Goal: Contribute content: Contribute content

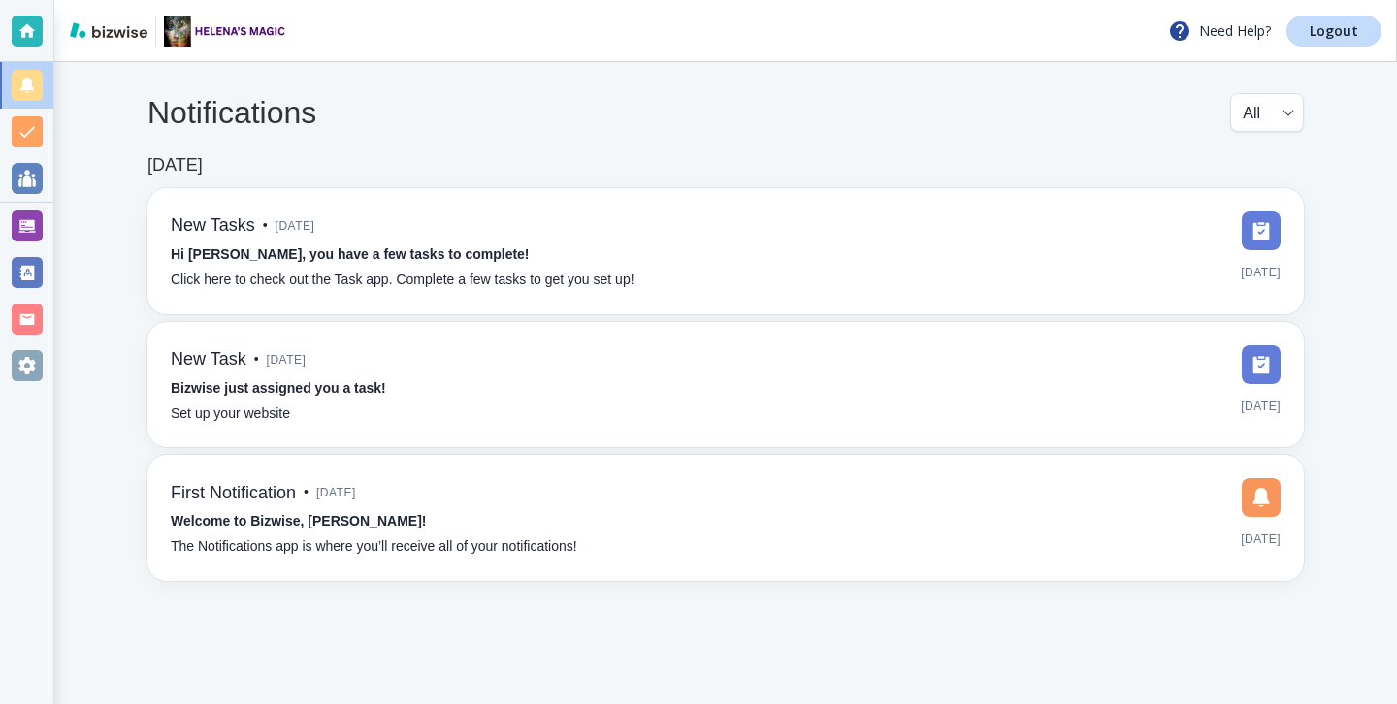
click at [0, 235] on div at bounding box center [26, 226] width 53 height 47
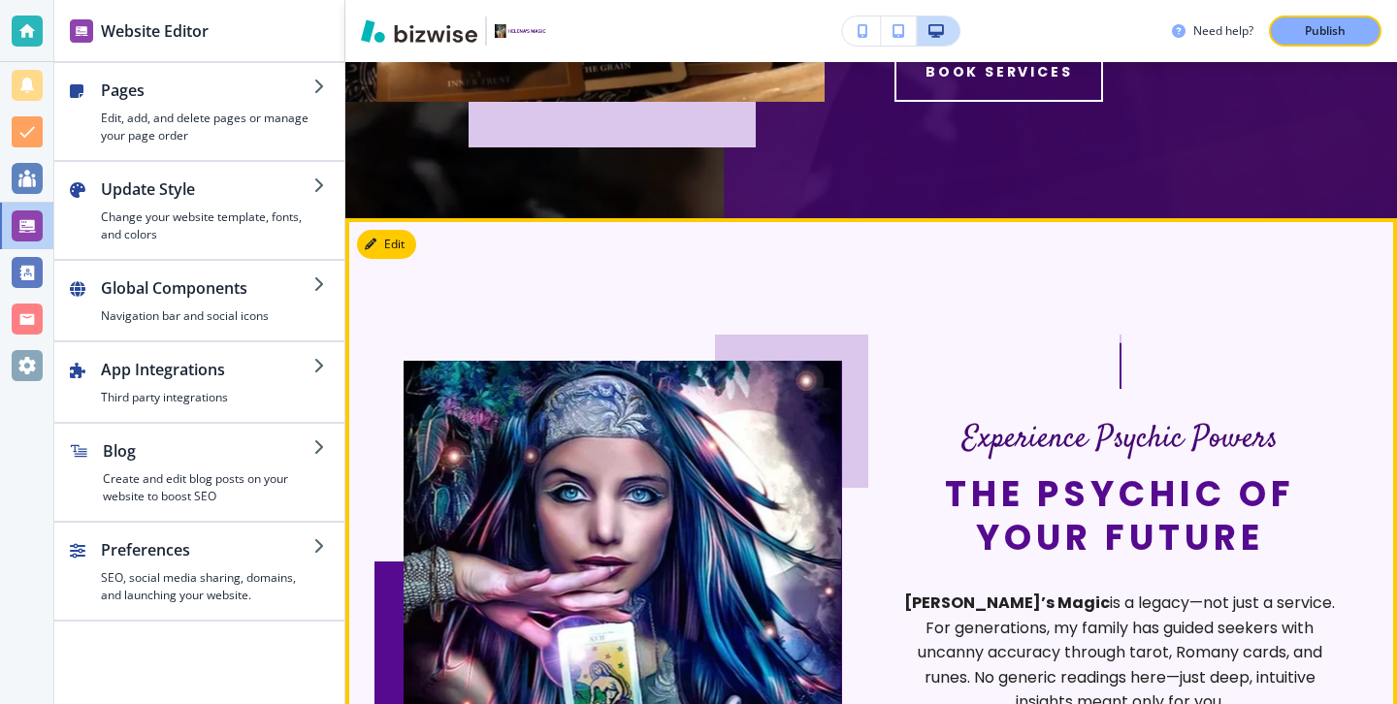
scroll to position [717, 0]
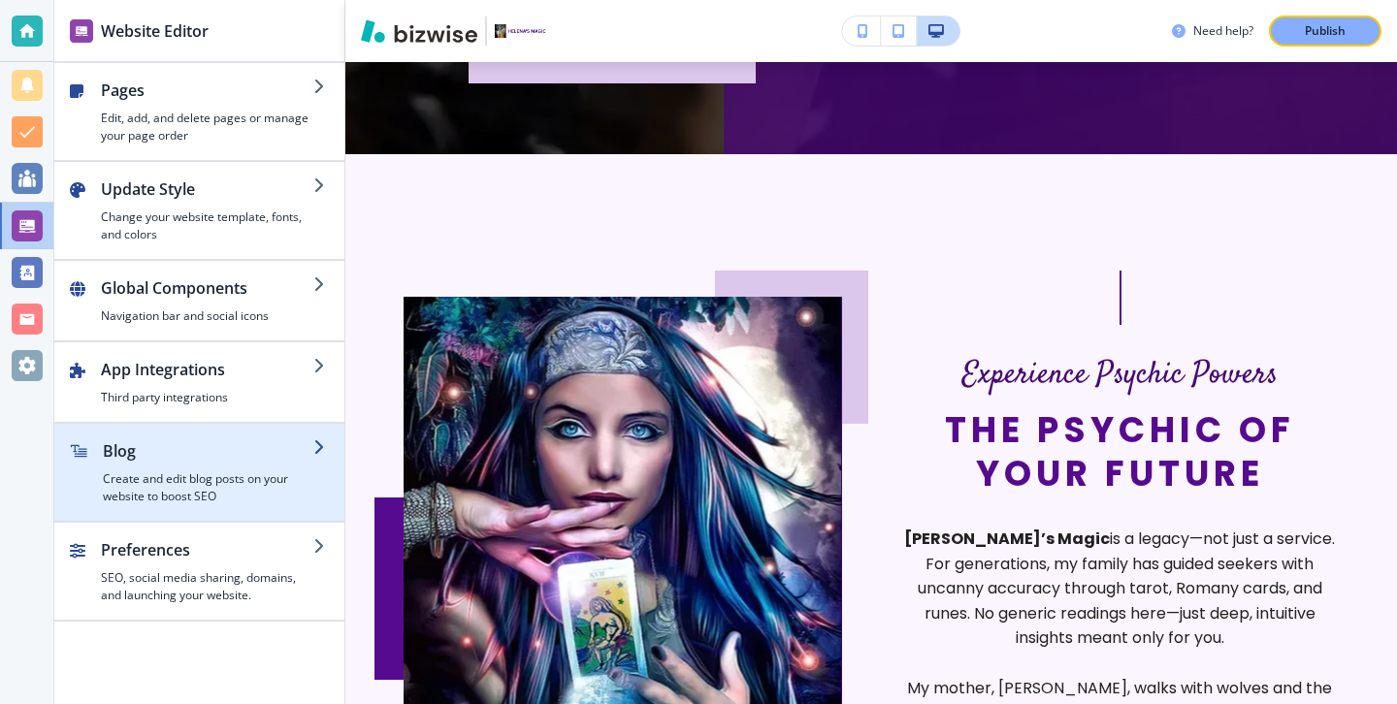
click at [309, 488] on h4 "Create and edit blog posts on your website to boost SEO" at bounding box center [208, 488] width 211 height 35
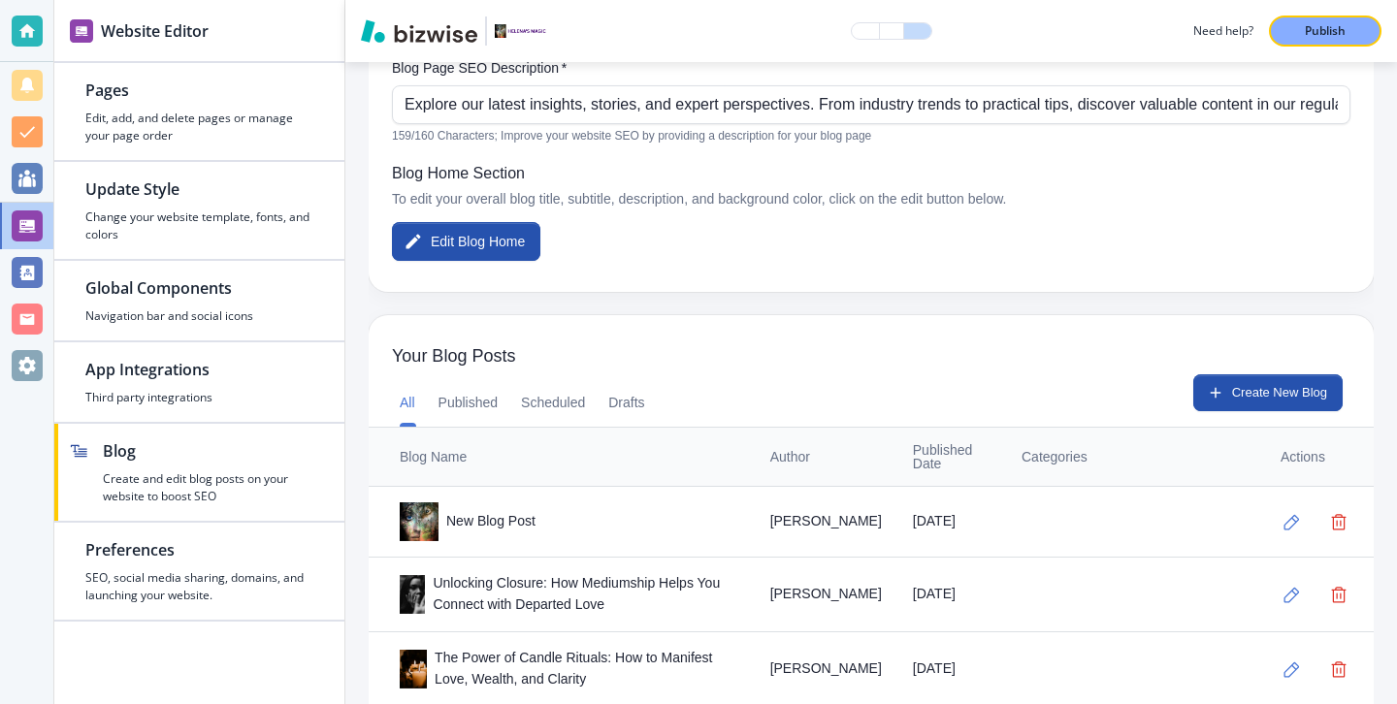
scroll to position [439, 0]
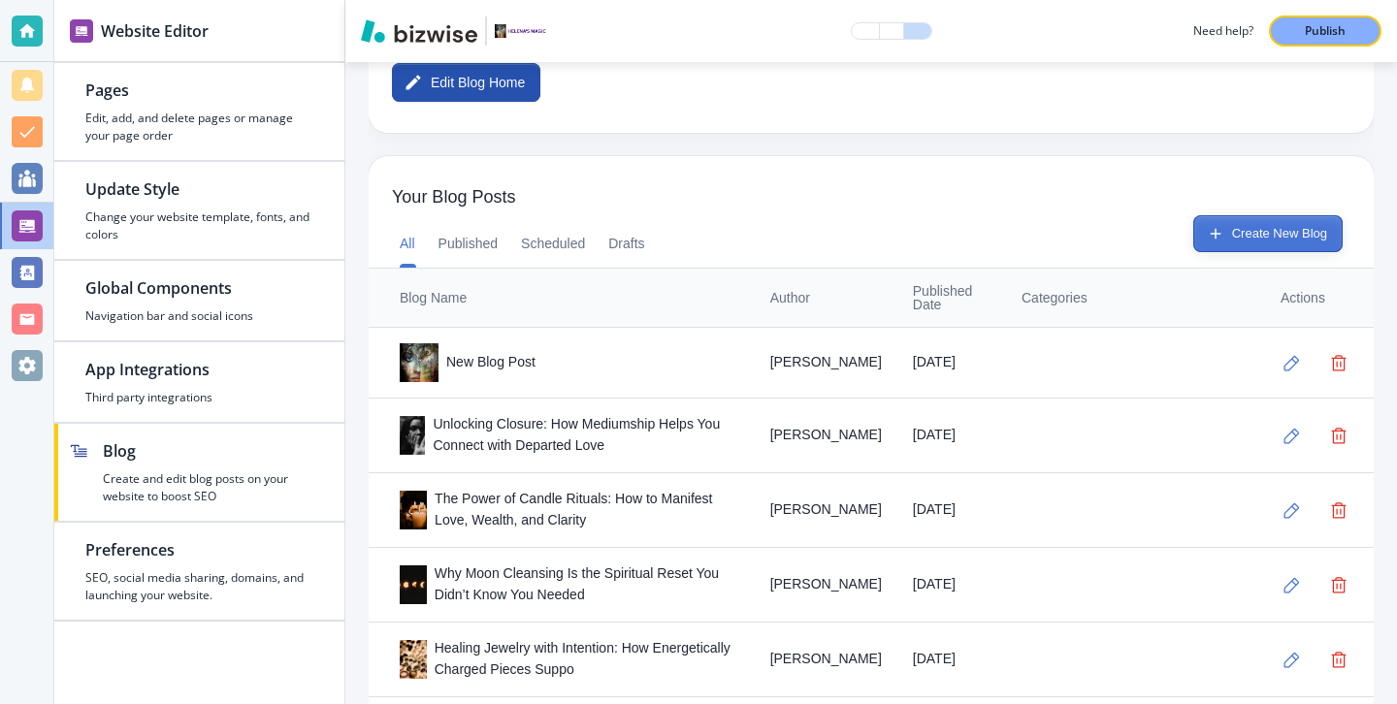
click at [1306, 230] on button "Create New Blog" at bounding box center [1268, 233] width 149 height 37
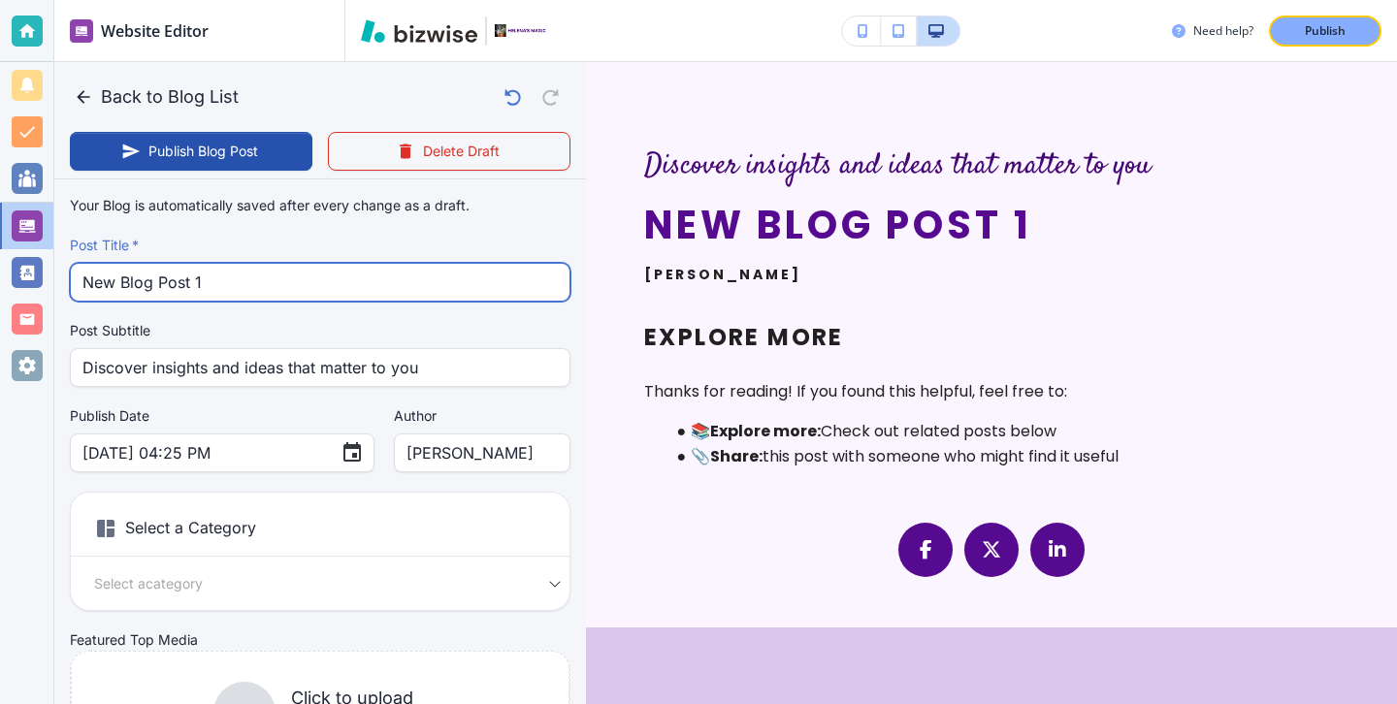
click at [324, 294] on input "New Blog Post 1" at bounding box center [319, 282] width 475 height 37
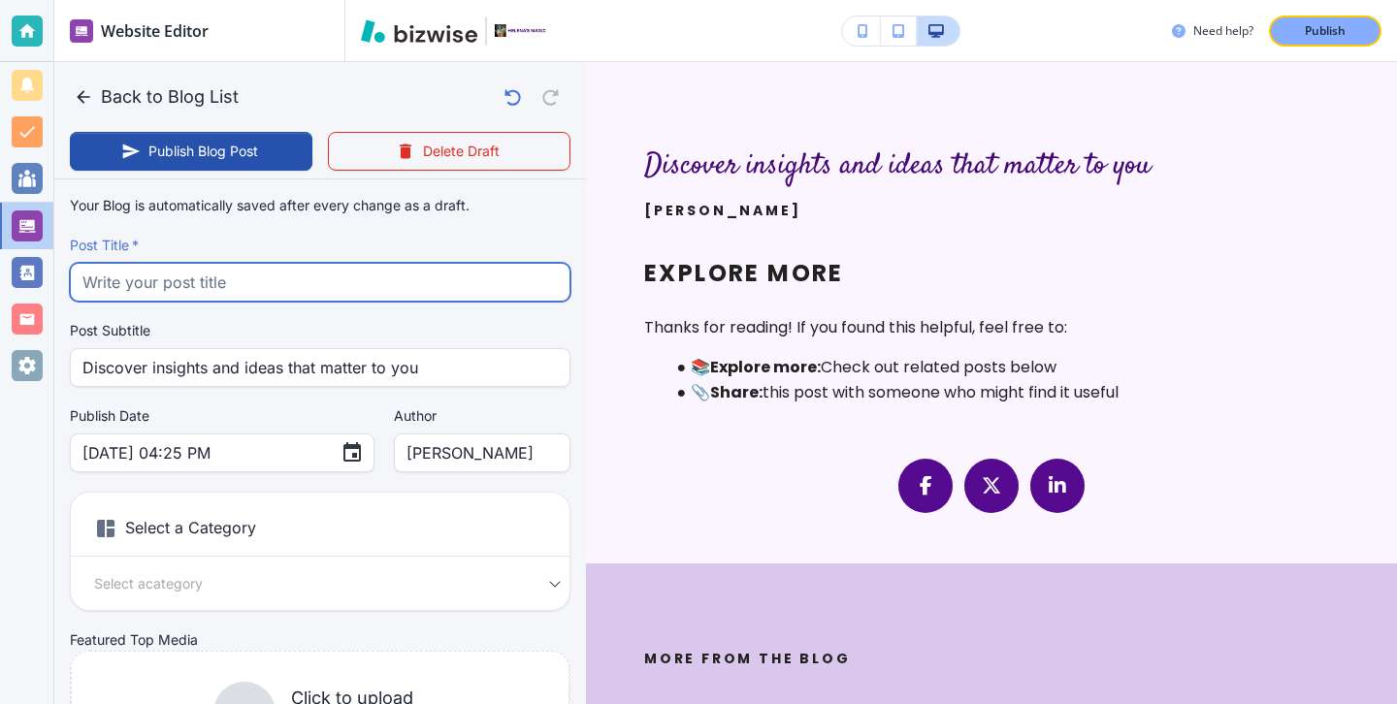
paste input "5 Signs It’s Time for a Spiritual Clearing (and What to Do About It)"
type input "5 Signs It’s Time for a Spiritual Clearing (and What to Do About It)"
type input "[DATE] 04:26 PM"
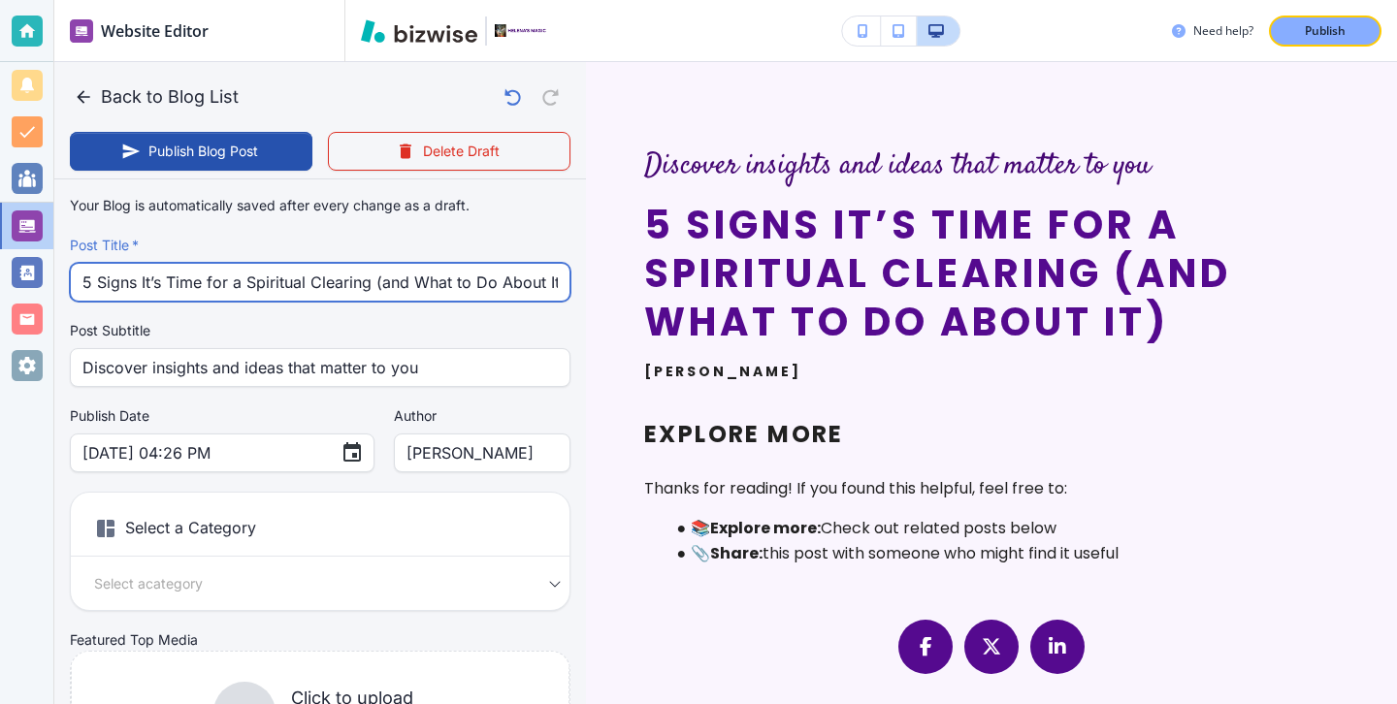
scroll to position [0, 3]
type input "5 Signs It’s Time for a Spiritual Clearing (and What to Do About It)"
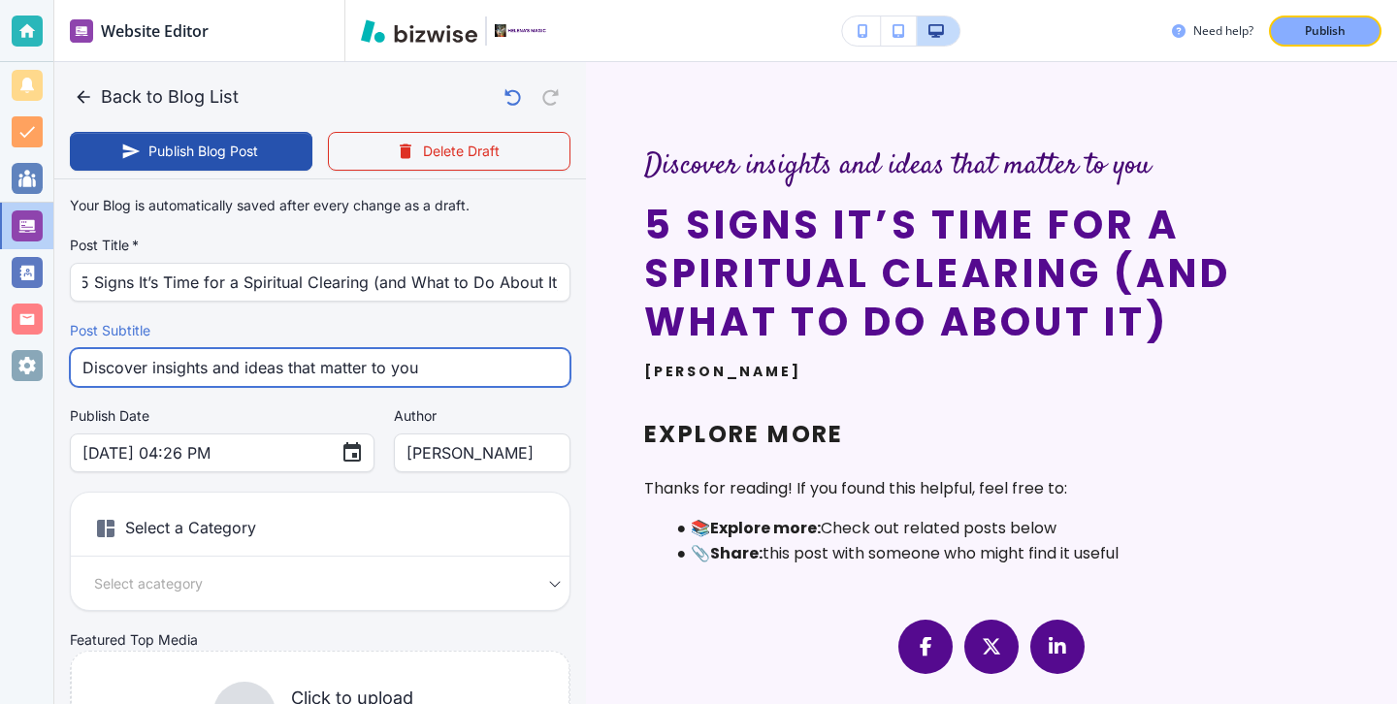
click at [446, 377] on input "Discover insights and ideas that matter to you" at bounding box center [319, 367] width 475 height 37
click at [445, 378] on input "Discover insights and ideas that matter to you" at bounding box center [319, 367] width 475 height 37
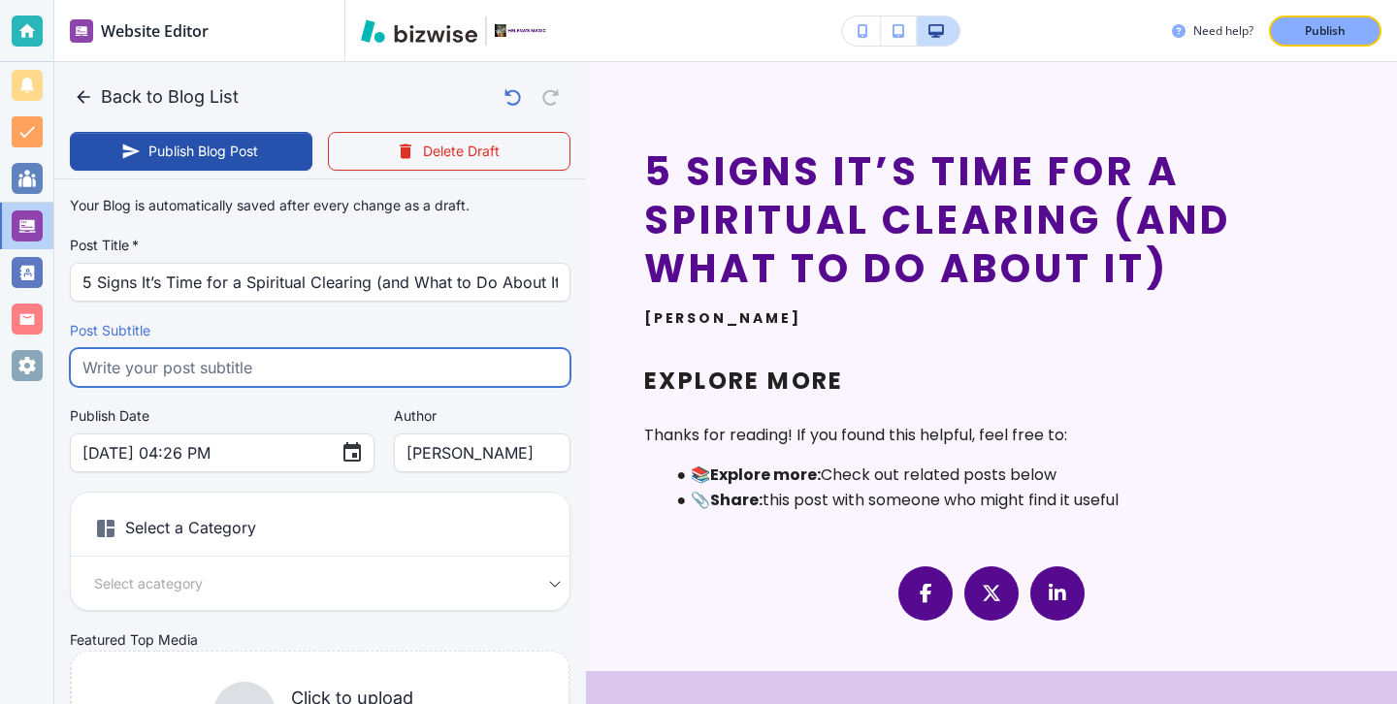
paste input "Discover 5 clear signs you need a spiritual clearing and simple practices to re…"
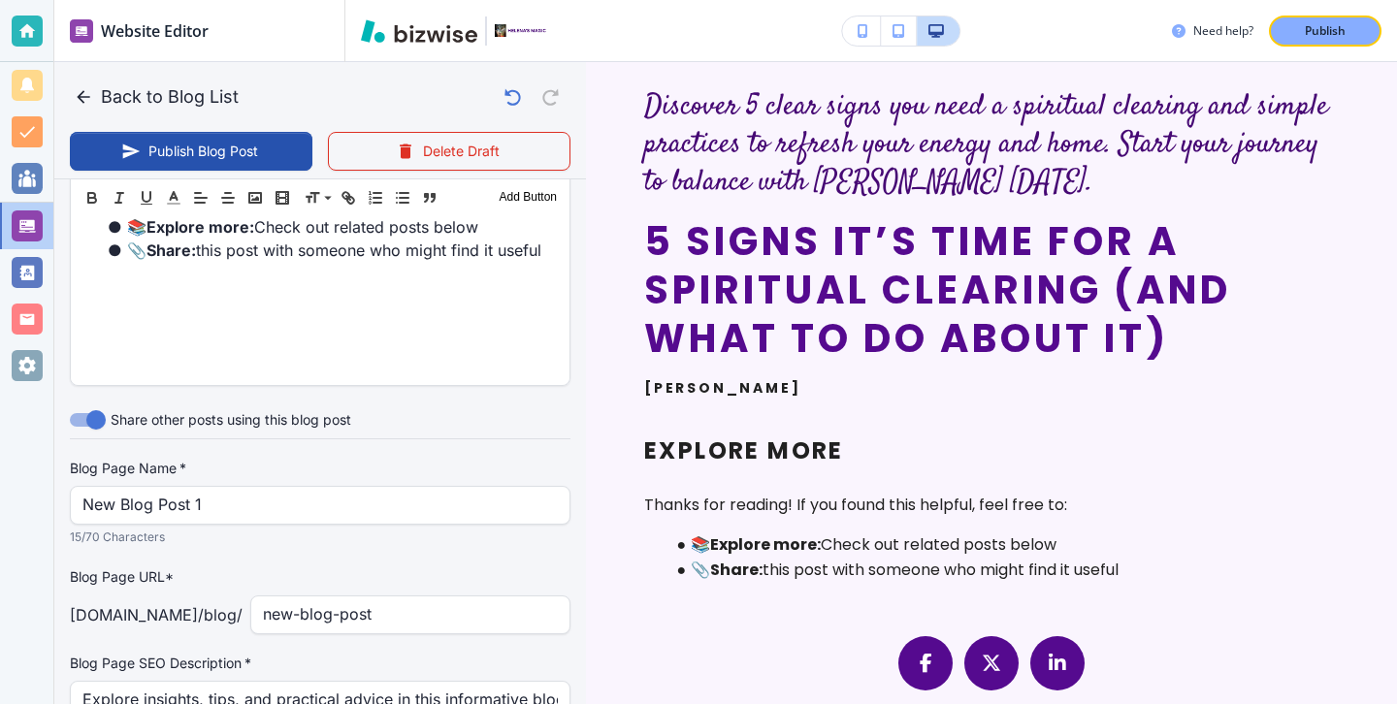
scroll to position [865, 0]
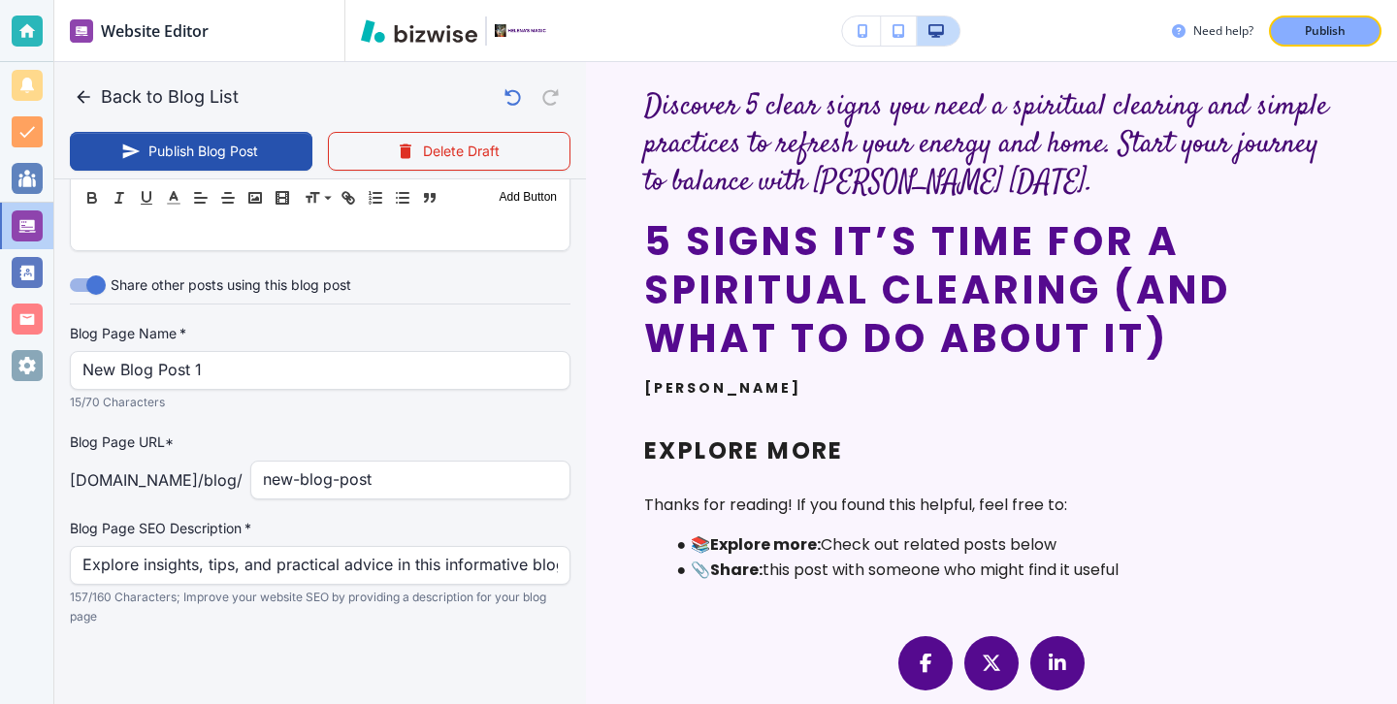
type input "Discover 5 clear signs you need a spiritual clearing and simple practices to re…"
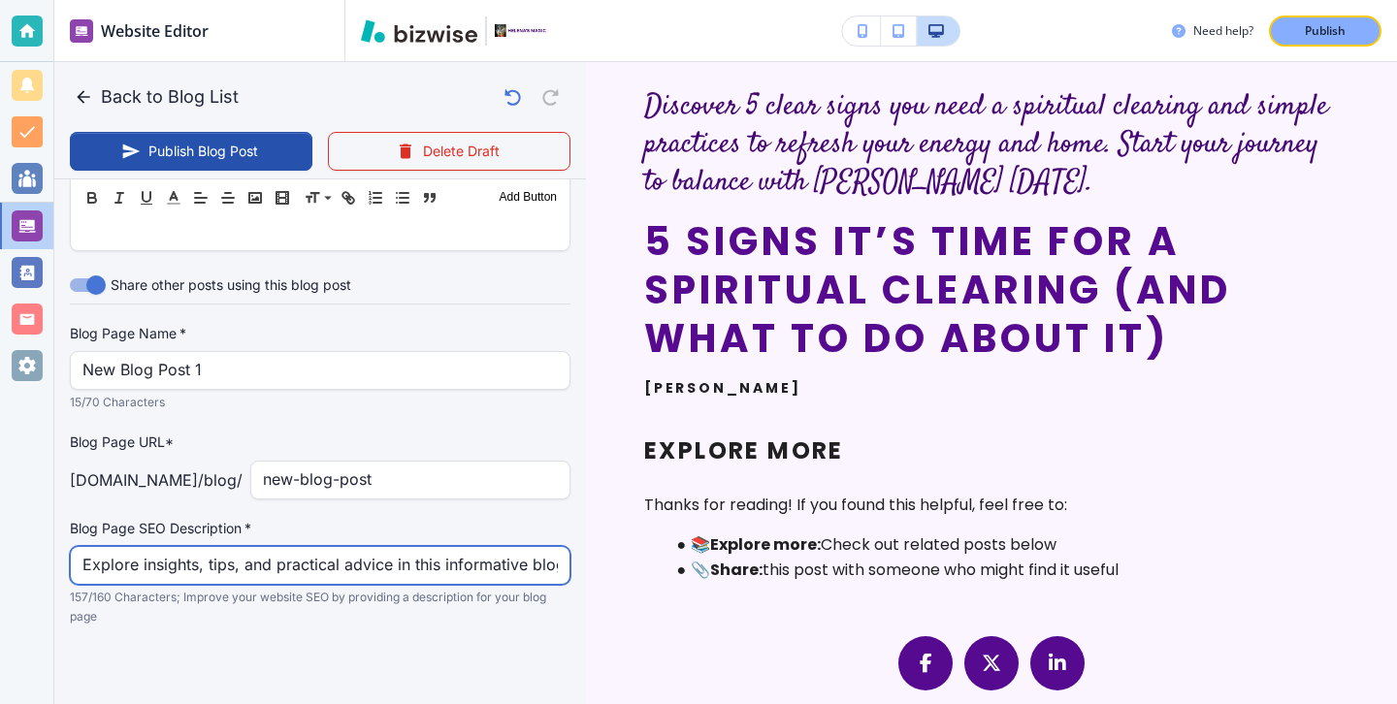
click at [463, 565] on input "Explore insights, tips, and practical advice in this informative blog post. Dis…" at bounding box center [319, 565] width 475 height 37
click at [463, 566] on input "Explore insights, tips, and practical advice in this informative blog post. Dis…" at bounding box center [319, 565] width 475 height 37
paste input "Discover 5 clear signs you need a spiritual clearing and simple practices to re…"
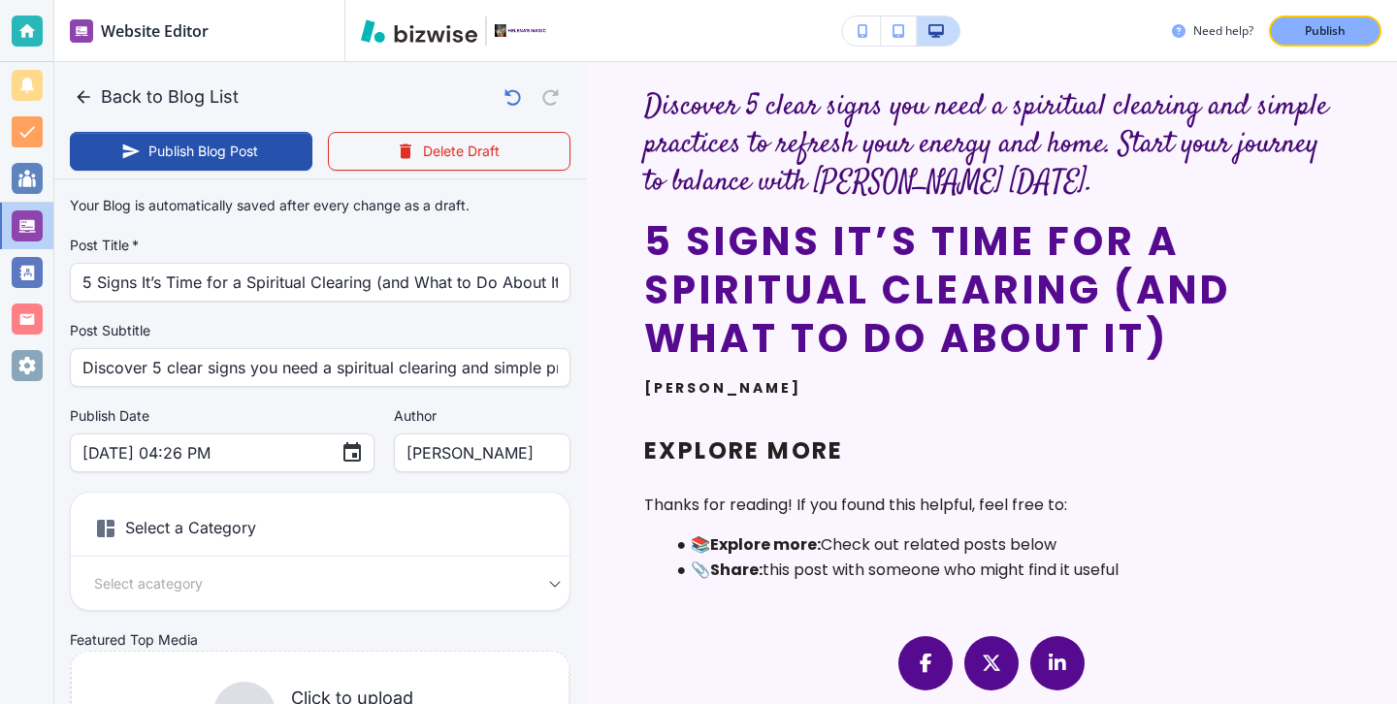
scroll to position [199, 0]
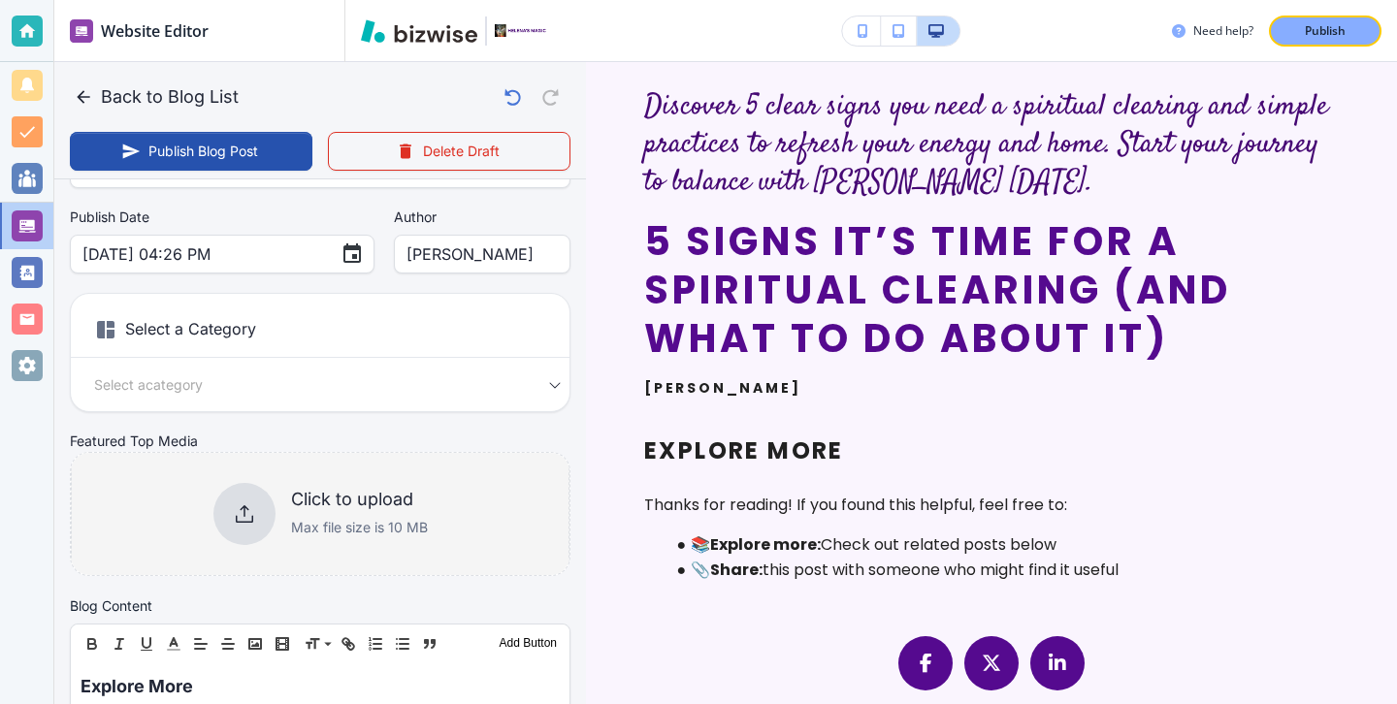
type input "Discover 5 clear signs you need a spiritual clearing and simple practices to re…"
click at [282, 496] on div "Click to upload Max file size is 10 MB" at bounding box center [320, 514] width 214 height 62
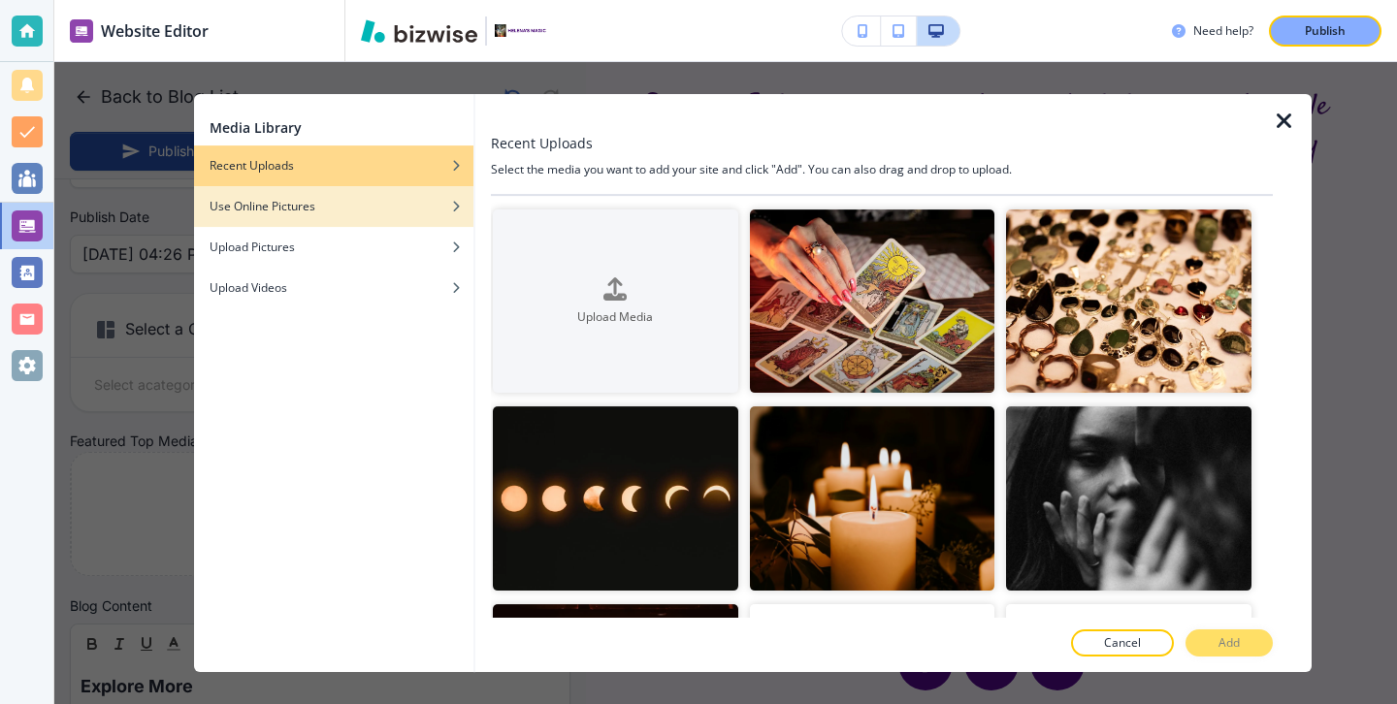
click at [390, 198] on div "Use Online Pictures" at bounding box center [333, 206] width 279 height 17
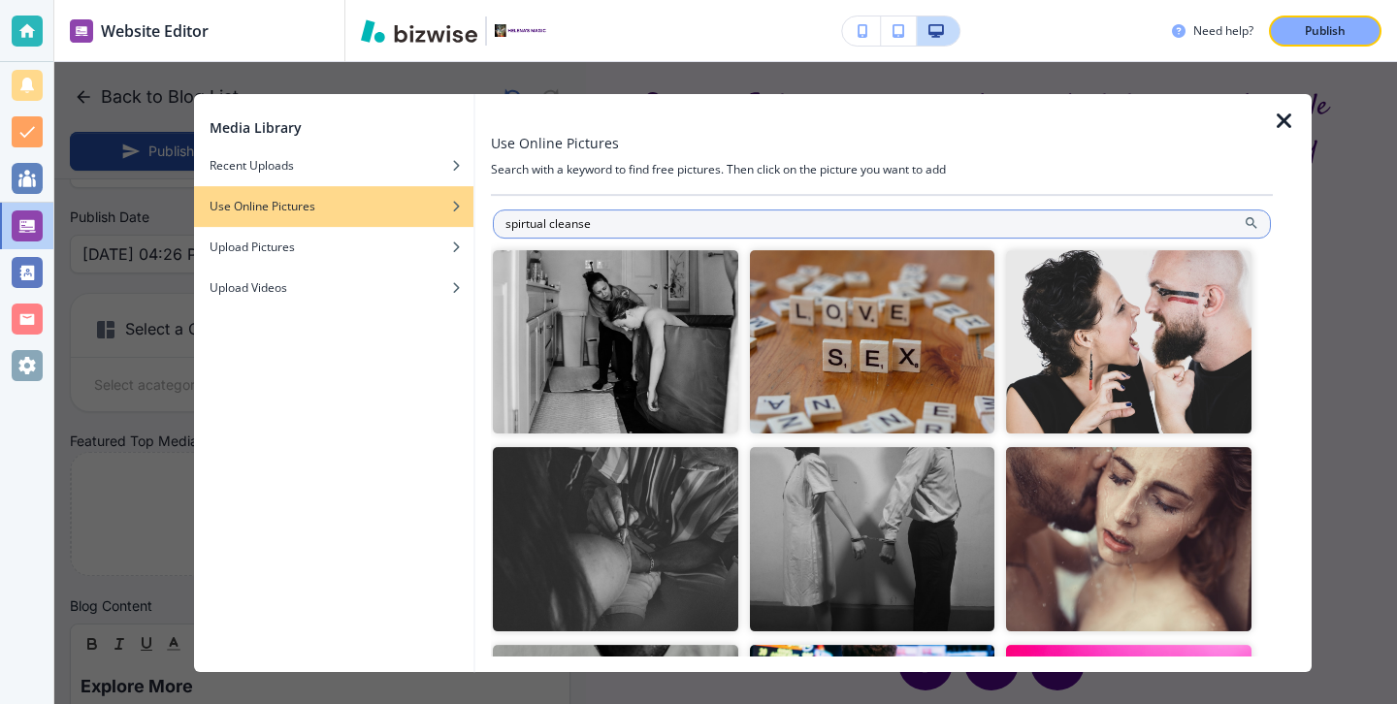
click at [547, 224] on input "spirtual cleanse" at bounding box center [882, 224] width 778 height 29
click at [528, 224] on input "spirtual cleanse" at bounding box center [882, 224] width 778 height 29
type input "spiritual cleanse"
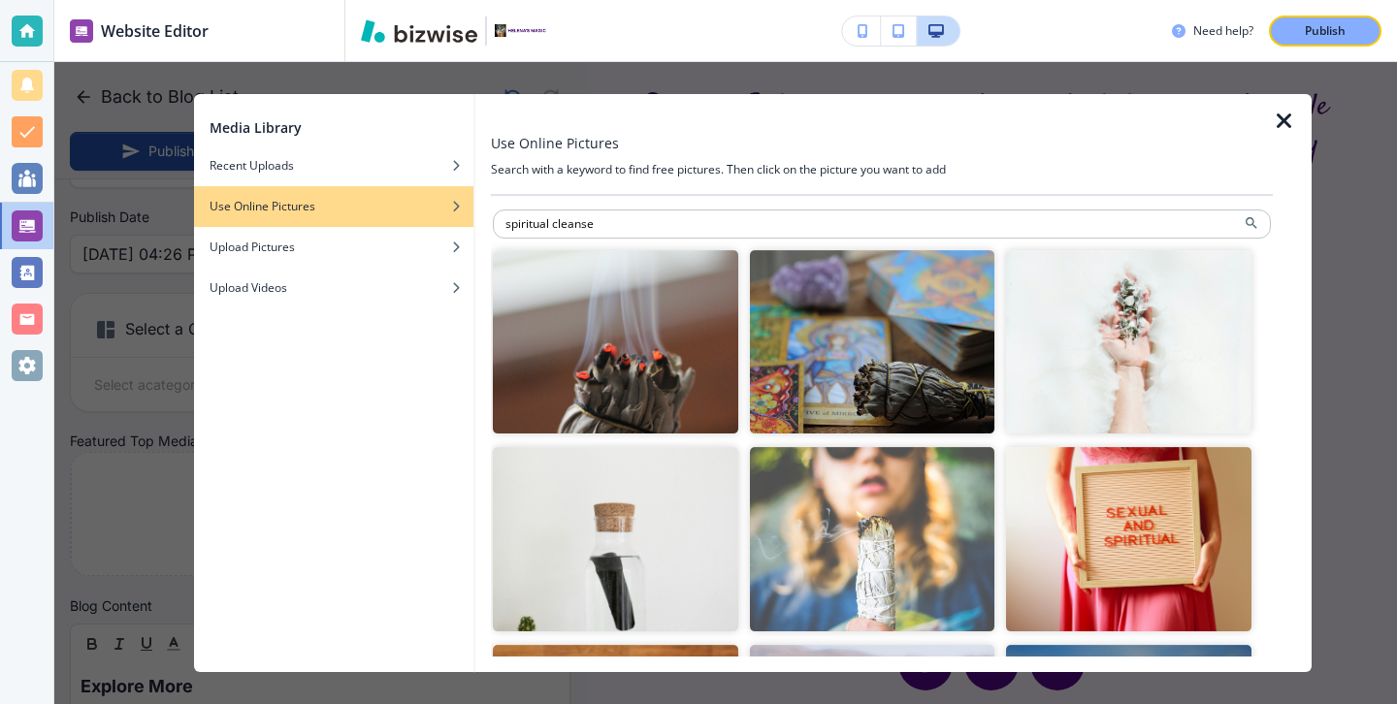
click at [697, 362] on img "button" at bounding box center [615, 341] width 245 height 183
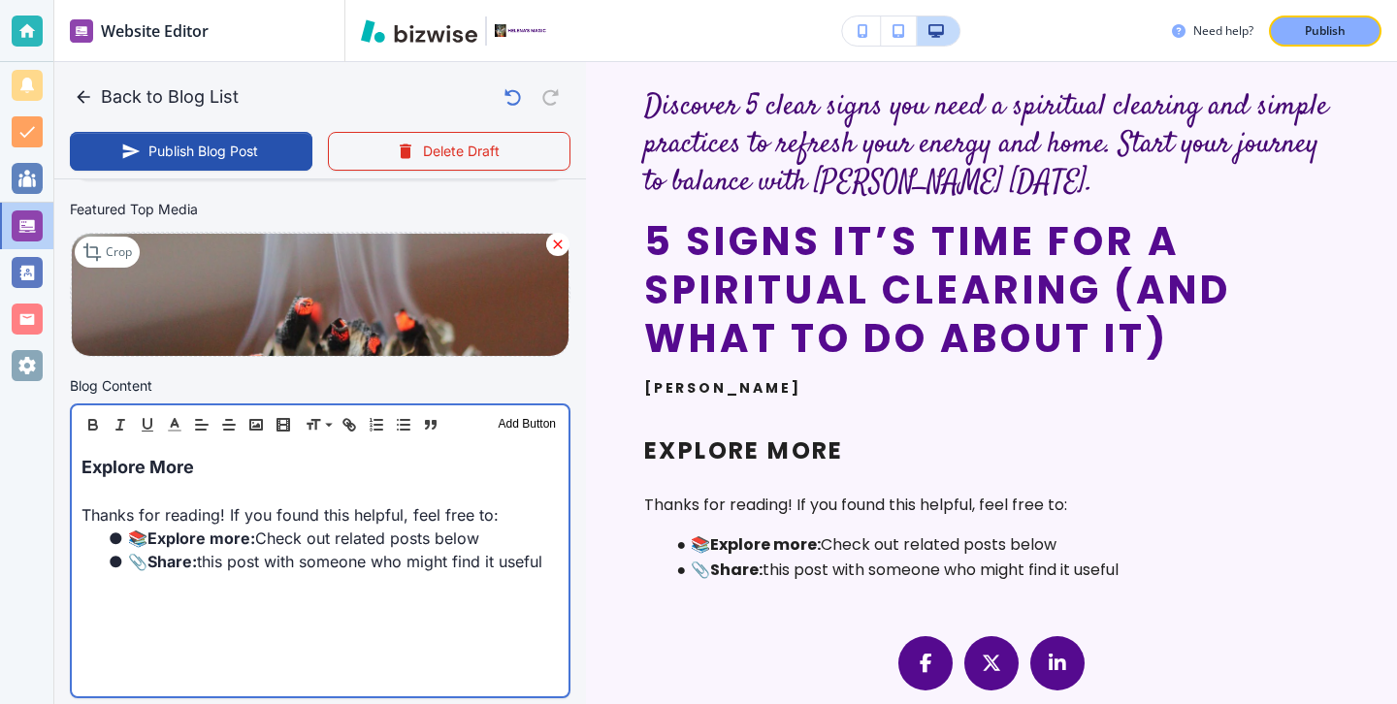
scroll to position [432, 0]
click at [292, 473] on p "Explore More" at bounding box center [320, 466] width 477 height 26
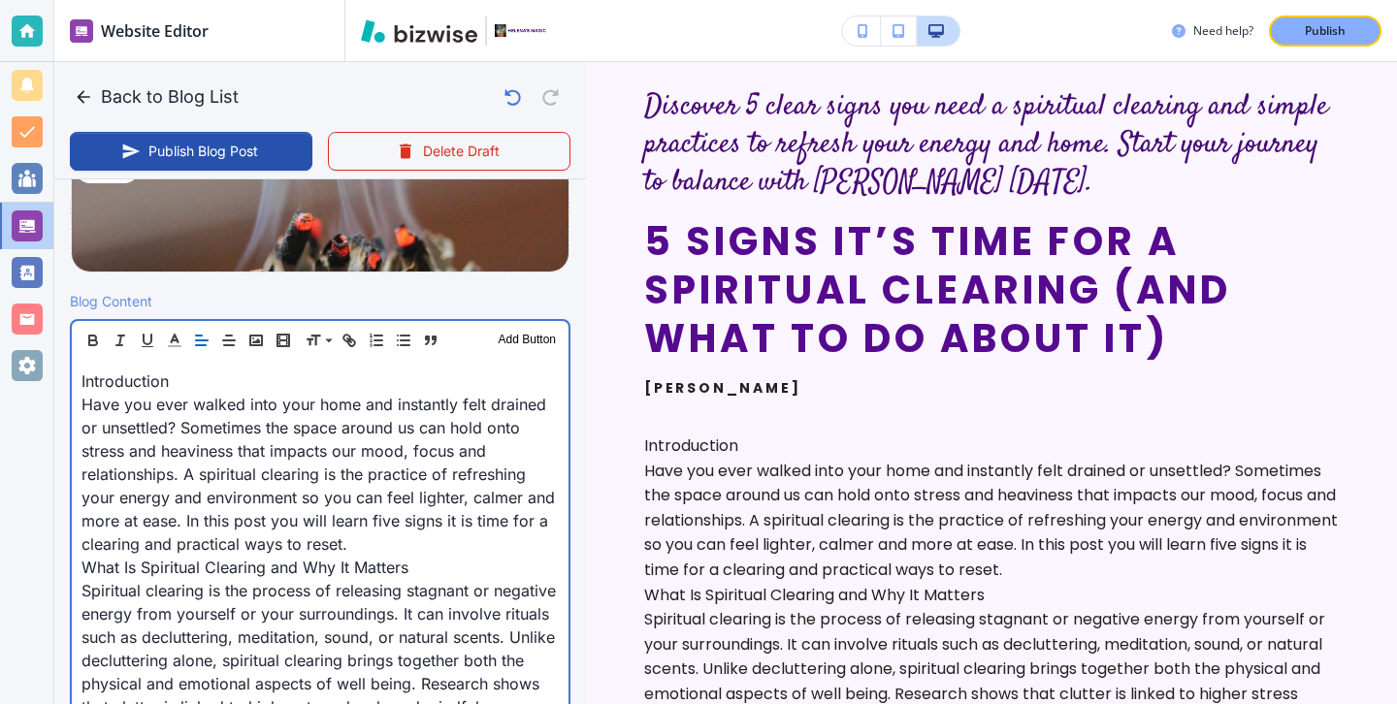
scroll to position [621, 0]
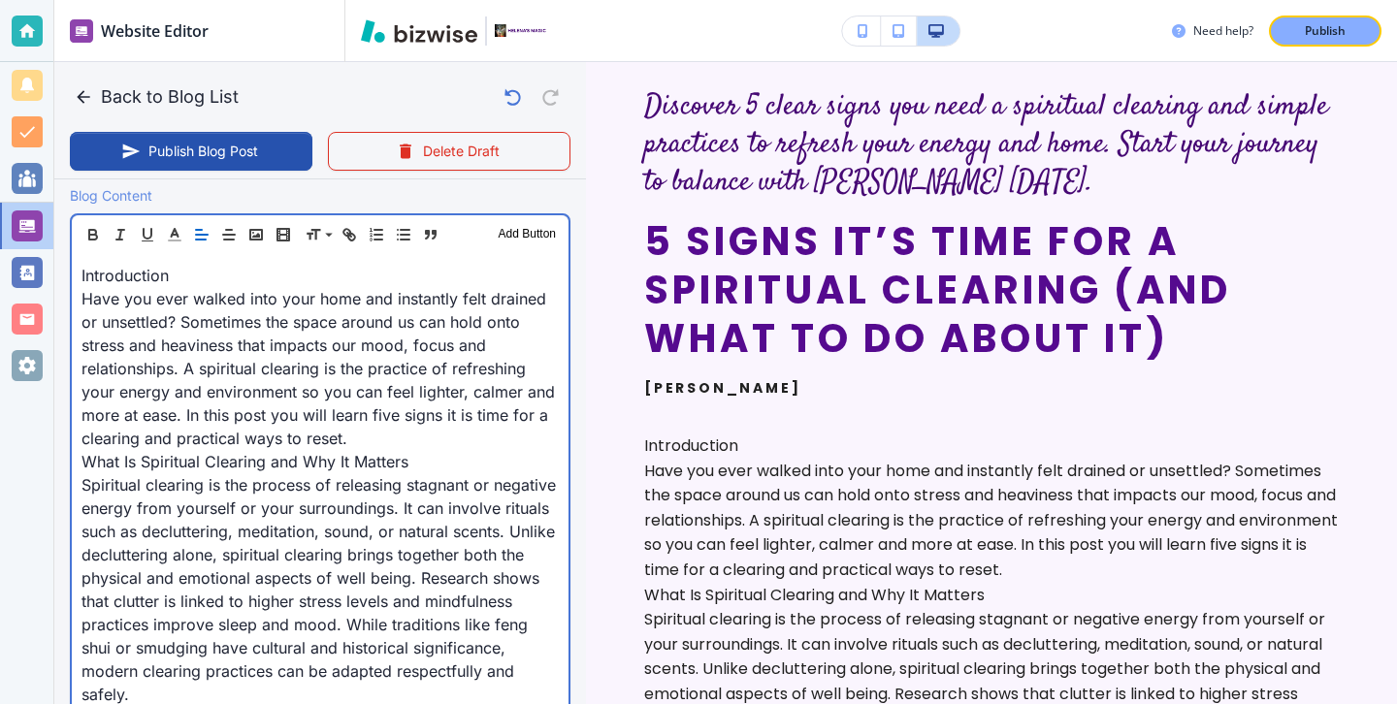
click at [398, 440] on p "Have you ever walked into your home and instantly felt drained or unsettled? So…" at bounding box center [320, 368] width 477 height 163
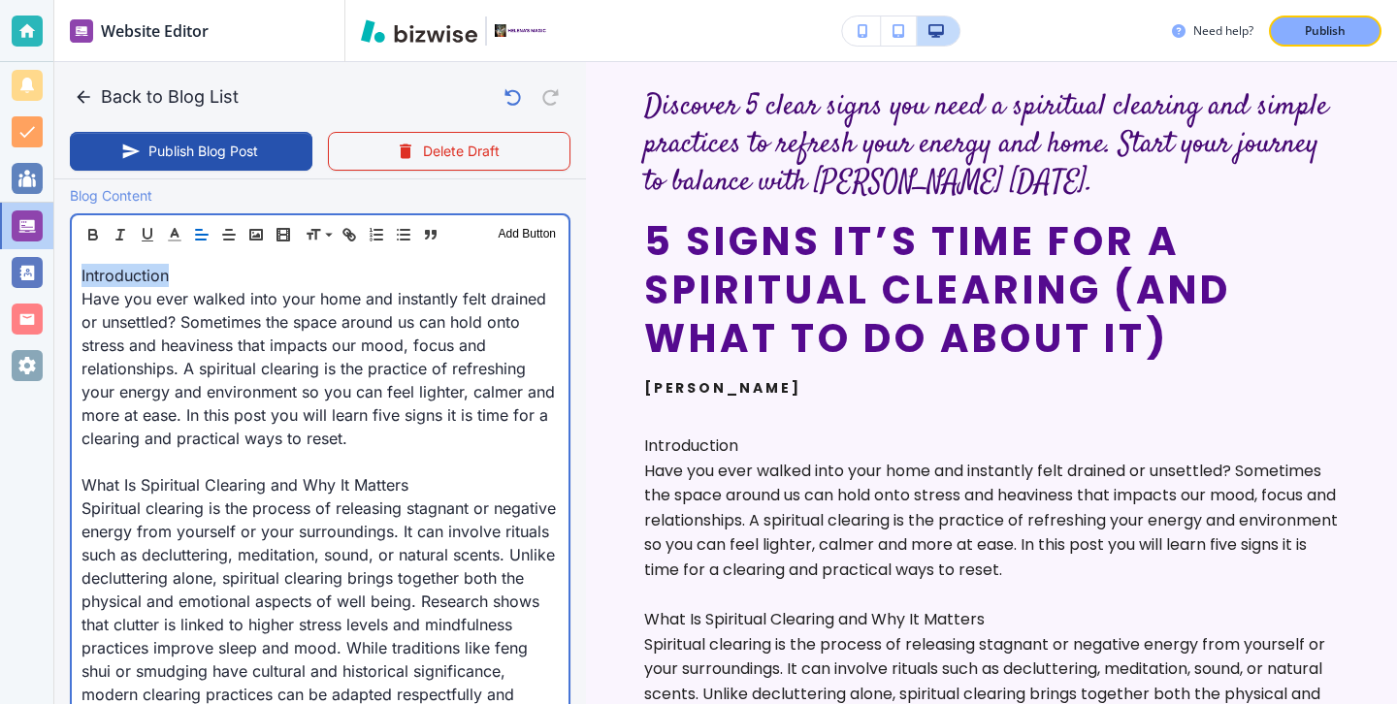
drag, startPoint x: 249, startPoint y: 265, endPoint x: 29, endPoint y: 273, distance: 220.4
click at [27, 275] on div "Website Editor Pages Edit, add, and delete pages or manage your page order Upda…" at bounding box center [698, 352] width 1397 height 704
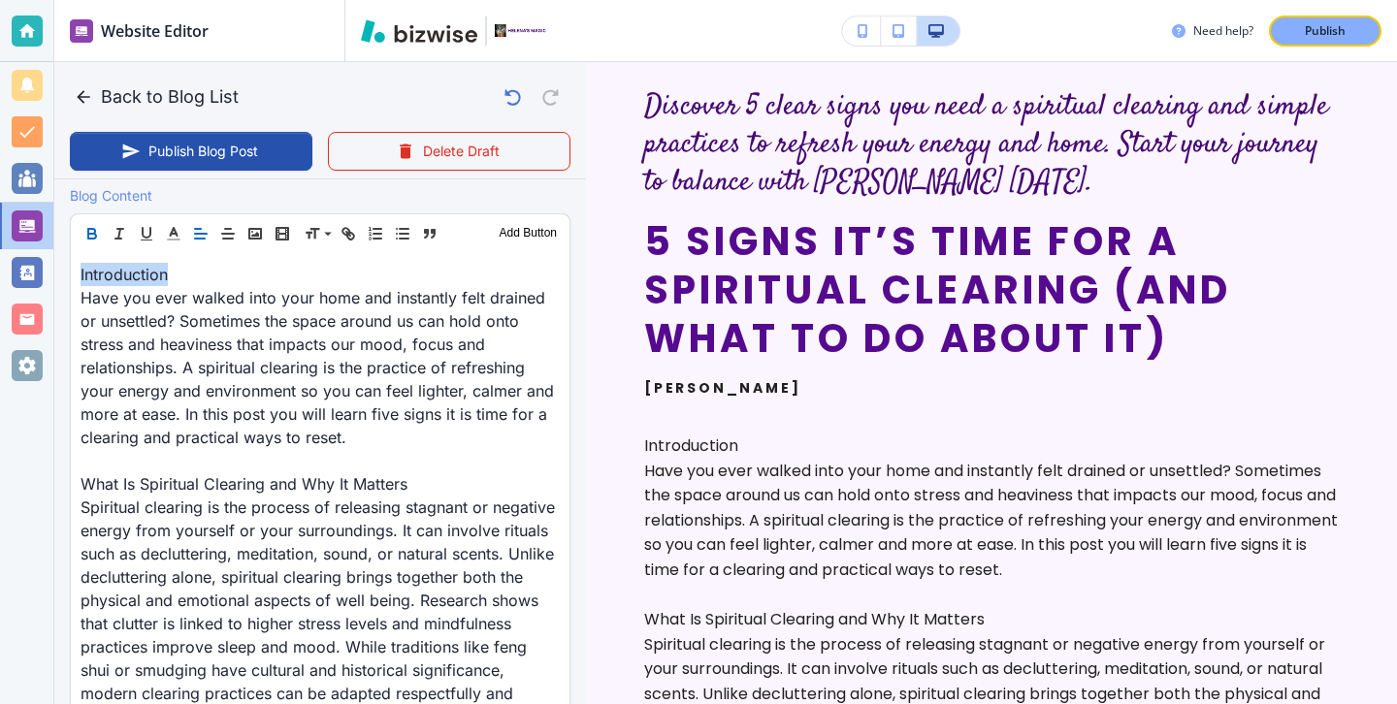
click at [87, 231] on icon "button" at bounding box center [91, 233] width 17 height 17
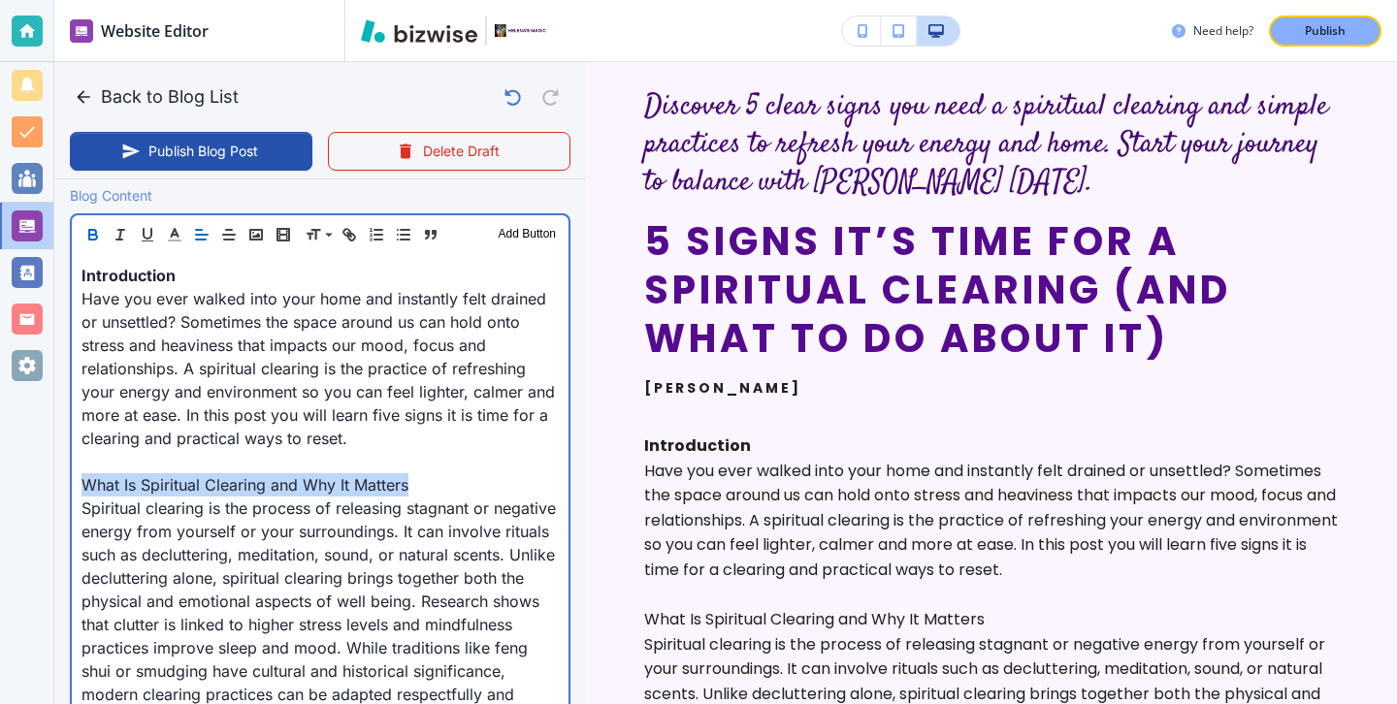
drag, startPoint x: 448, startPoint y: 490, endPoint x: 0, endPoint y: 490, distance: 448.3
click at [0, 490] on div "Website Editor Pages Edit, add, and delete pages or manage your page order Upda…" at bounding box center [698, 352] width 1397 height 704
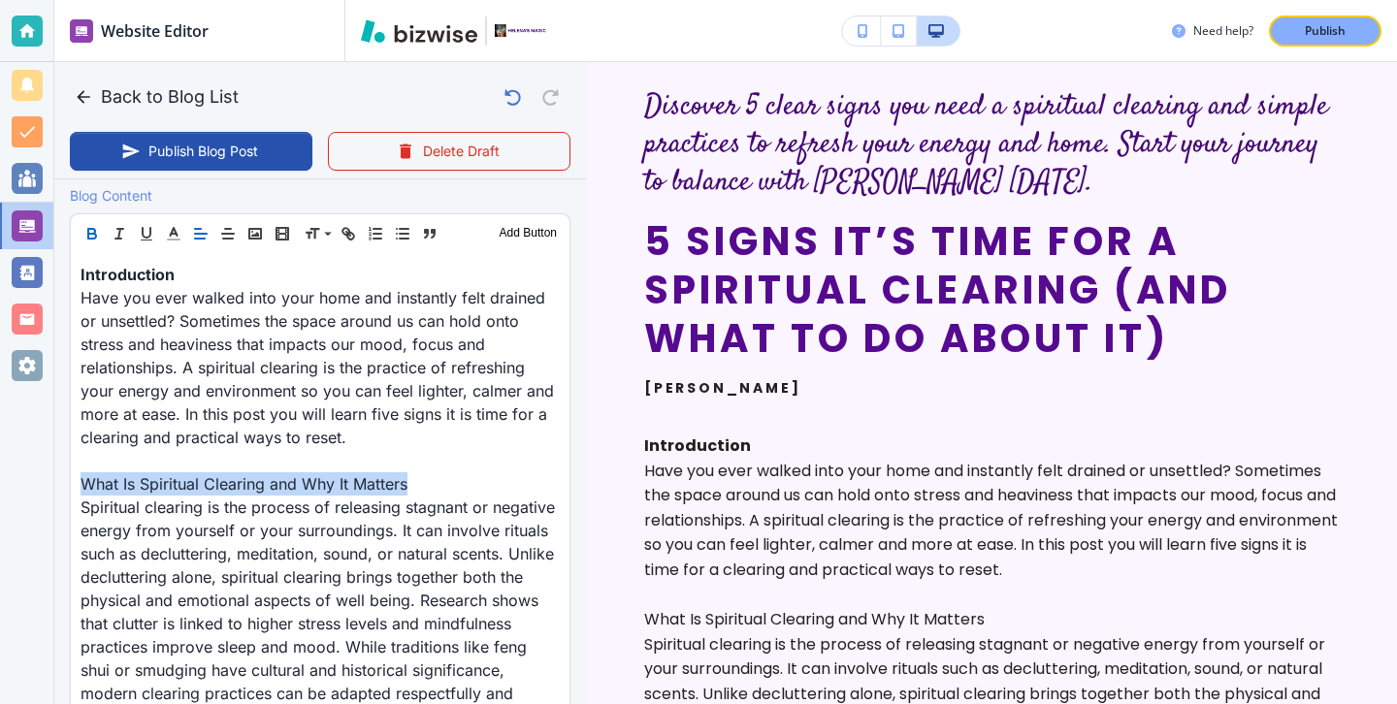
click at [96, 223] on button "button" at bounding box center [92, 233] width 27 height 23
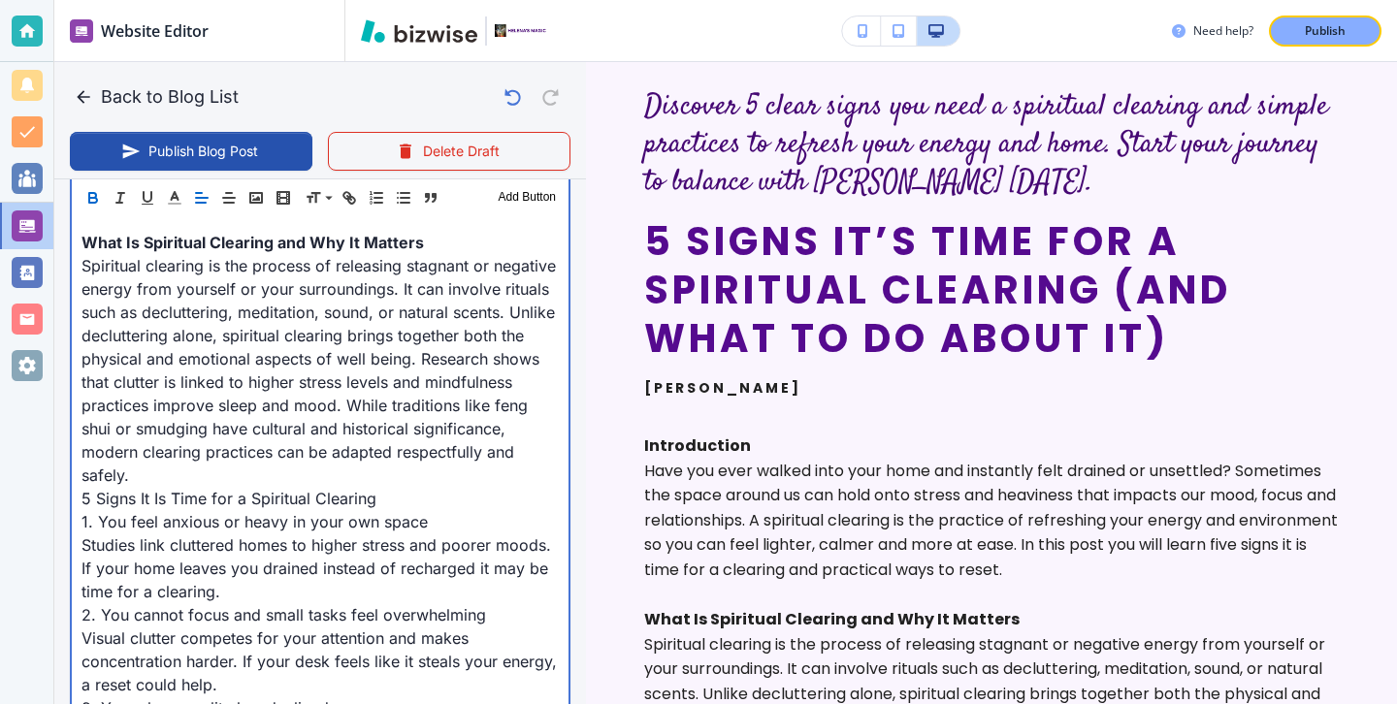
scroll to position [887, 0]
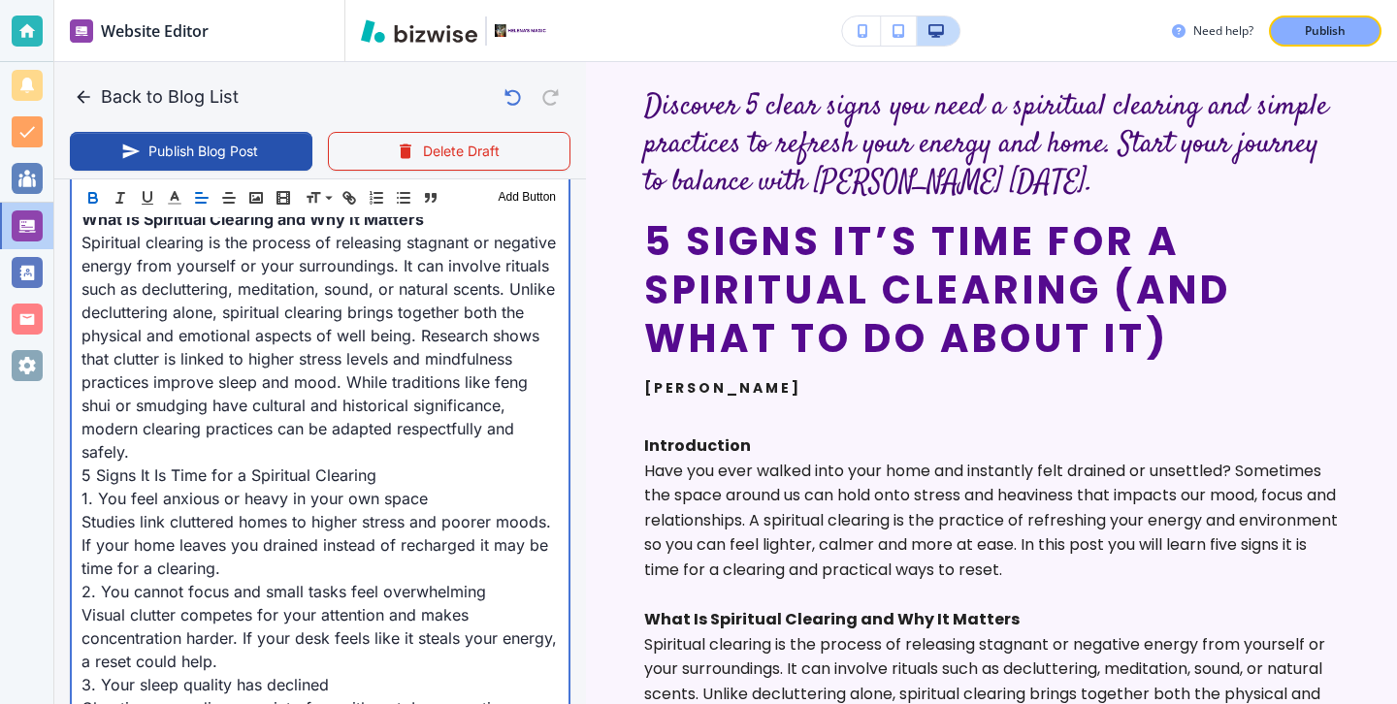
click at [513, 436] on p "Spiritual clearing is the process of releasing stagnant or negative energy from…" at bounding box center [320, 347] width 477 height 233
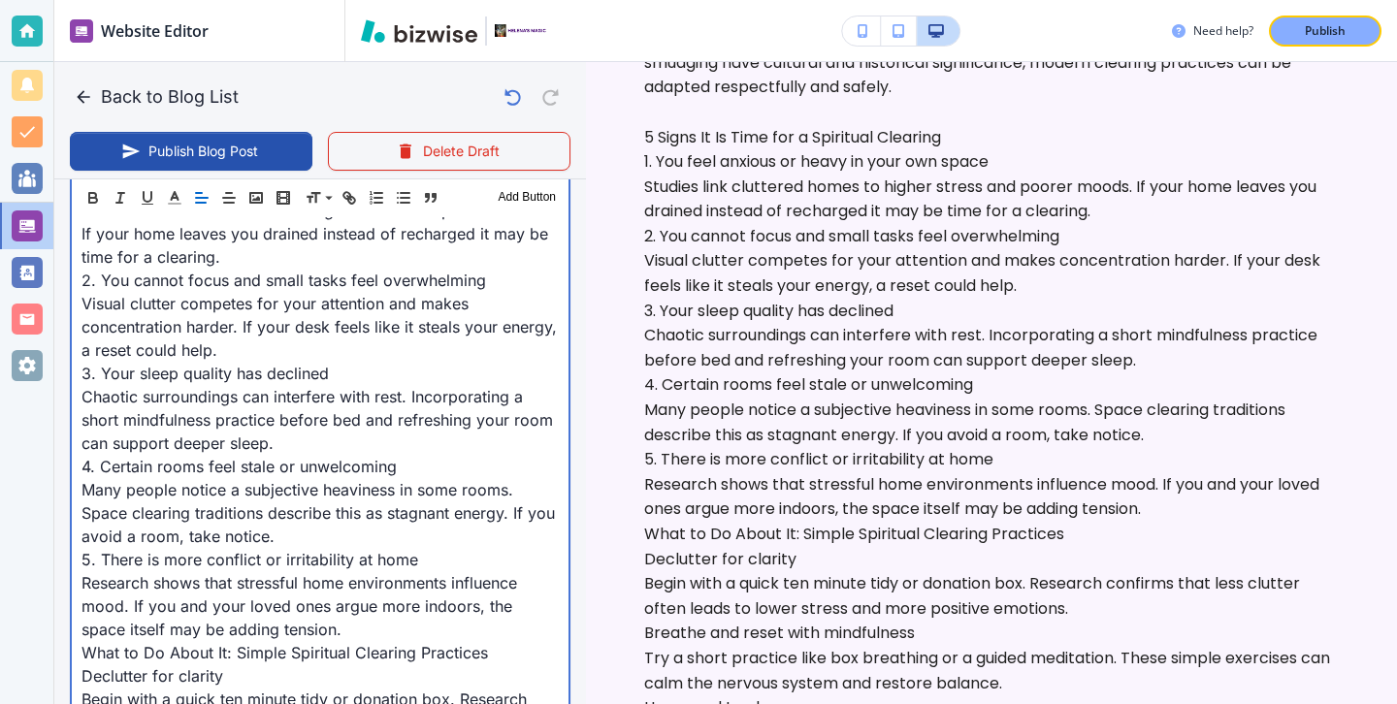
scroll to position [1248, 0]
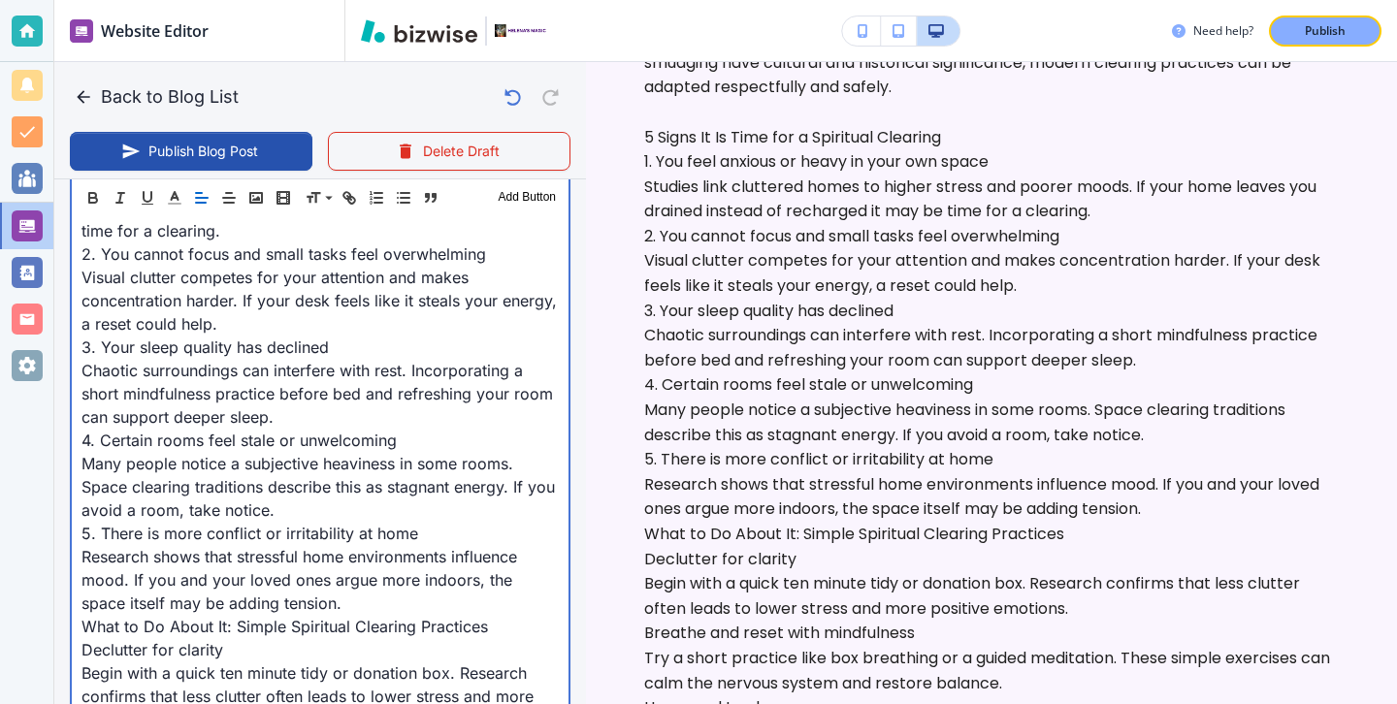
click at [295, 585] on p "Research shows that stressful home environments influence mood. If you and your…" at bounding box center [320, 580] width 477 height 70
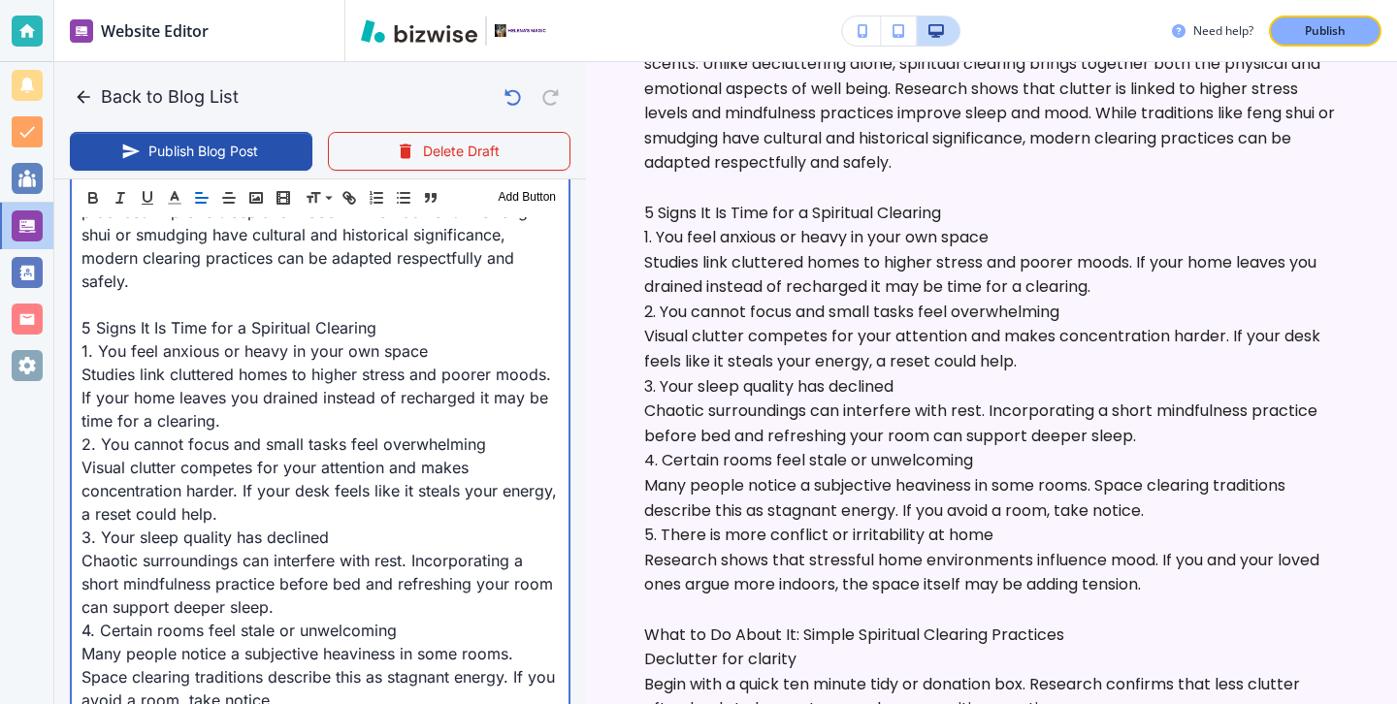
scroll to position [1000, 0]
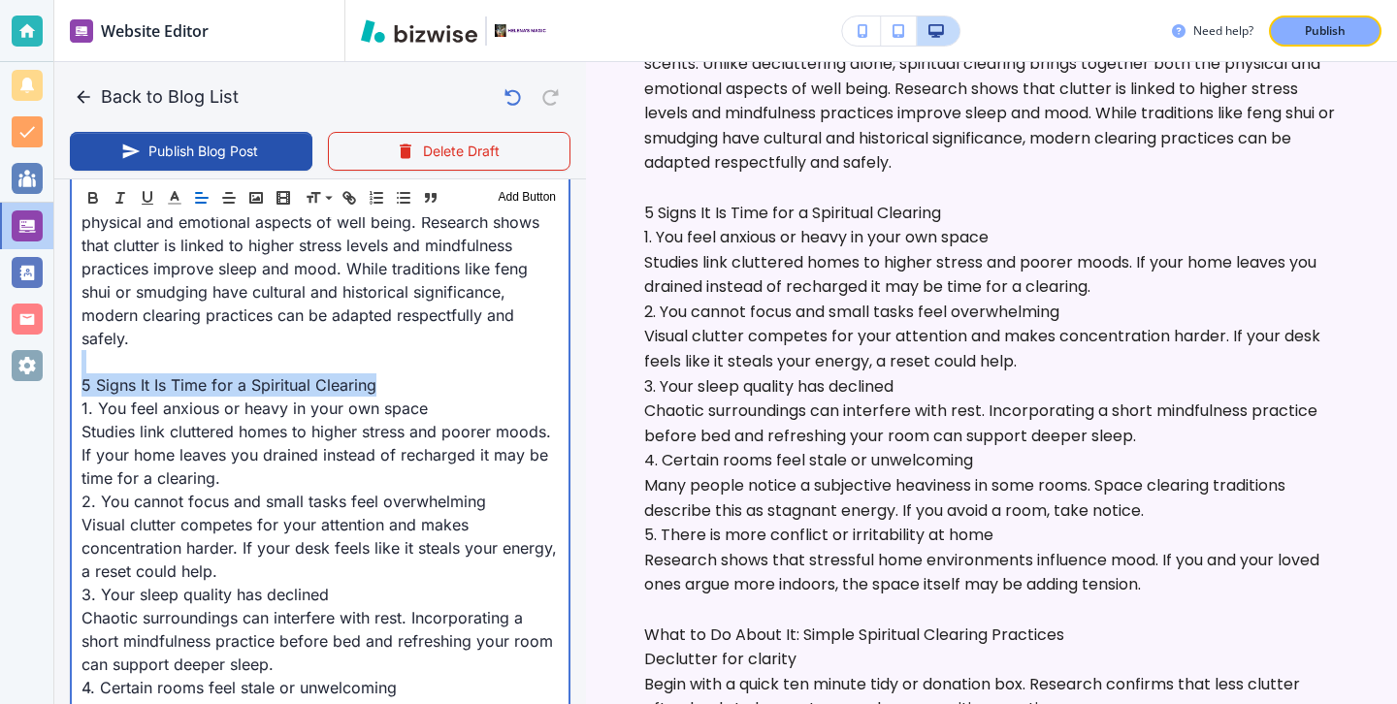
drag, startPoint x: 402, startPoint y: 363, endPoint x: 62, endPoint y: 345, distance: 340.1
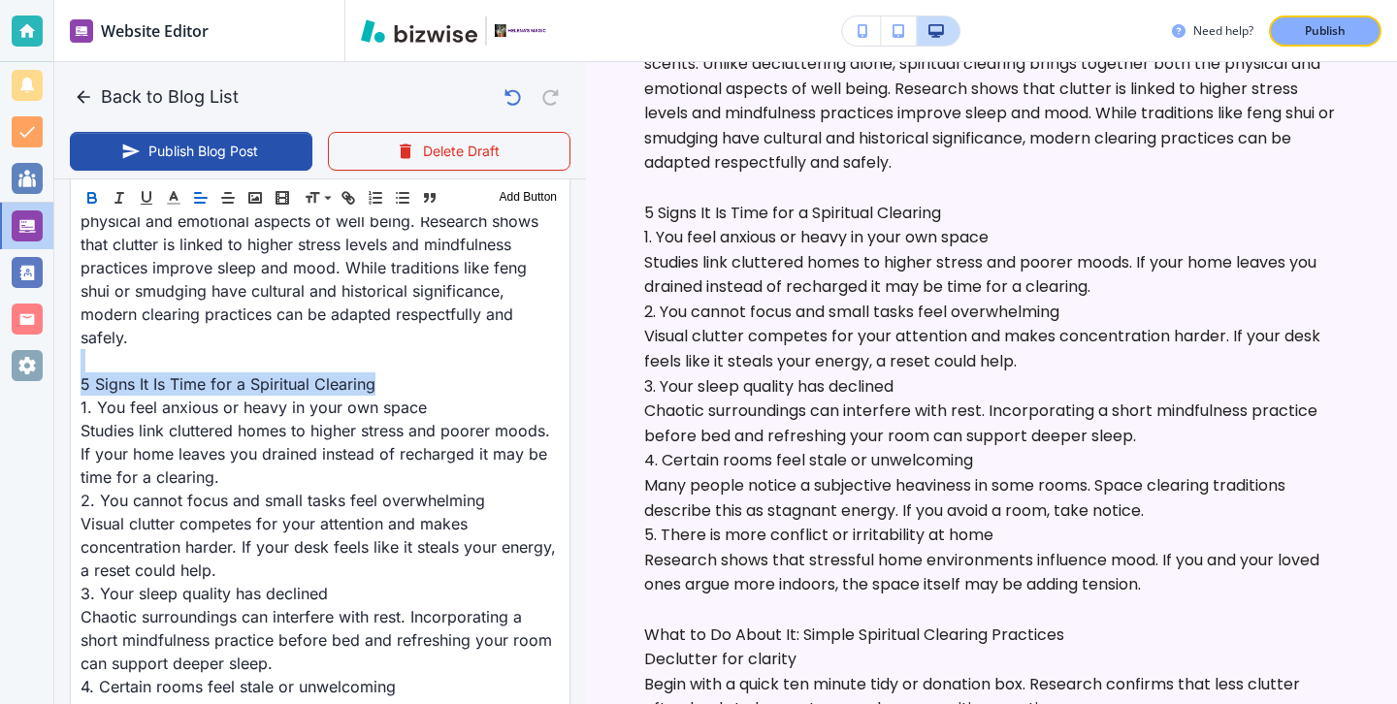
click at [100, 199] on icon "button" at bounding box center [91, 197] width 17 height 17
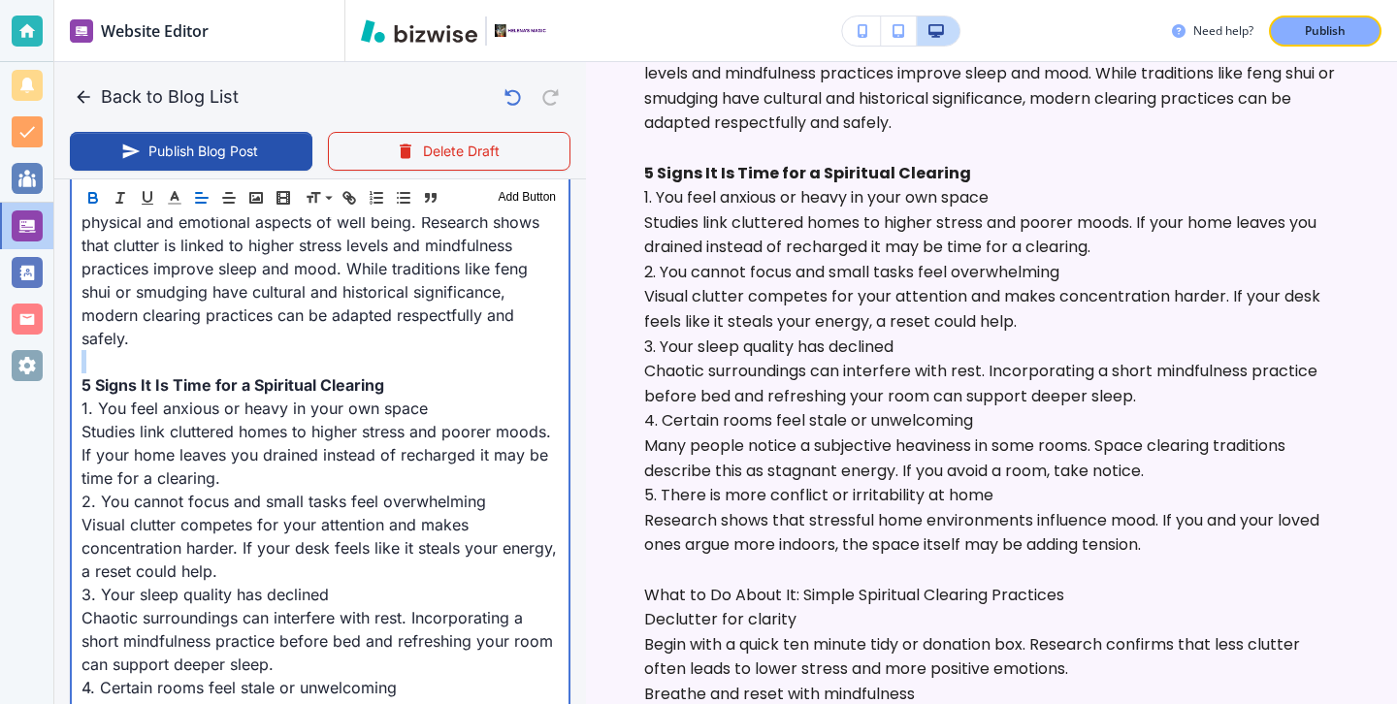
scroll to position [1022, 0]
click at [425, 448] on p "Studies link cluttered homes to higher stress and poorer moods. If your home le…" at bounding box center [320, 455] width 477 height 70
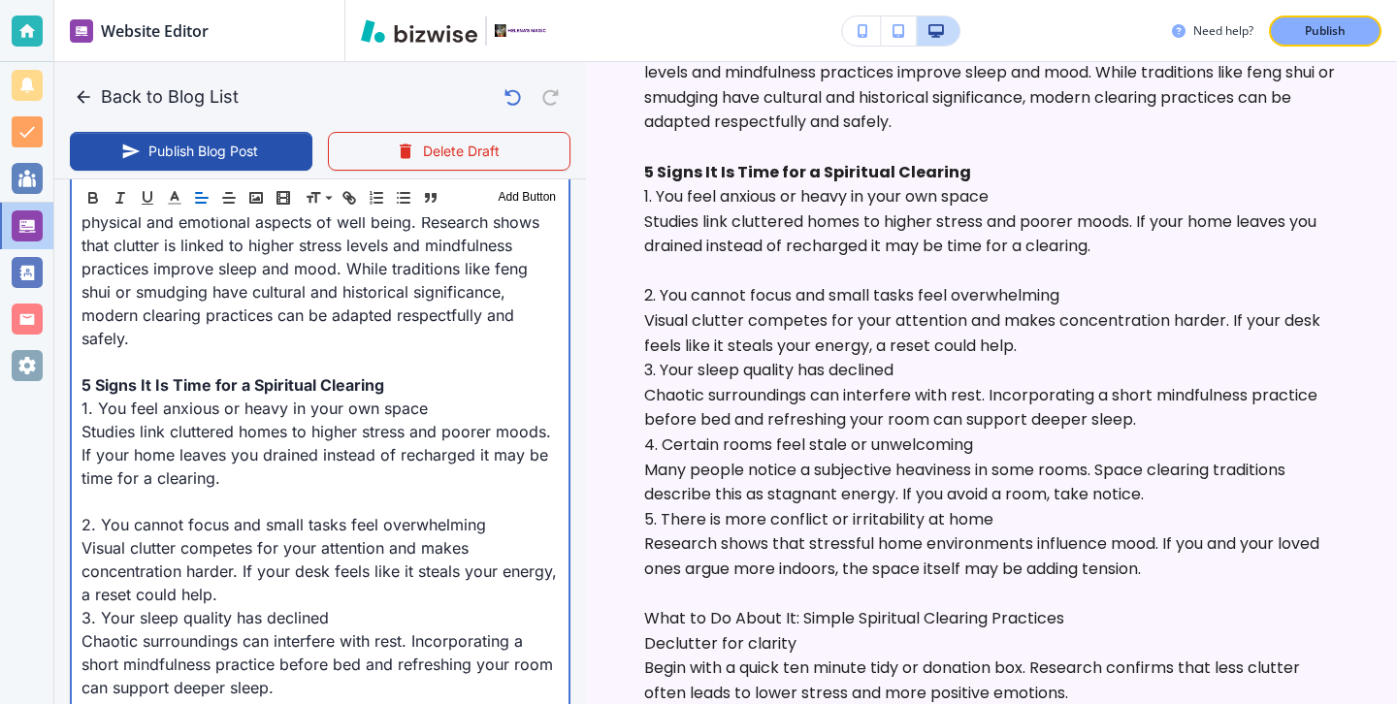
click at [341, 564] on p "Visual clutter competes for your attention and makes concentration harder. If y…" at bounding box center [320, 572] width 477 height 70
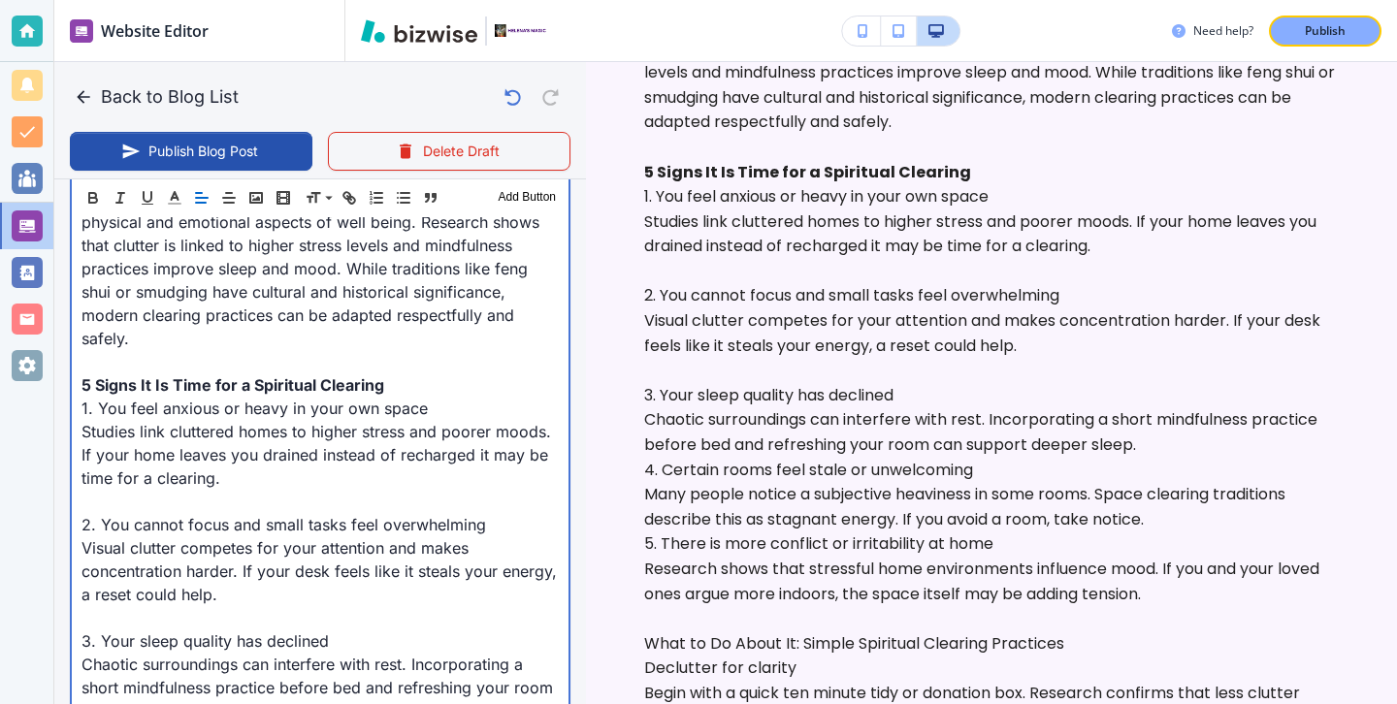
scroll to position [1079, 0]
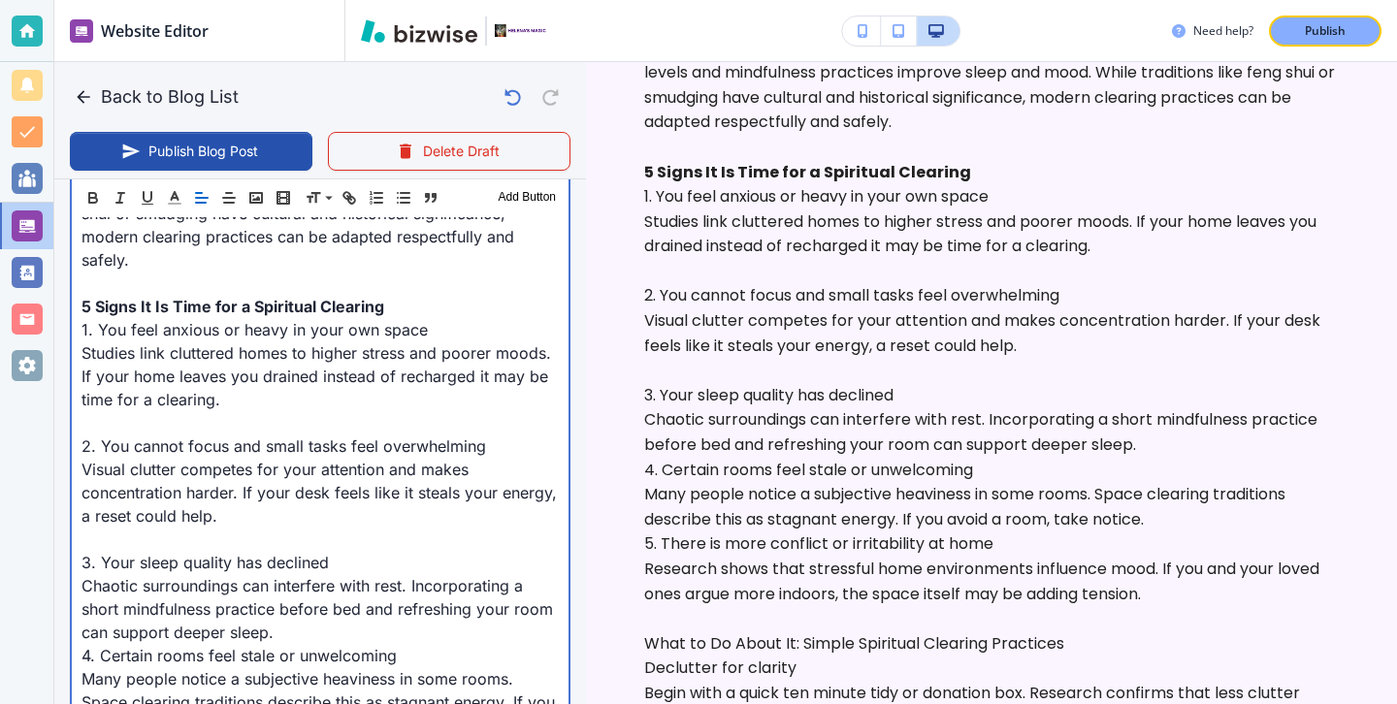
click at [341, 588] on p "Chaotic surroundings can interfere with rest. Incorporating a short mindfulness…" at bounding box center [320, 609] width 477 height 70
click at [341, 606] on p "Chaotic surroundings can interfere with rest. Incorporating a short mindfulness…" at bounding box center [320, 609] width 477 height 70
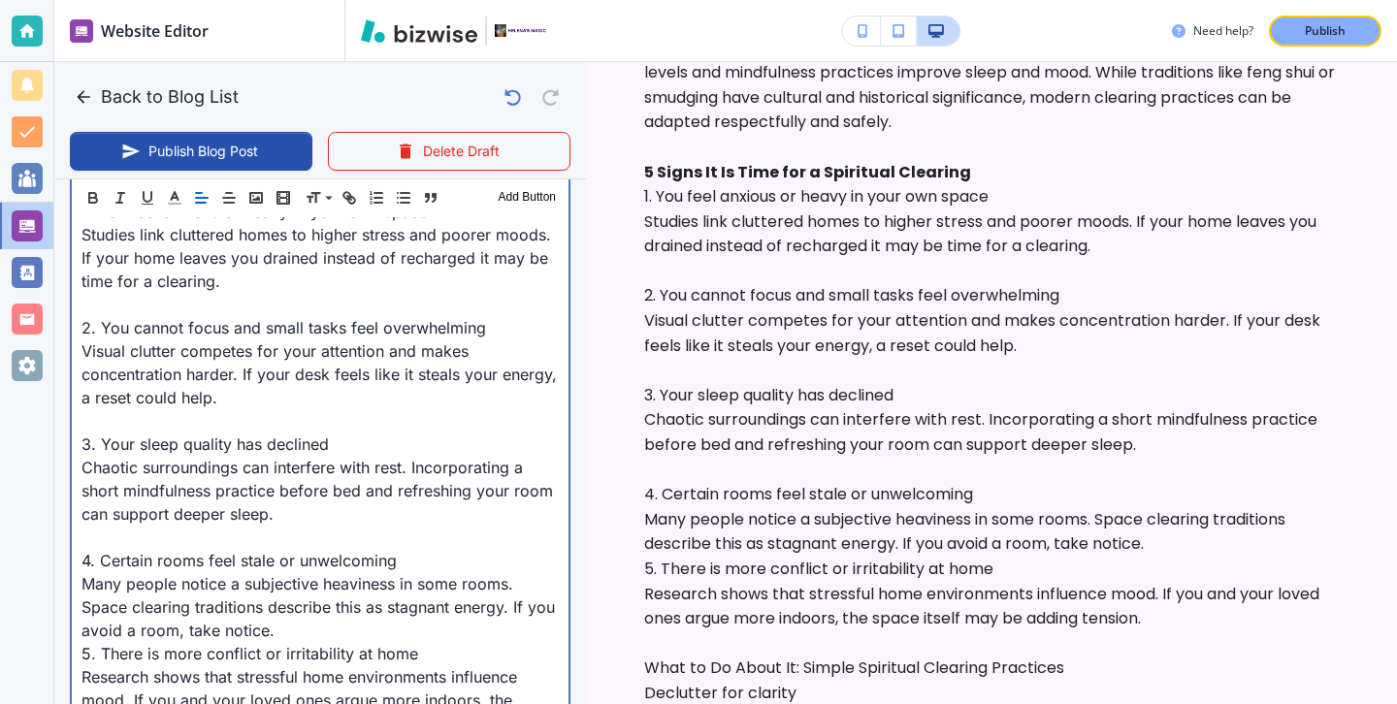
scroll to position [1218, 0]
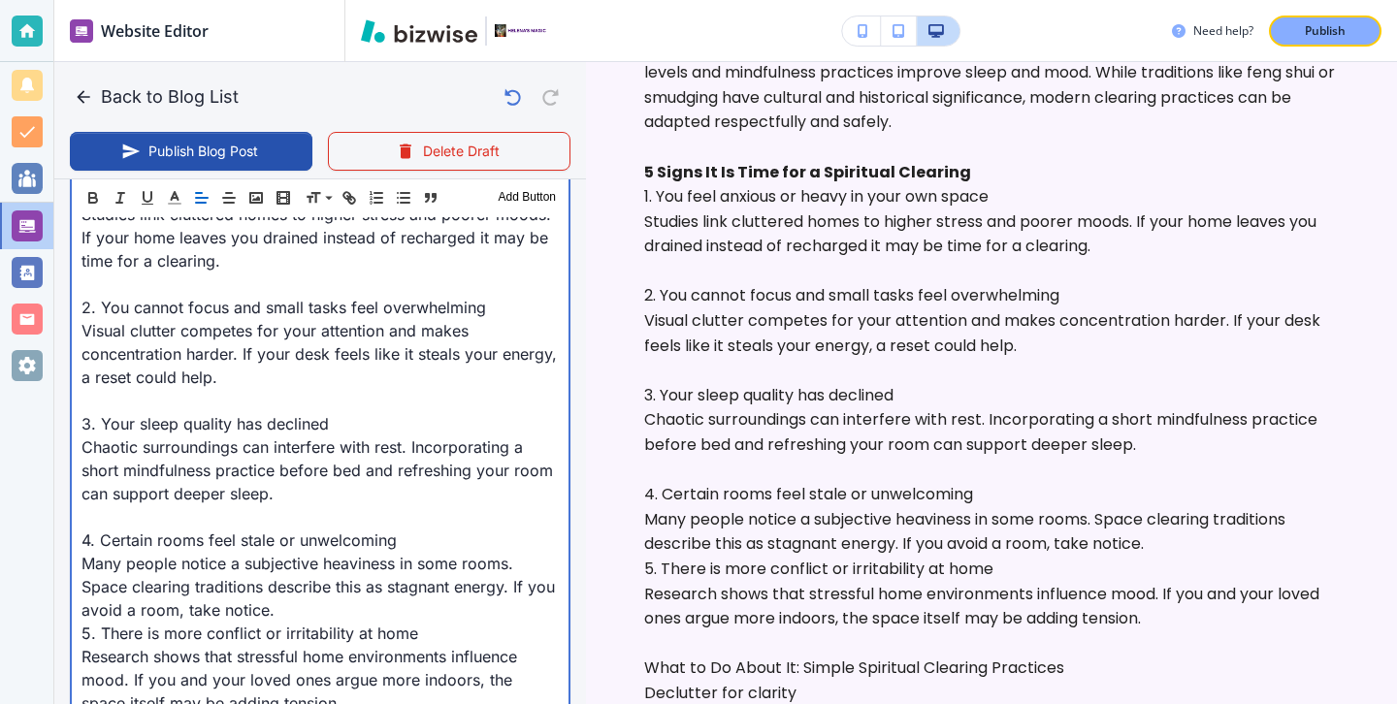
click at [328, 622] on p "5. There is more conflict or irritability at home" at bounding box center [320, 633] width 477 height 23
click at [313, 554] on p "Many people notice a subjective heaviness in some rooms. Space clearing traditi…" at bounding box center [320, 587] width 477 height 70
click at [313, 590] on p "Many people notice a subjective heaviness in some rooms. Space clearing traditi…" at bounding box center [320, 587] width 477 height 70
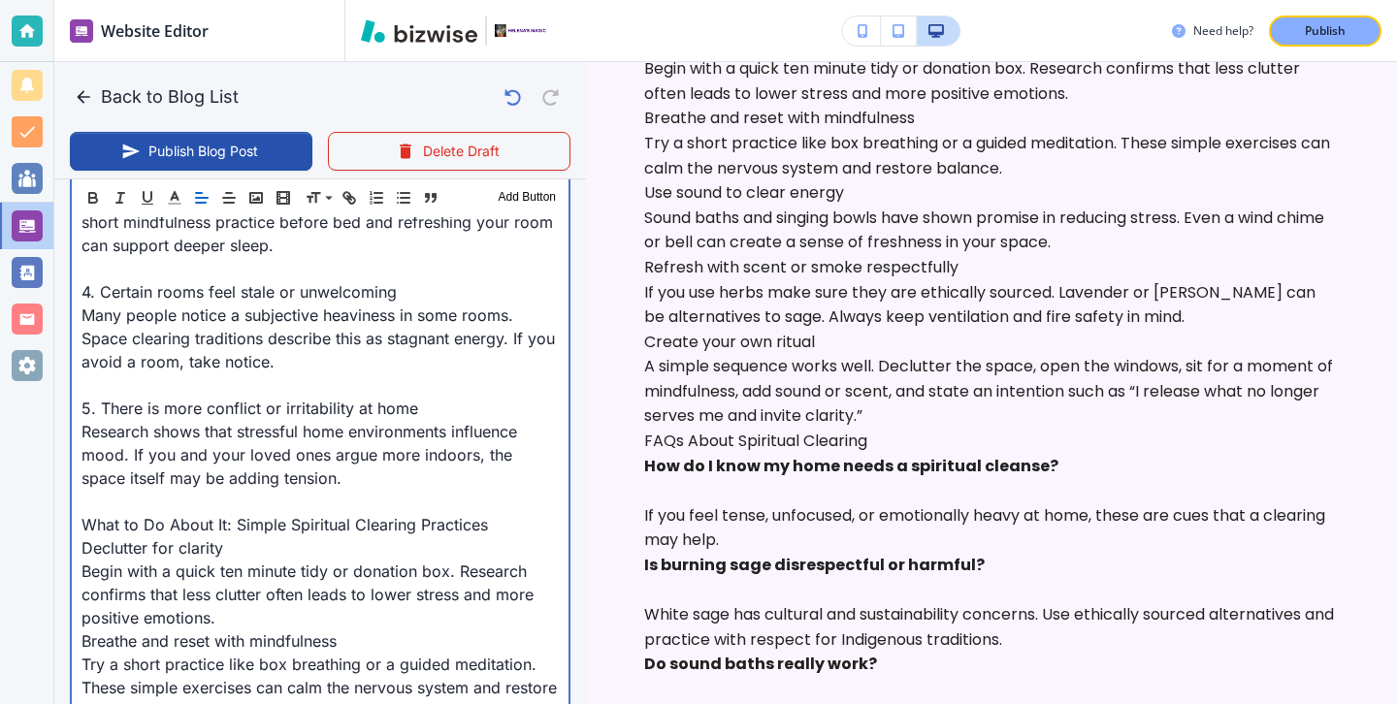
scroll to position [1510, 0]
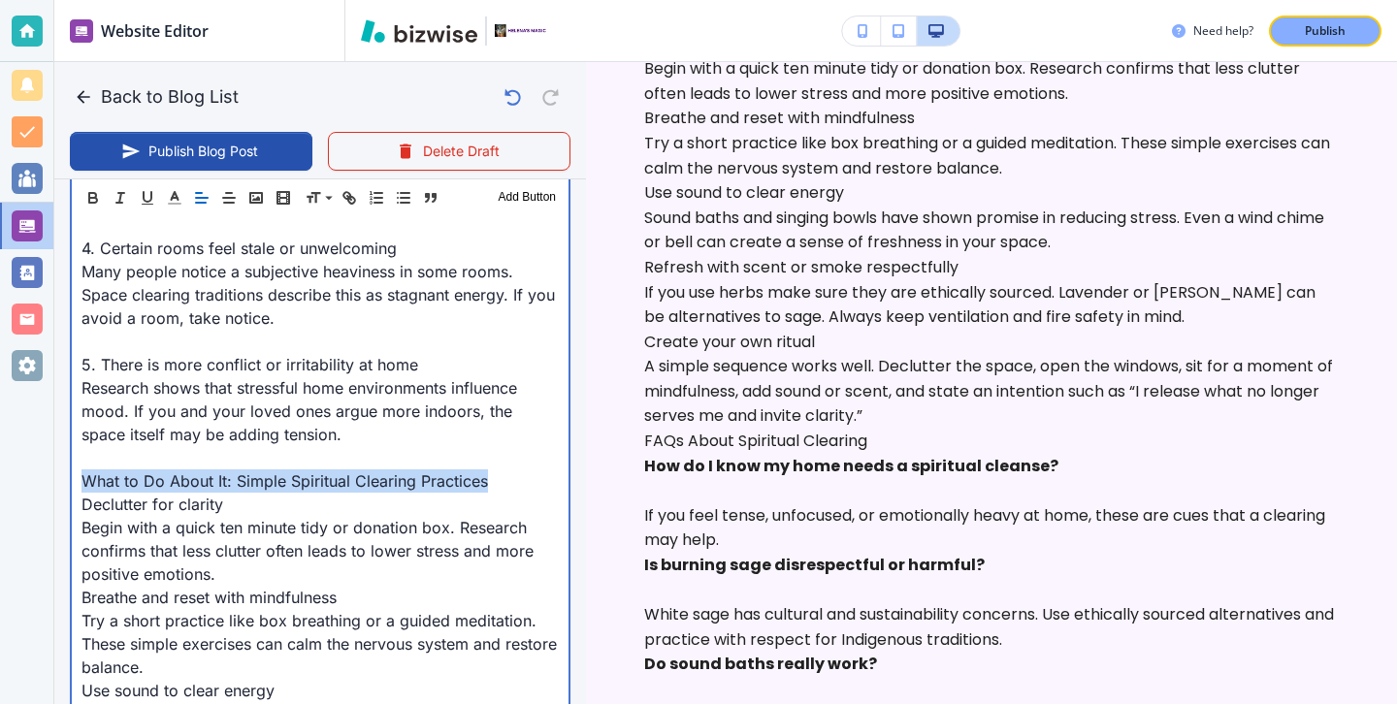
drag, startPoint x: 507, startPoint y: 462, endPoint x: 62, endPoint y: 464, distance: 445.4
click at [61, 464] on div "Blog Content Header 1 Header 2 Header 3 Body Text Add Button Introduction Have …" at bounding box center [320, 526] width 532 height 2458
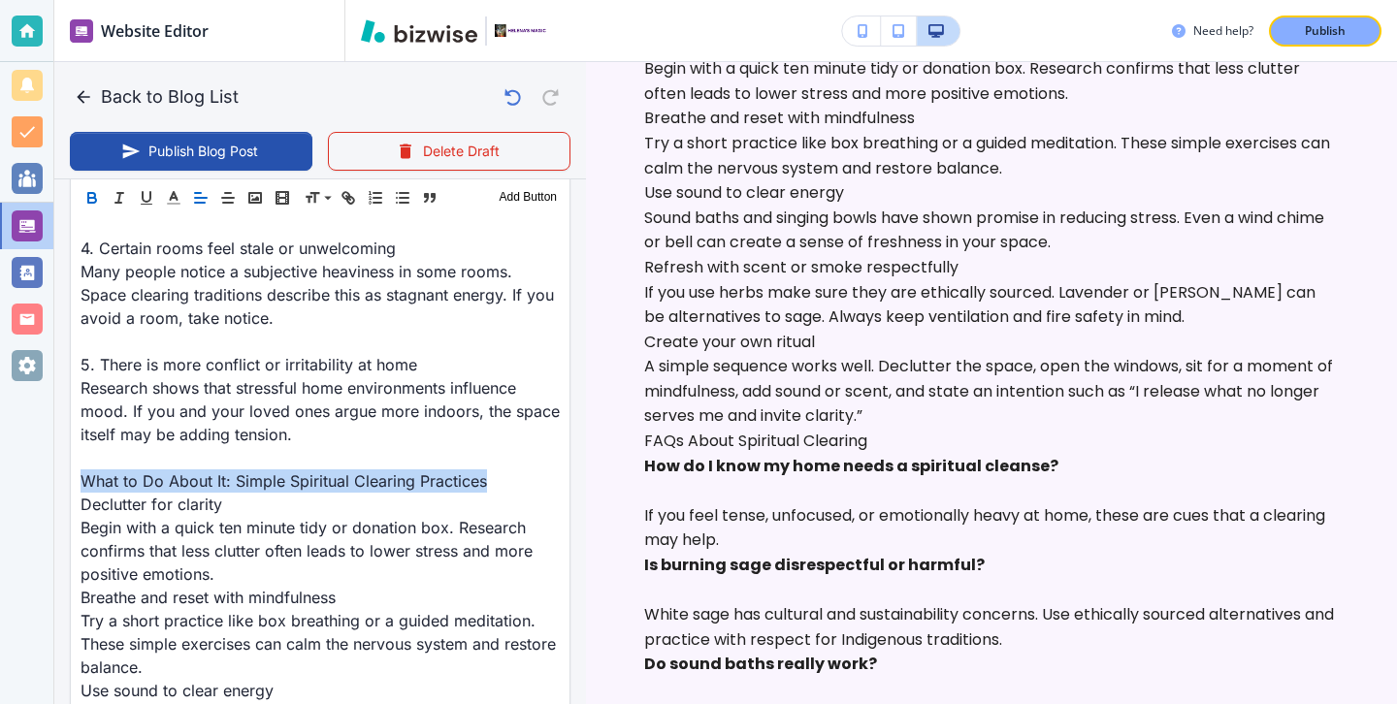
click at [90, 197] on icon "button" at bounding box center [91, 197] width 17 height 17
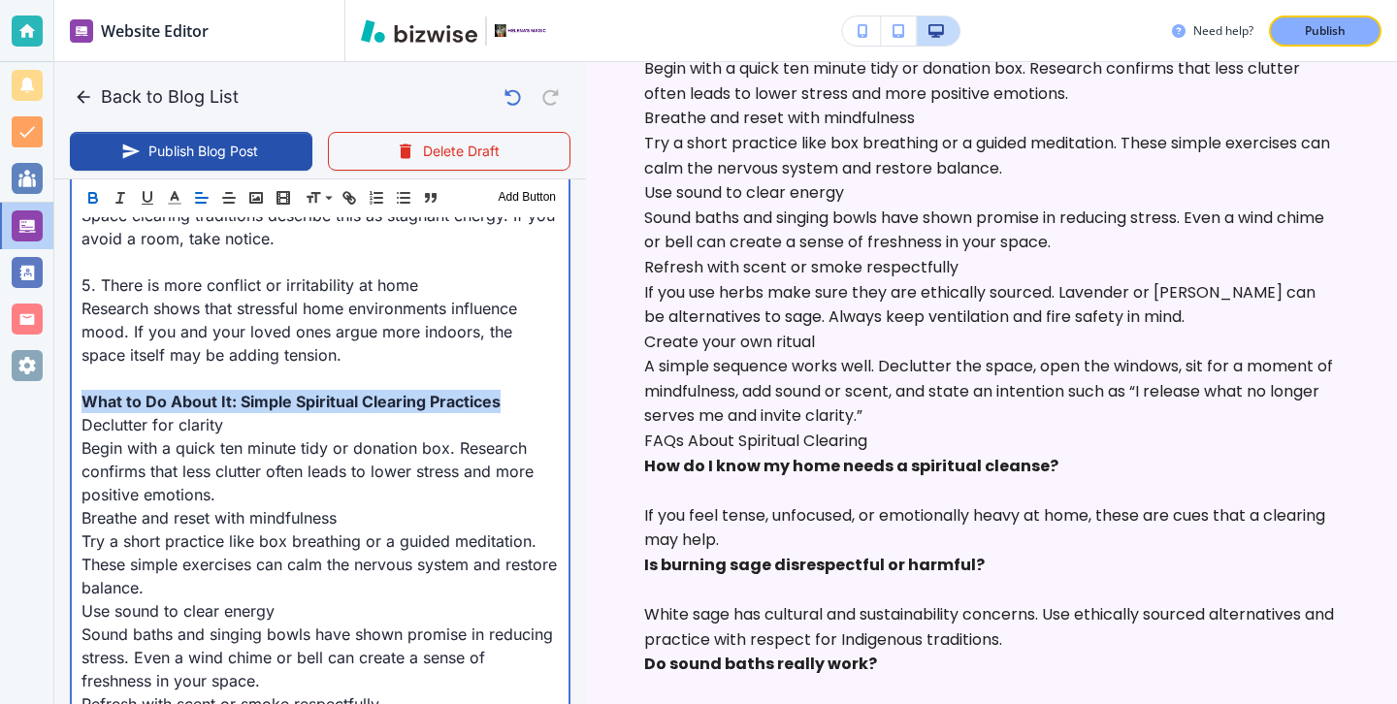
scroll to position [1565, 0]
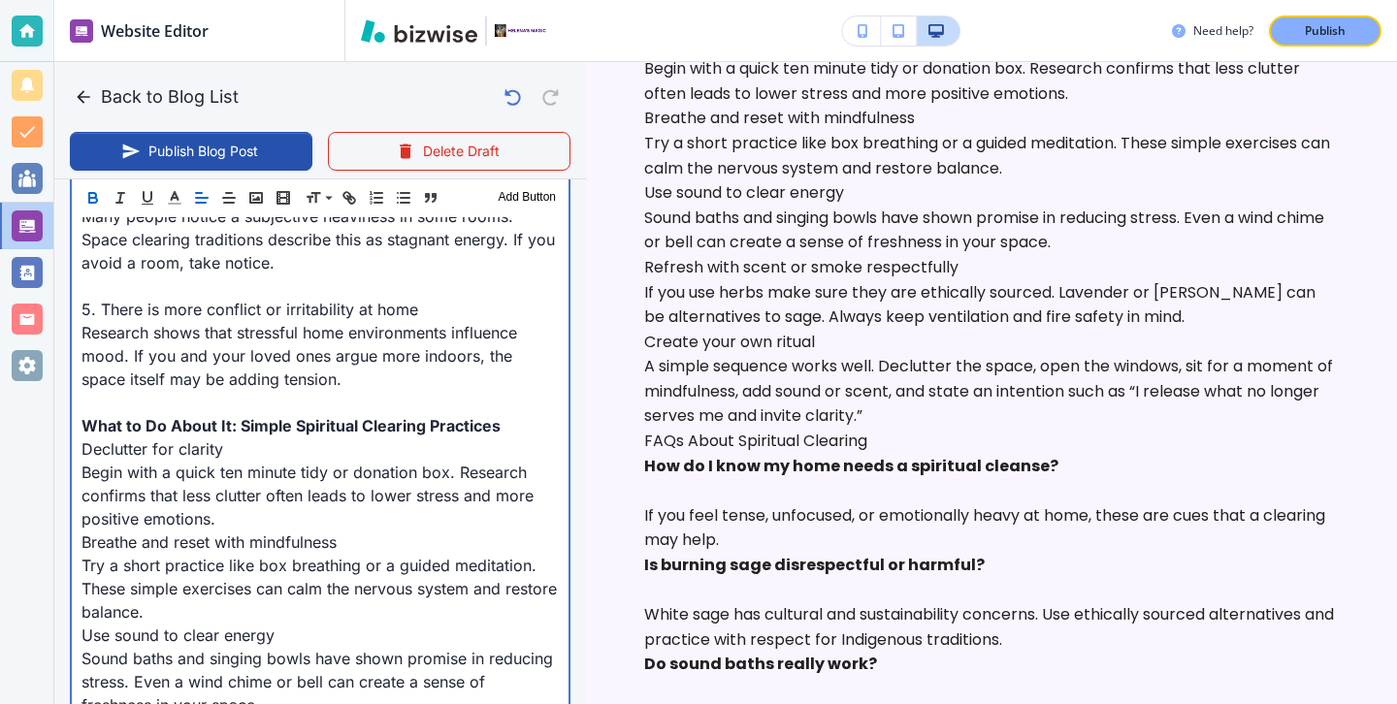
click at [265, 598] on p "Try a short practice like box breathing or a guided meditation. These simple ex…" at bounding box center [320, 589] width 477 height 70
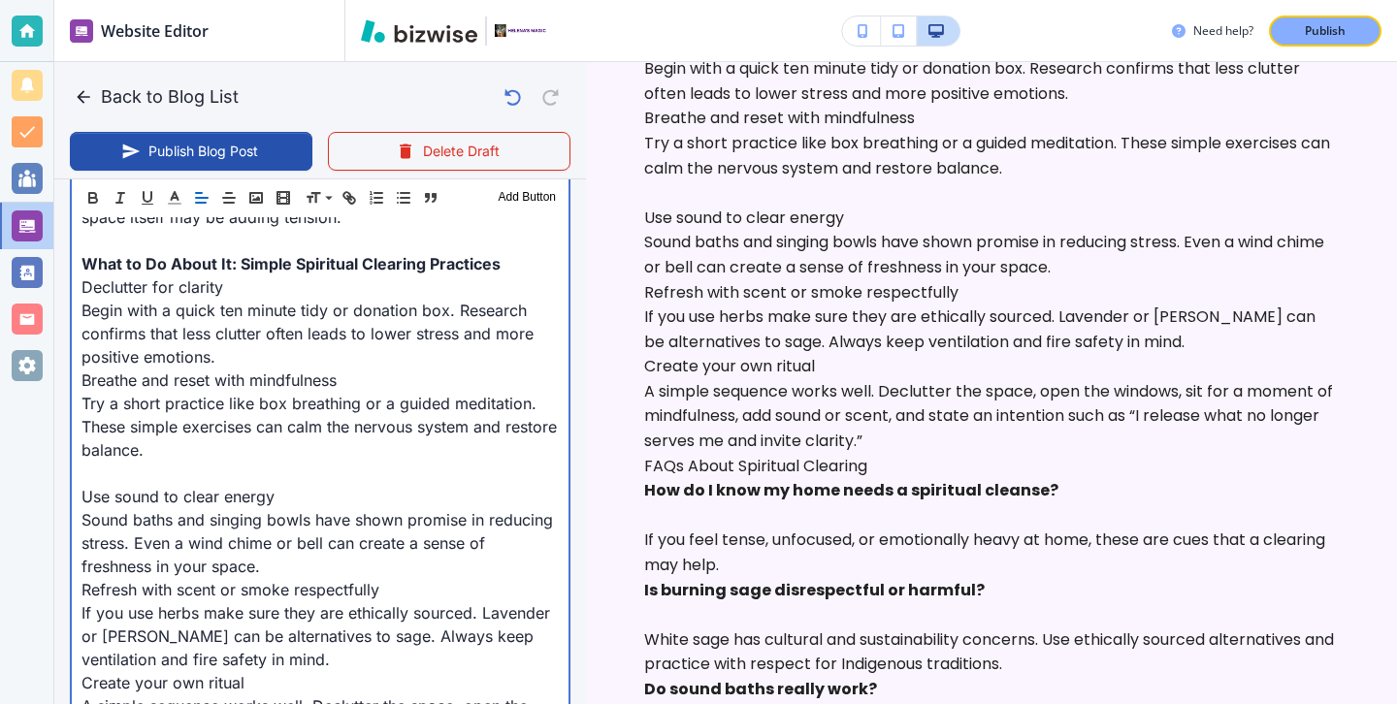
scroll to position [1739, 0]
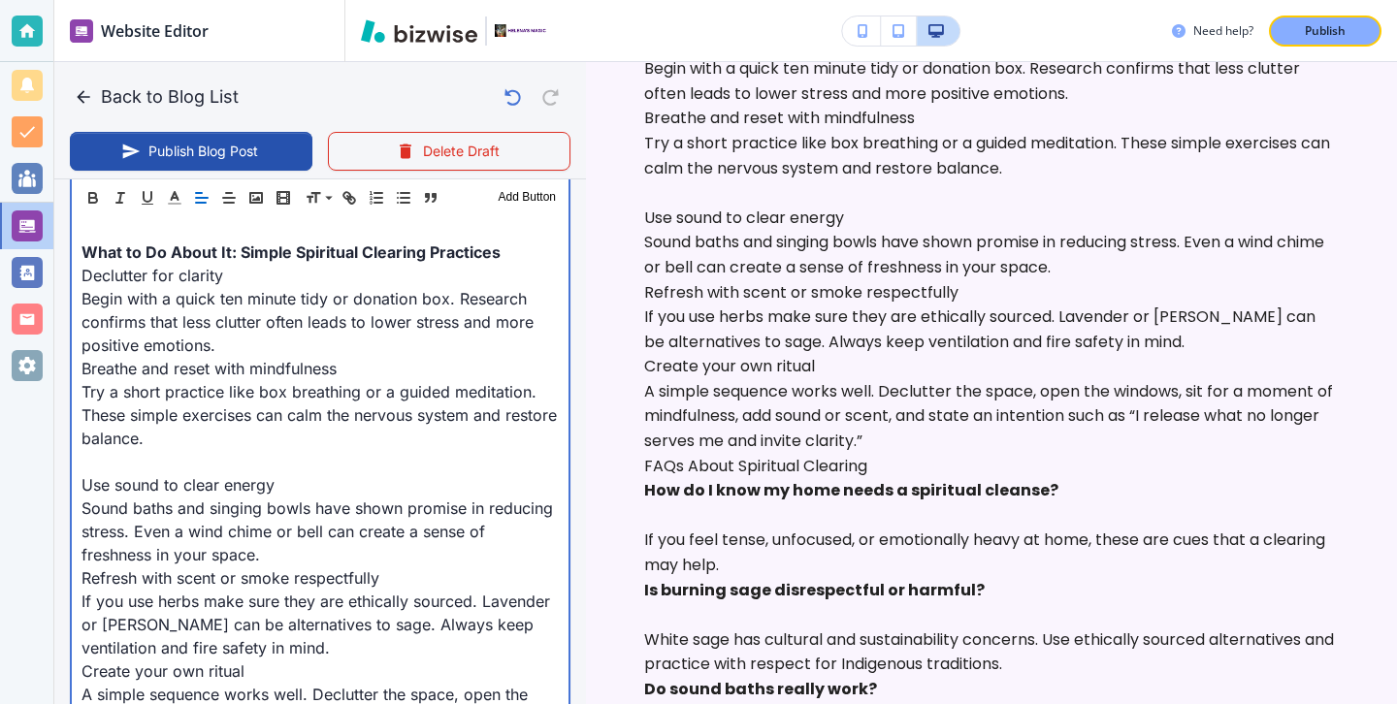
click at [285, 567] on p "Refresh with scent or smoke respectfully" at bounding box center [320, 578] width 477 height 23
click at [284, 526] on p "Sound baths and singing bowls have shown promise in reducing stress. Even a win…" at bounding box center [320, 532] width 477 height 70
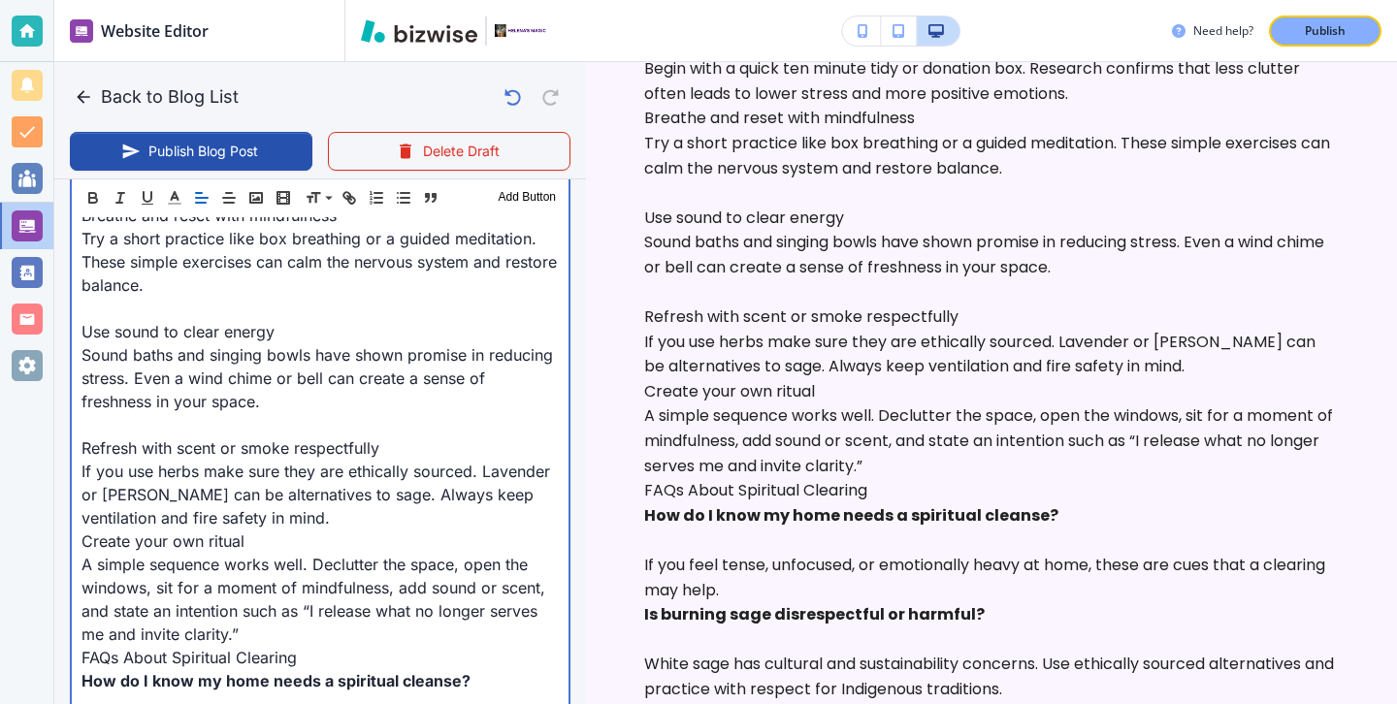
scroll to position [1918, 0]
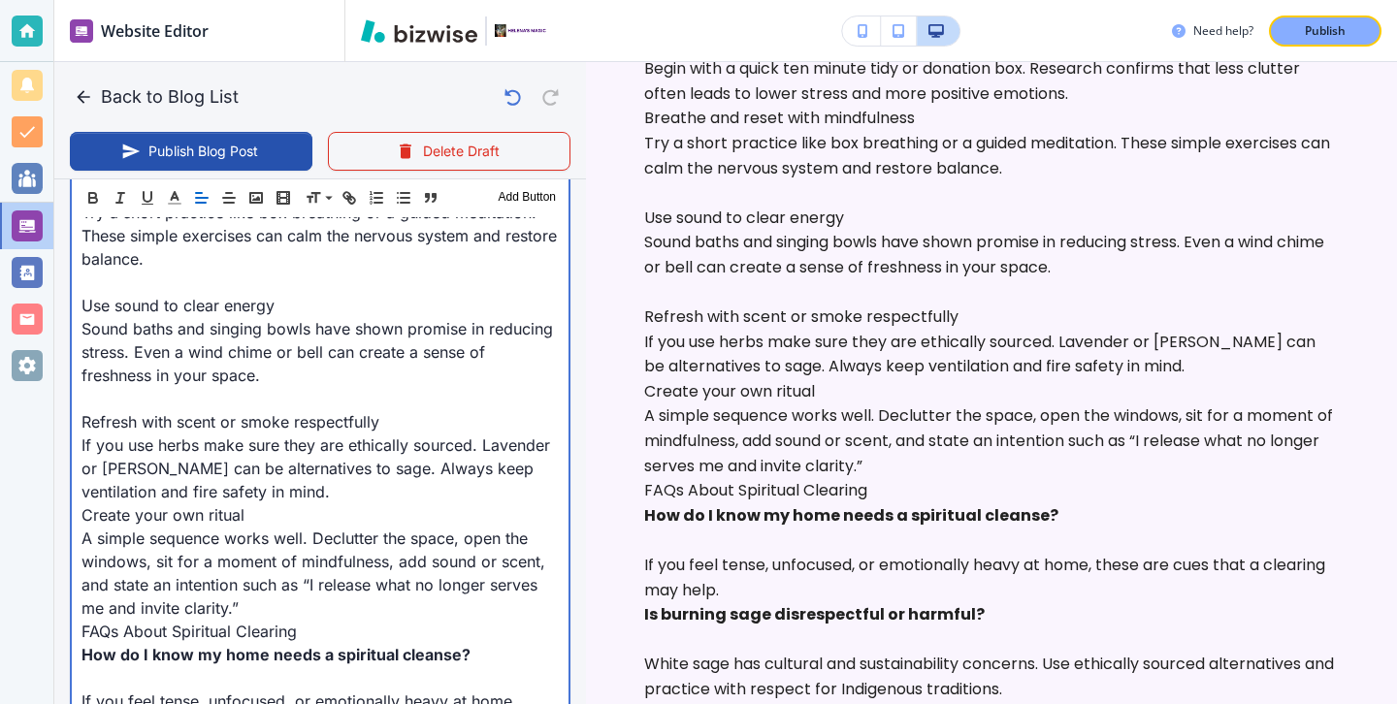
click at [281, 476] on p "If you use herbs make sure they are ethically sourced. Lavender or [PERSON_NAME…" at bounding box center [320, 469] width 477 height 70
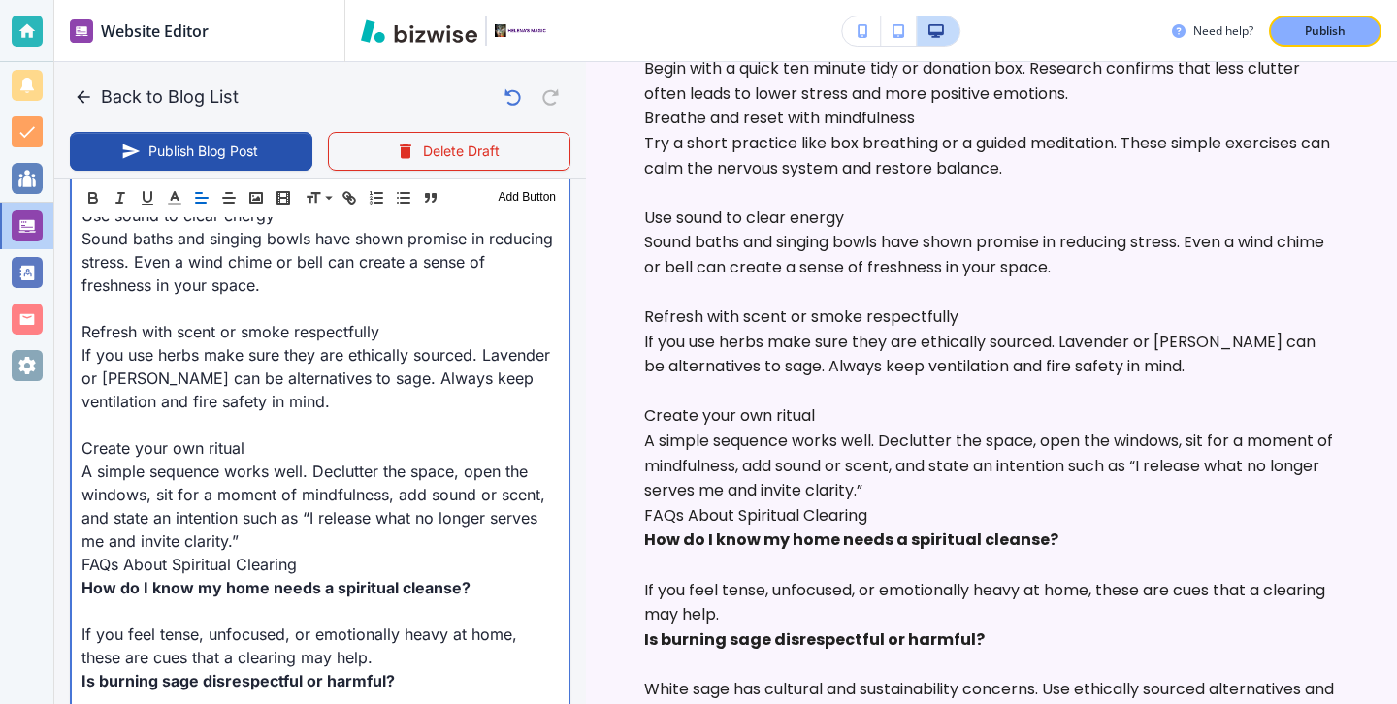
scroll to position [2016, 0]
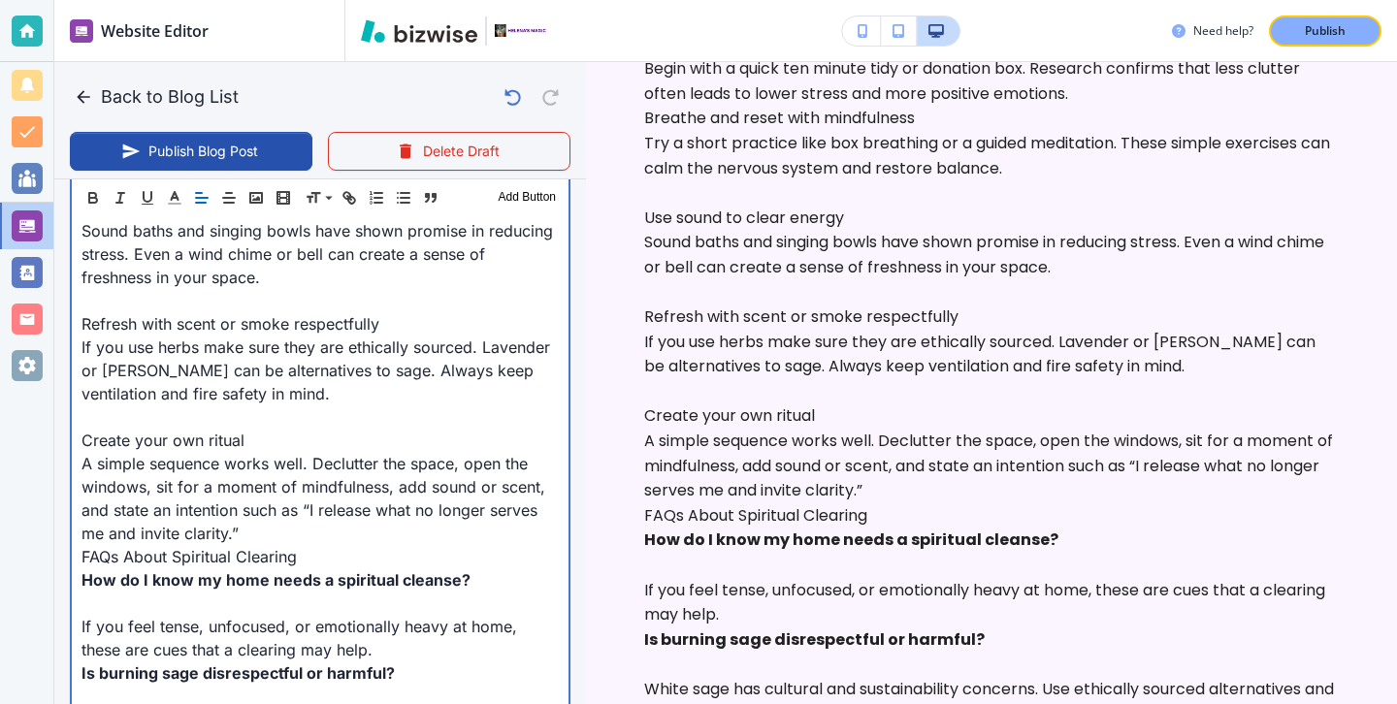
click at [273, 519] on p "A simple sequence works well. Declutter the space, open the windows, sit for a …" at bounding box center [320, 498] width 477 height 93
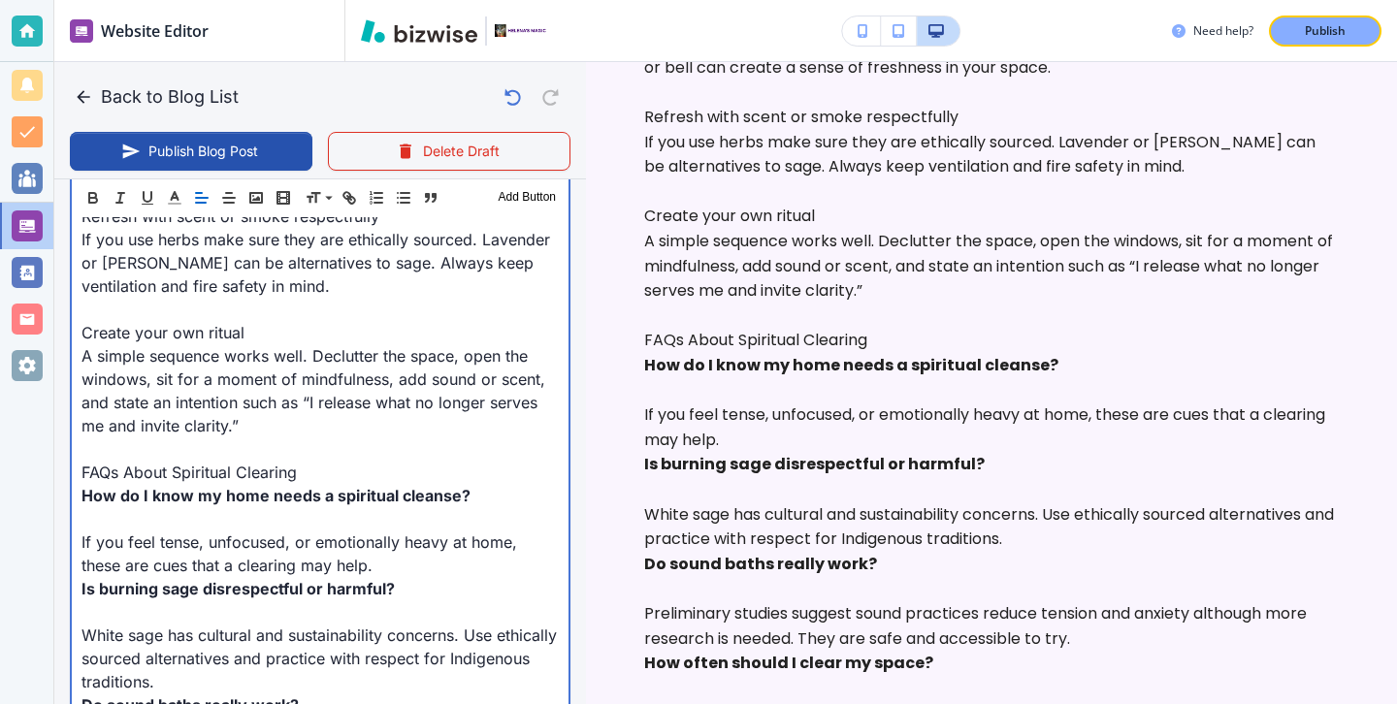
scroll to position [1903, 0]
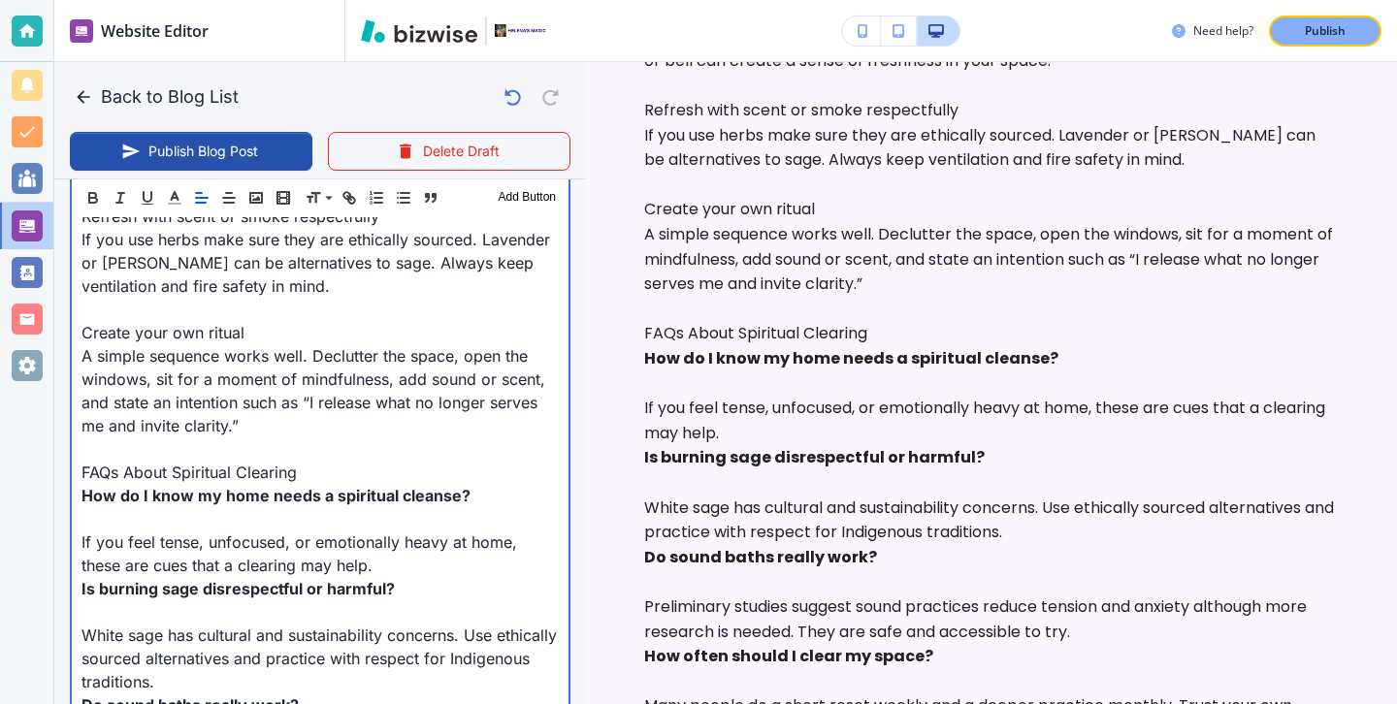
click at [139, 507] on p at bounding box center [320, 518] width 477 height 23
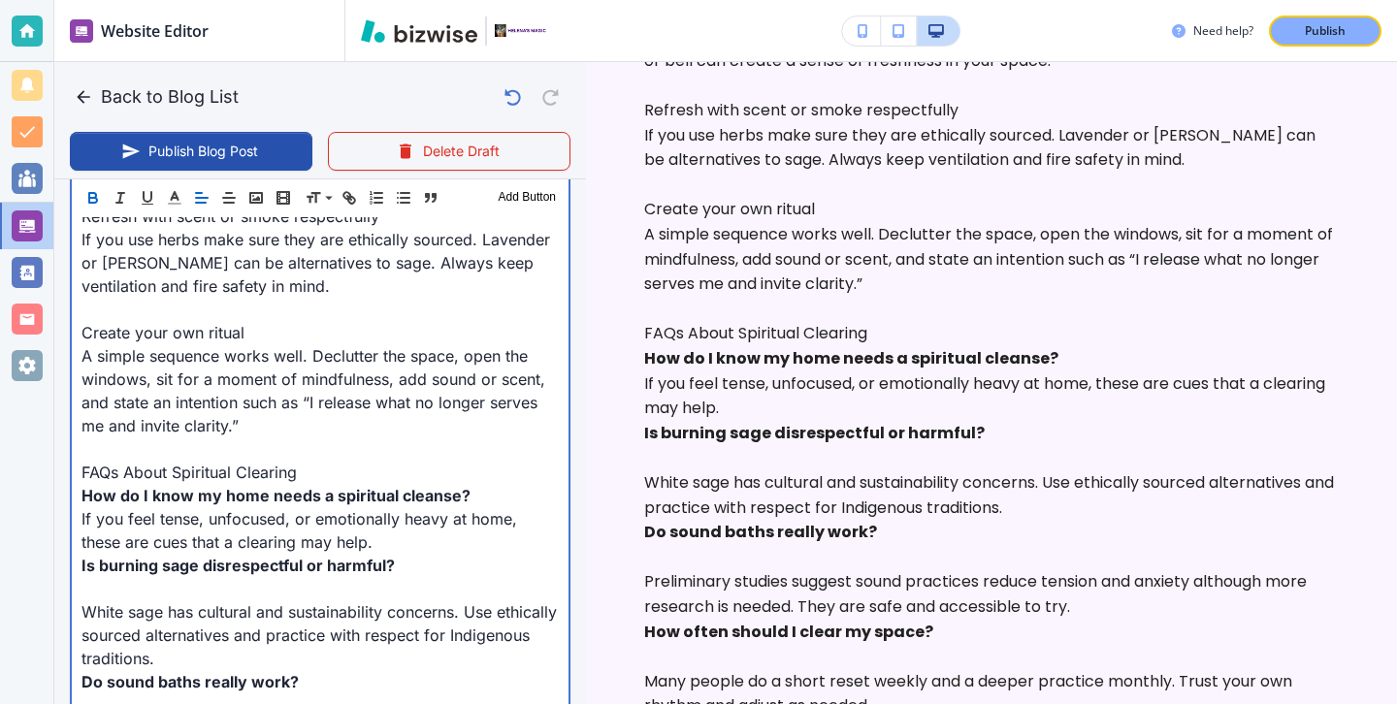
click at [467, 524] on p "If you feel tense, unfocused, or emotionally heavy at home, these are cues that…" at bounding box center [320, 530] width 477 height 47
type input "[DATE] 04:28 PM"
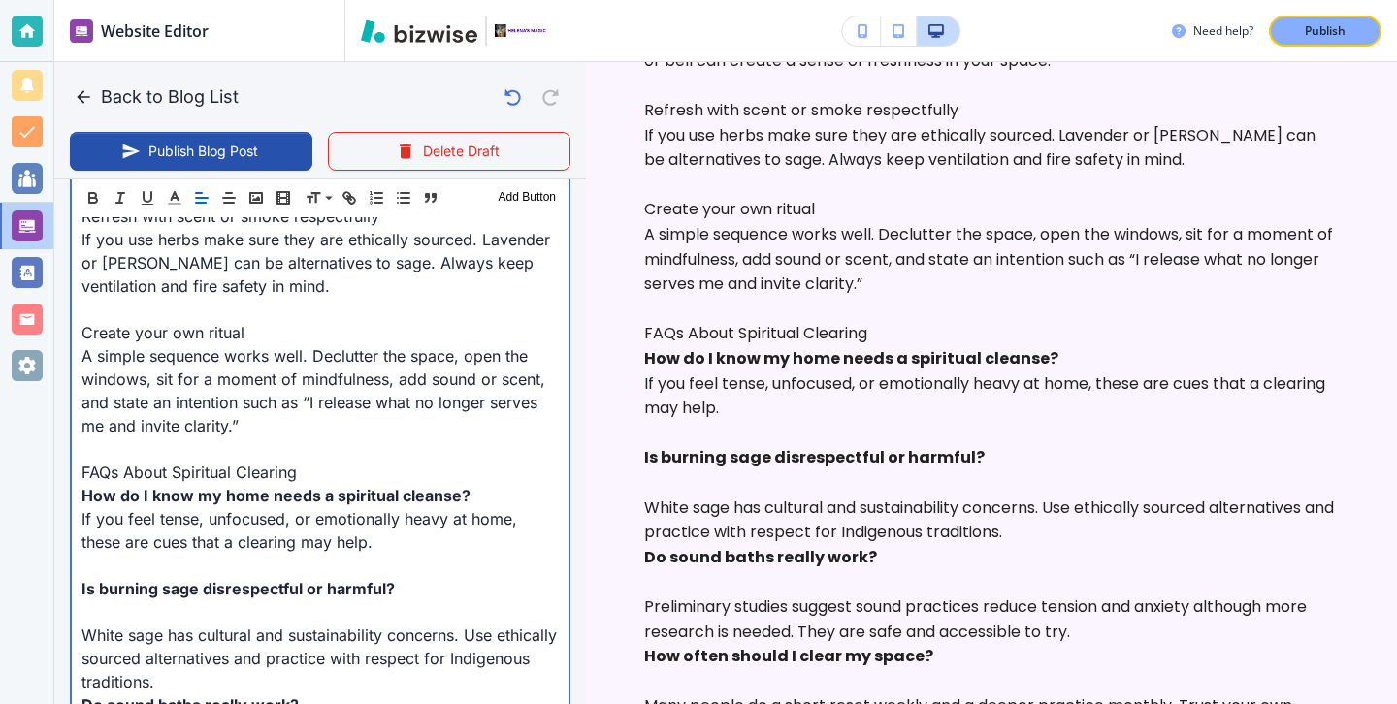
click at [359, 624] on p "White sage has cultural and sustainability concerns. Use ethically sourced alte…" at bounding box center [320, 659] width 477 height 70
click at [307, 601] on p at bounding box center [320, 612] width 477 height 23
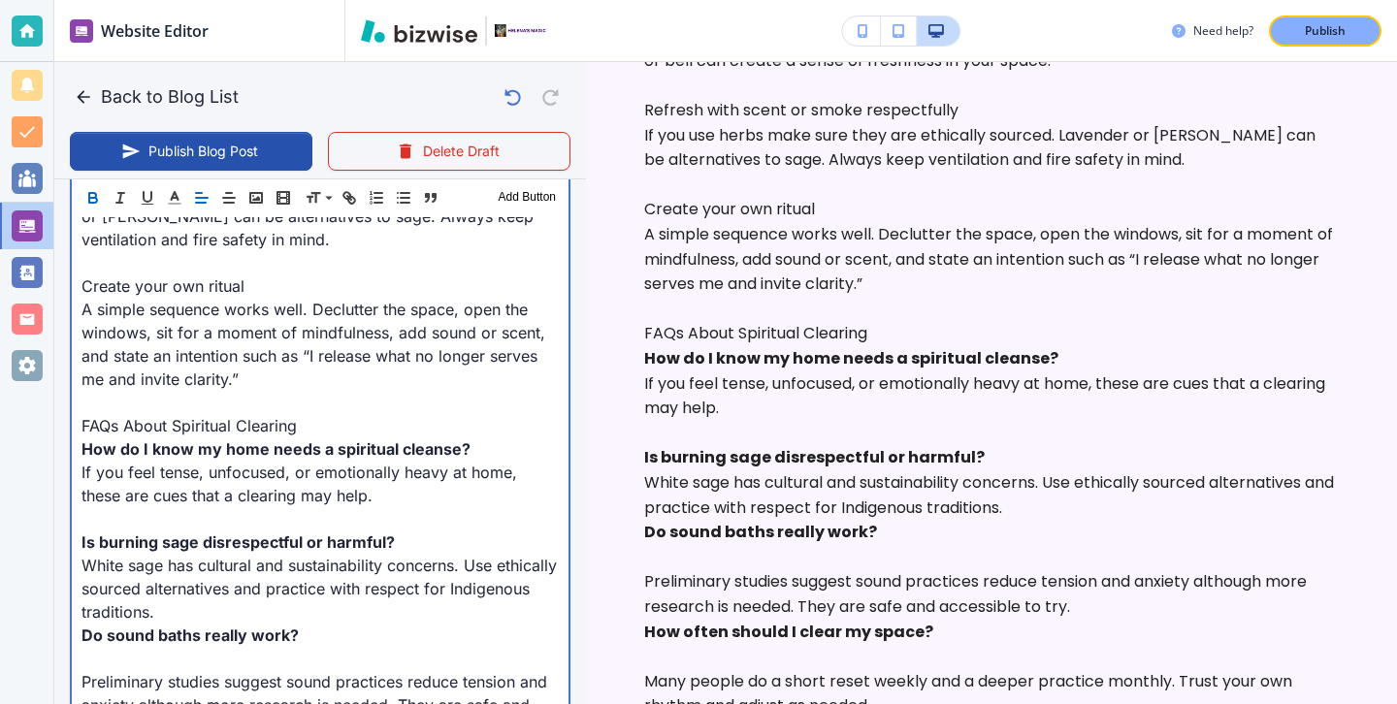
scroll to position [2180, 0]
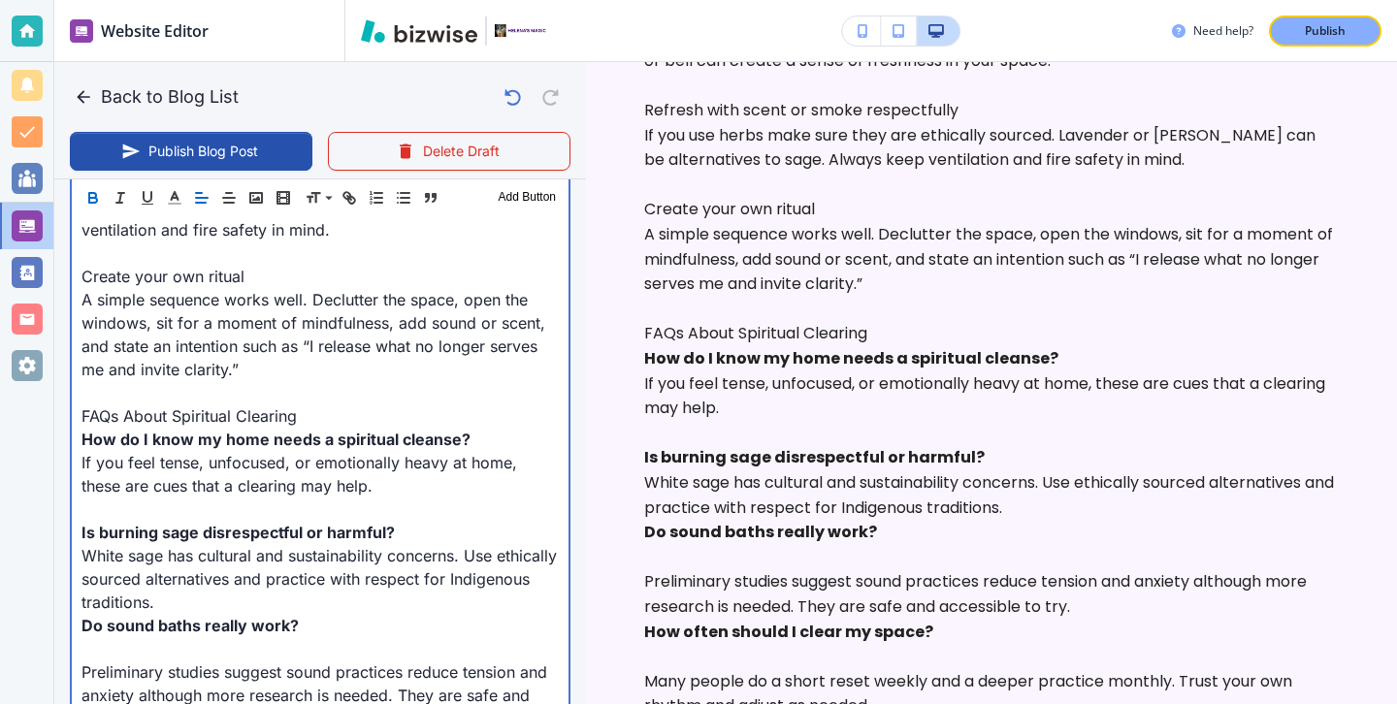
click at [263, 589] on p "White sage has cultural and sustainability concerns. Use ethically sourced alte…" at bounding box center [320, 579] width 477 height 70
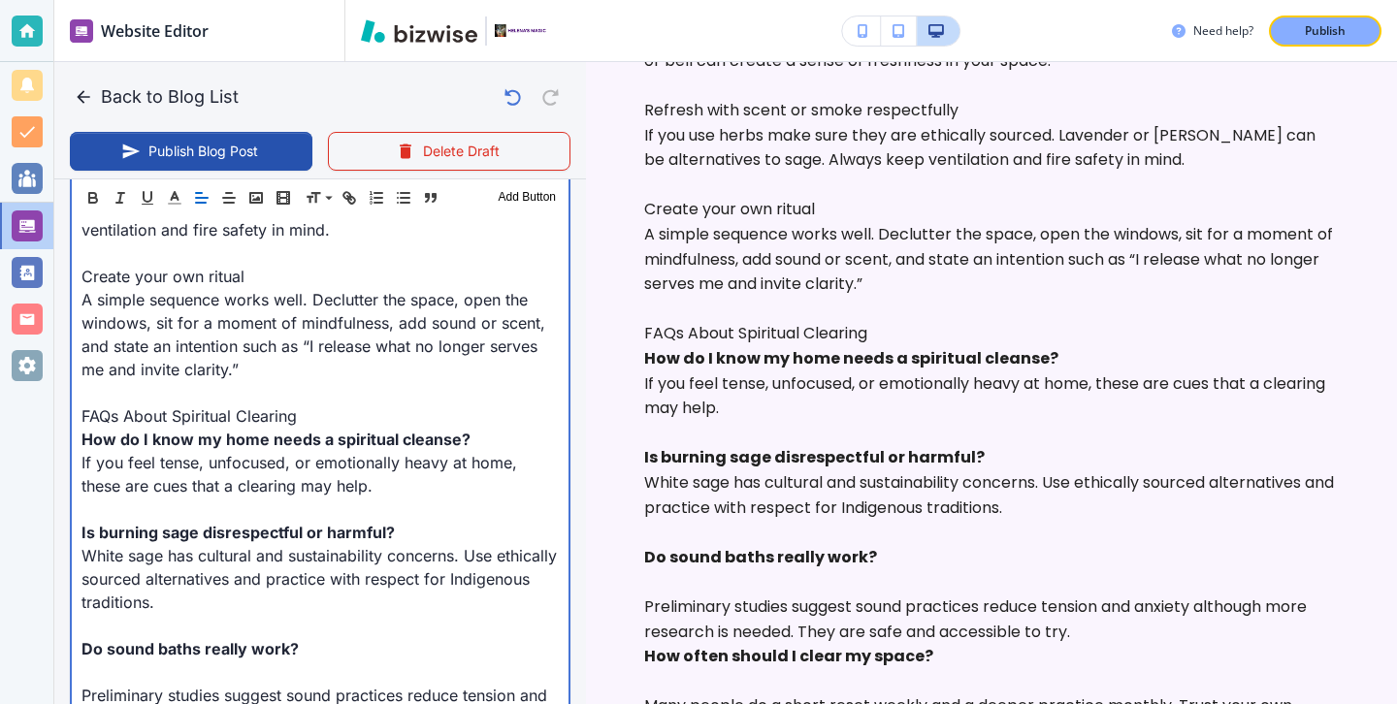
scroll to position [2197, 0]
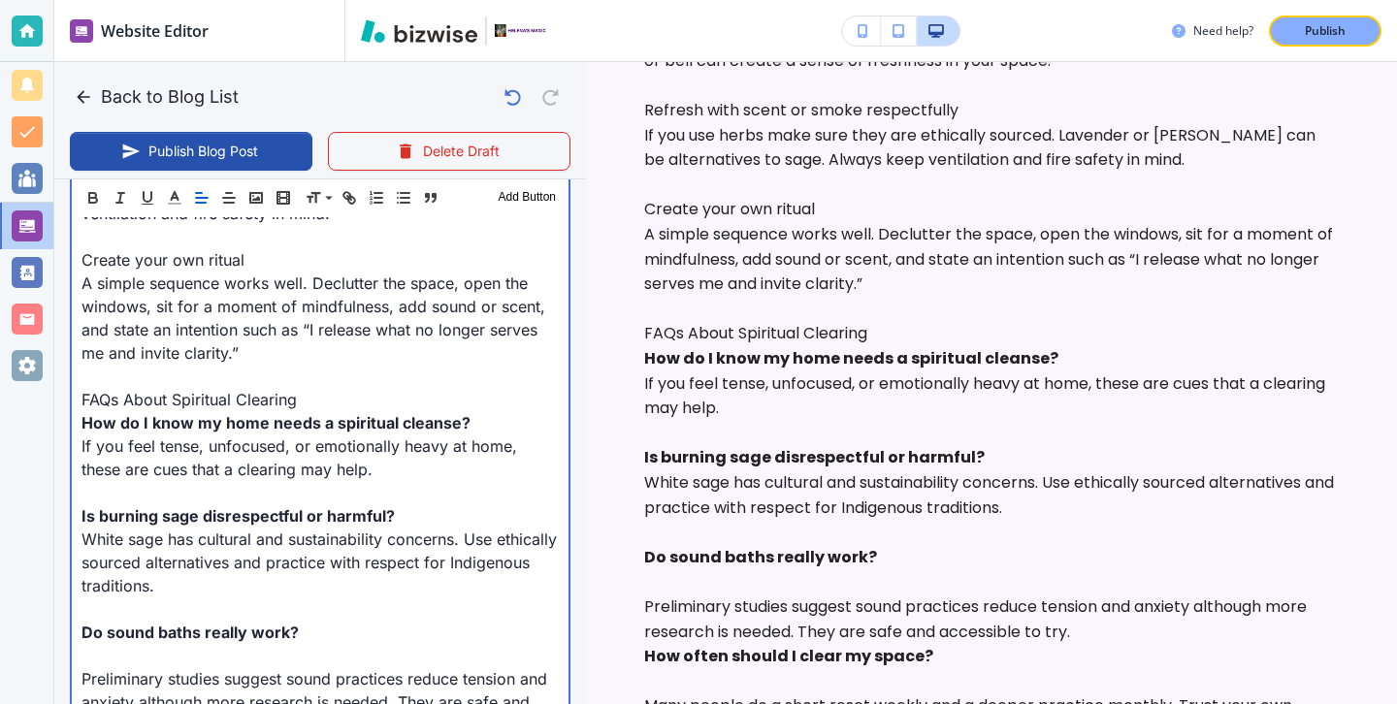
click at [213, 644] on p at bounding box center [320, 655] width 477 height 23
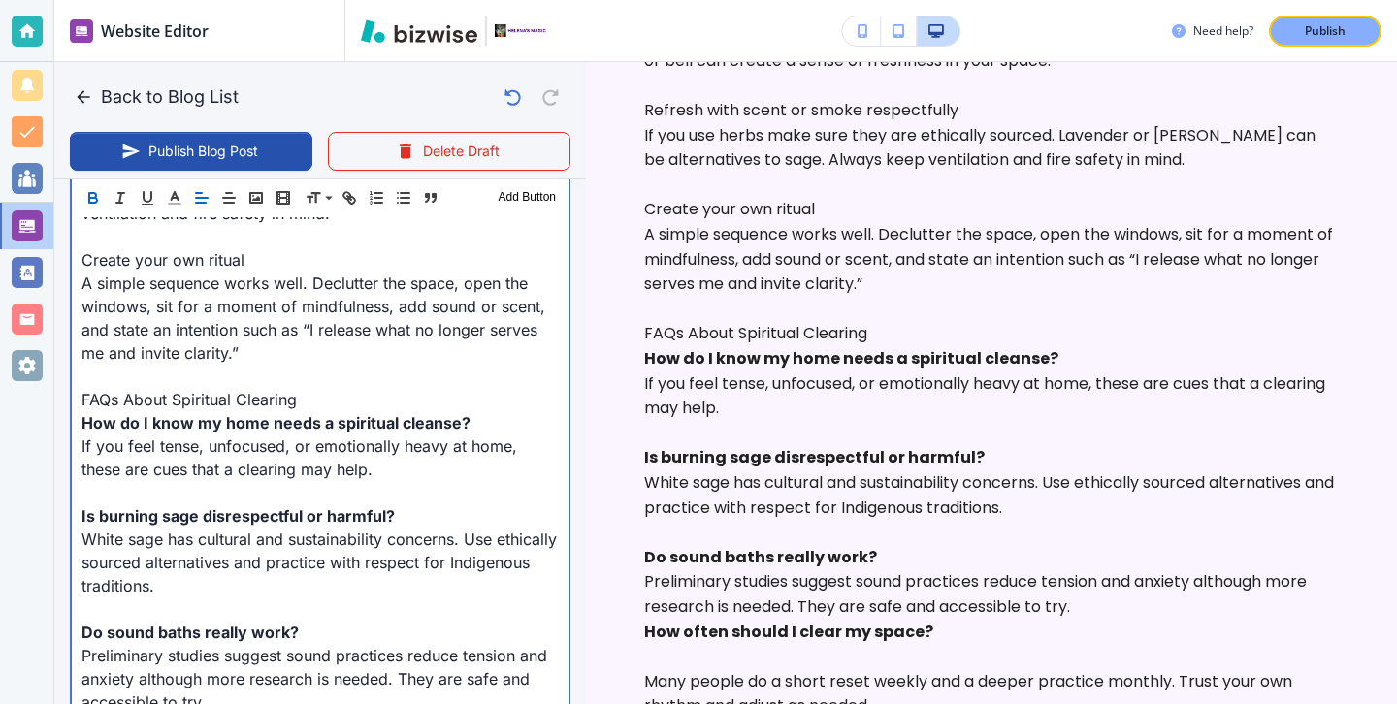
scroll to position [2268, 0]
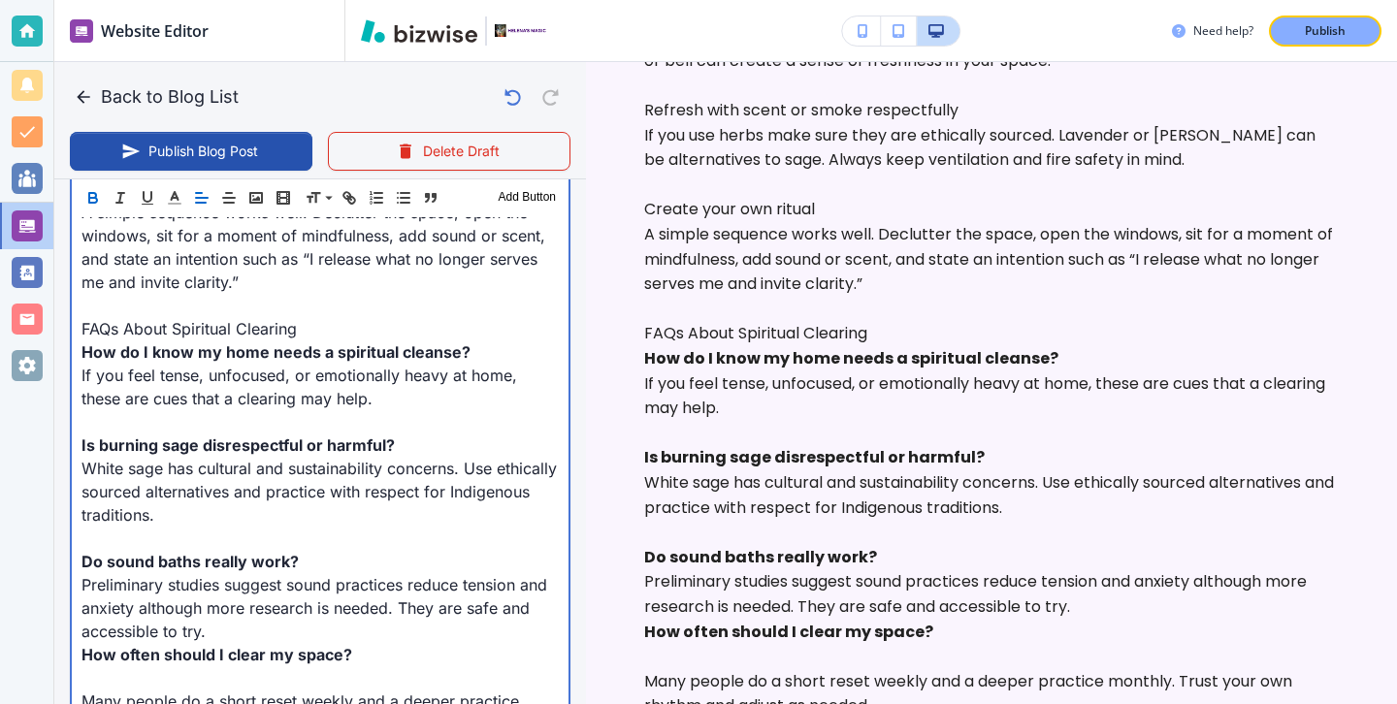
click at [198, 607] on p "Preliminary studies suggest sound practices reduce tension and anxiety although…" at bounding box center [320, 608] width 477 height 70
click at [215, 607] on p "Preliminary studies suggest sound practices reduce tension and anxiety although…" at bounding box center [320, 608] width 477 height 70
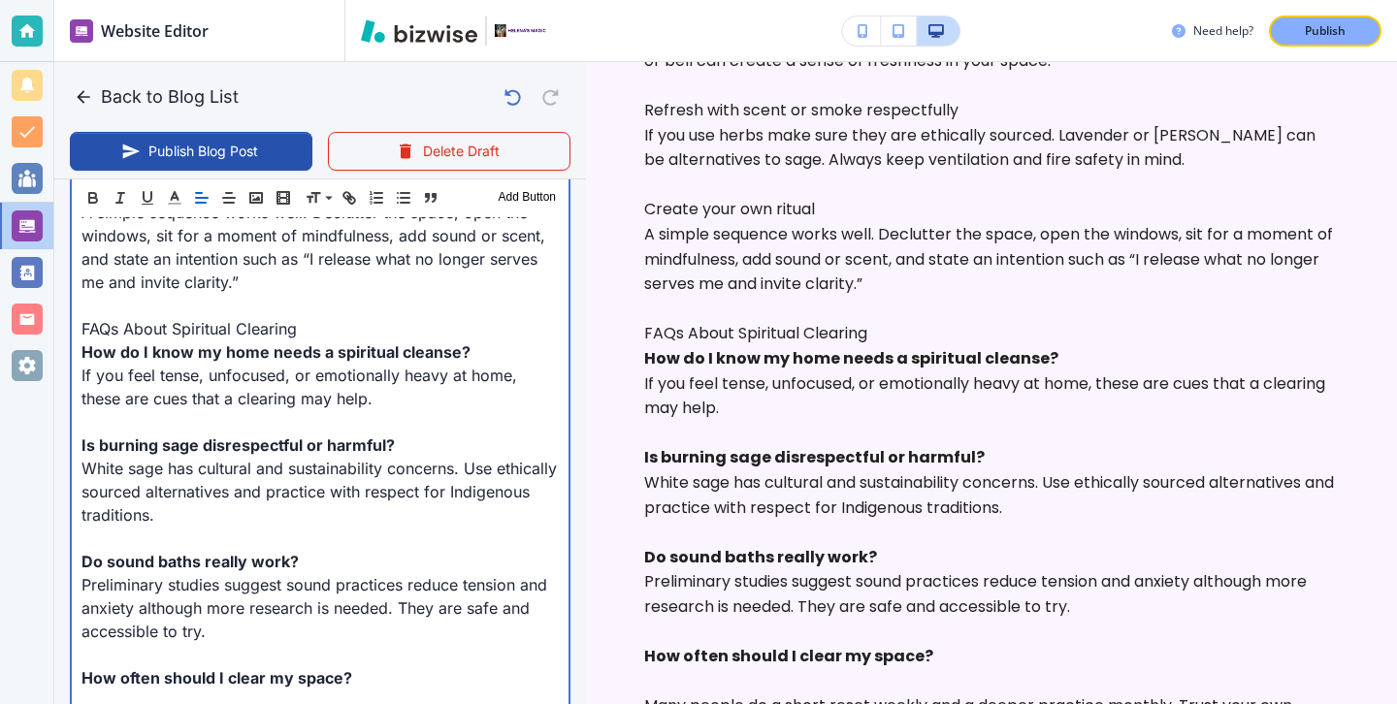
scroll to position [2398, 0]
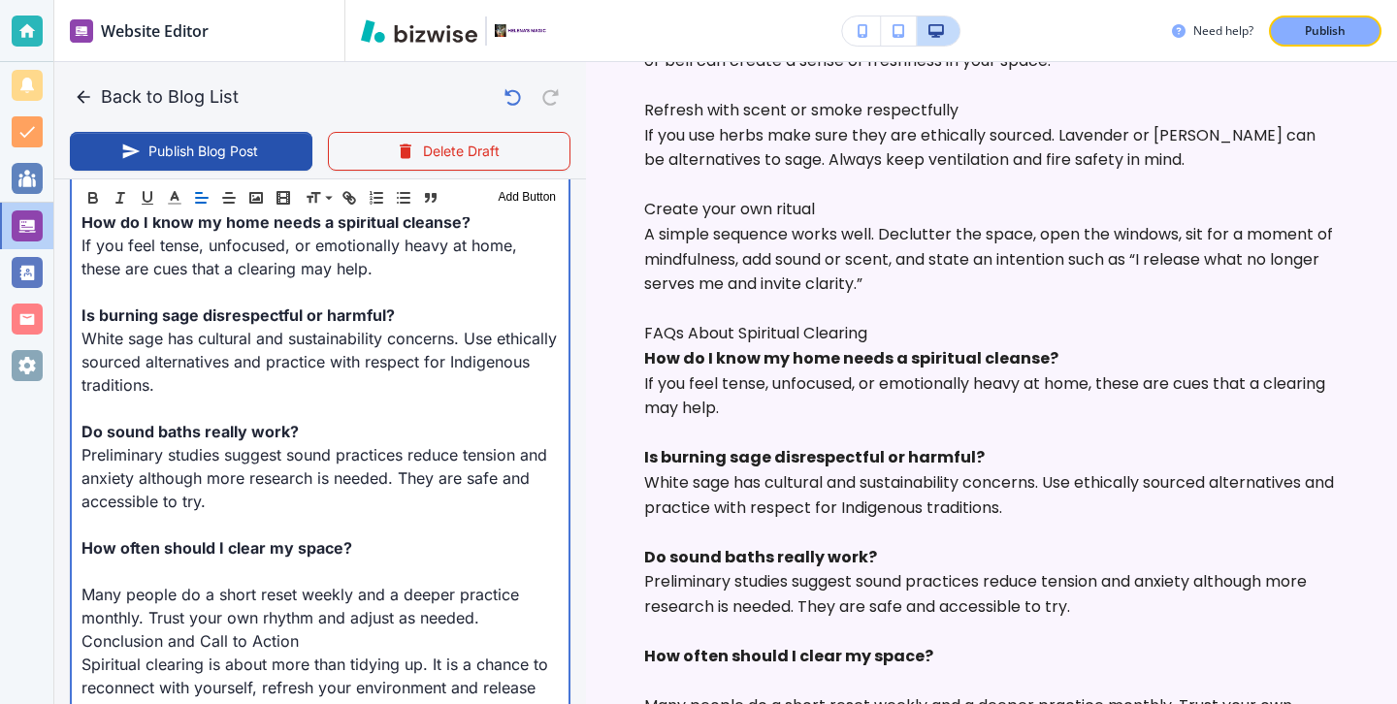
click at [134, 583] on p "Many people do a short reset weekly and a deeper practice monthly. Trust your o…" at bounding box center [320, 606] width 477 height 47
click at [130, 560] on p at bounding box center [320, 571] width 477 height 23
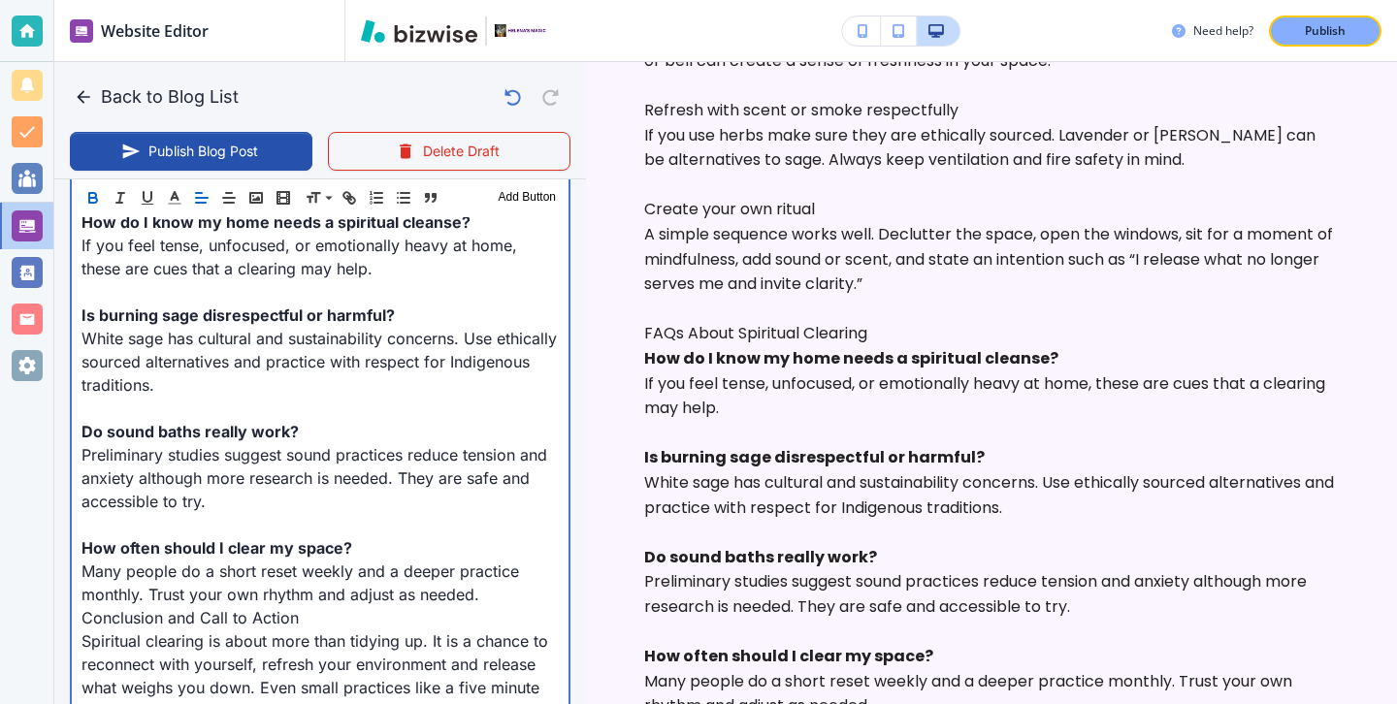
scroll to position [2414, 0]
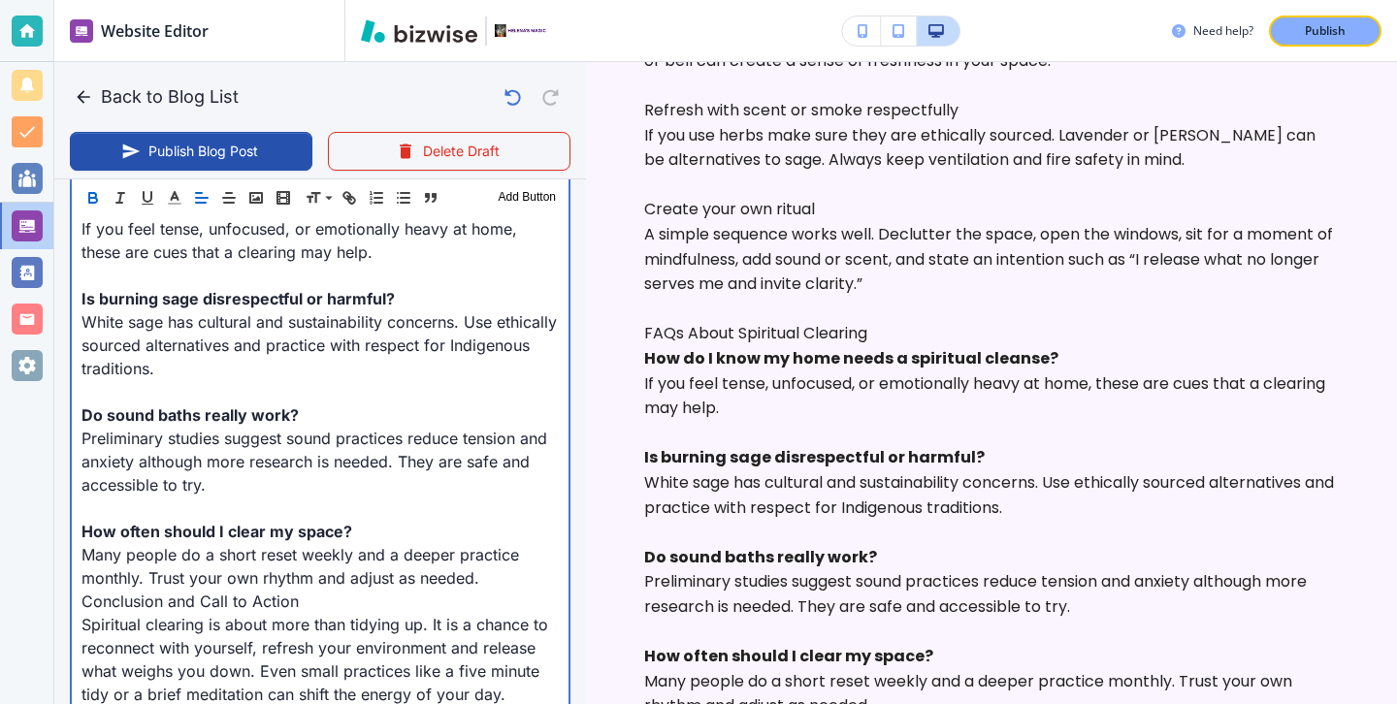
click at [339, 590] on p "Conclusion and Call to Action" at bounding box center [320, 601] width 477 height 23
drag, startPoint x: 339, startPoint y: 583, endPoint x: 56, endPoint y: 575, distance: 282.5
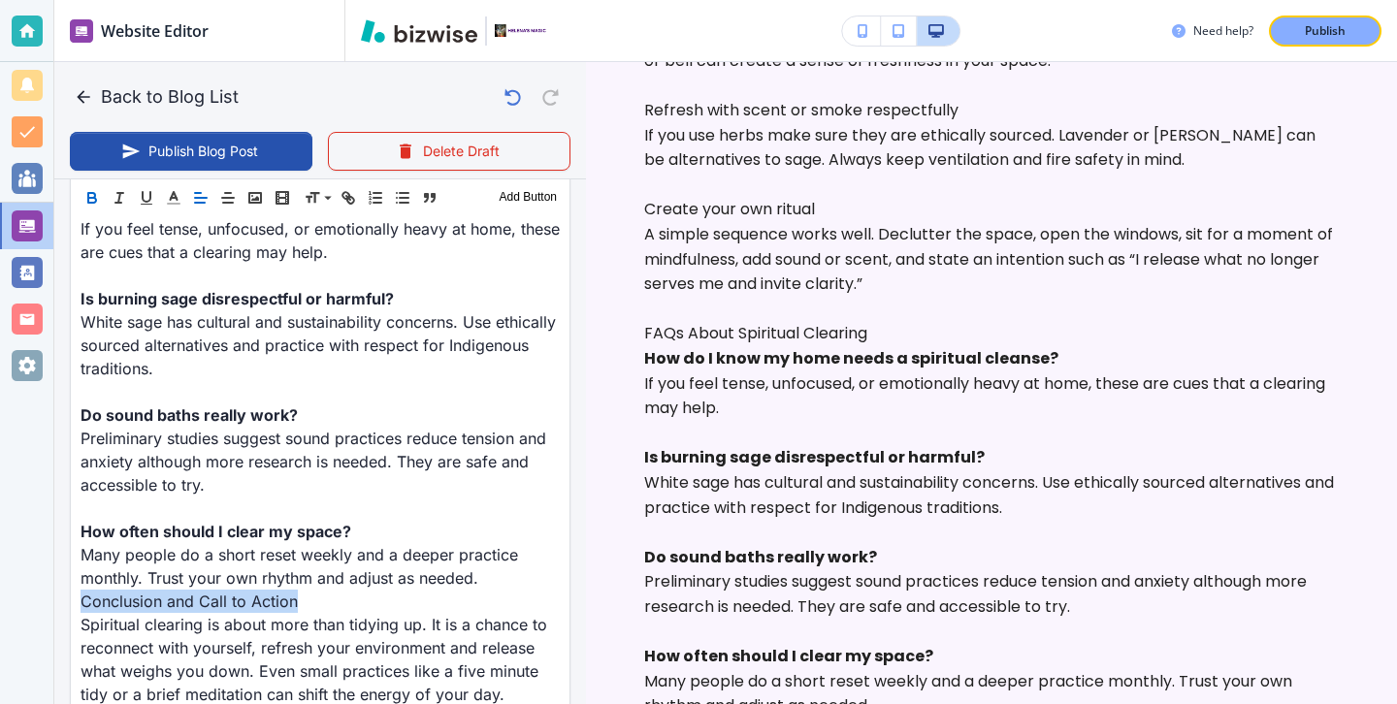
click at [92, 193] on icon "button" at bounding box center [91, 195] width 7 height 5
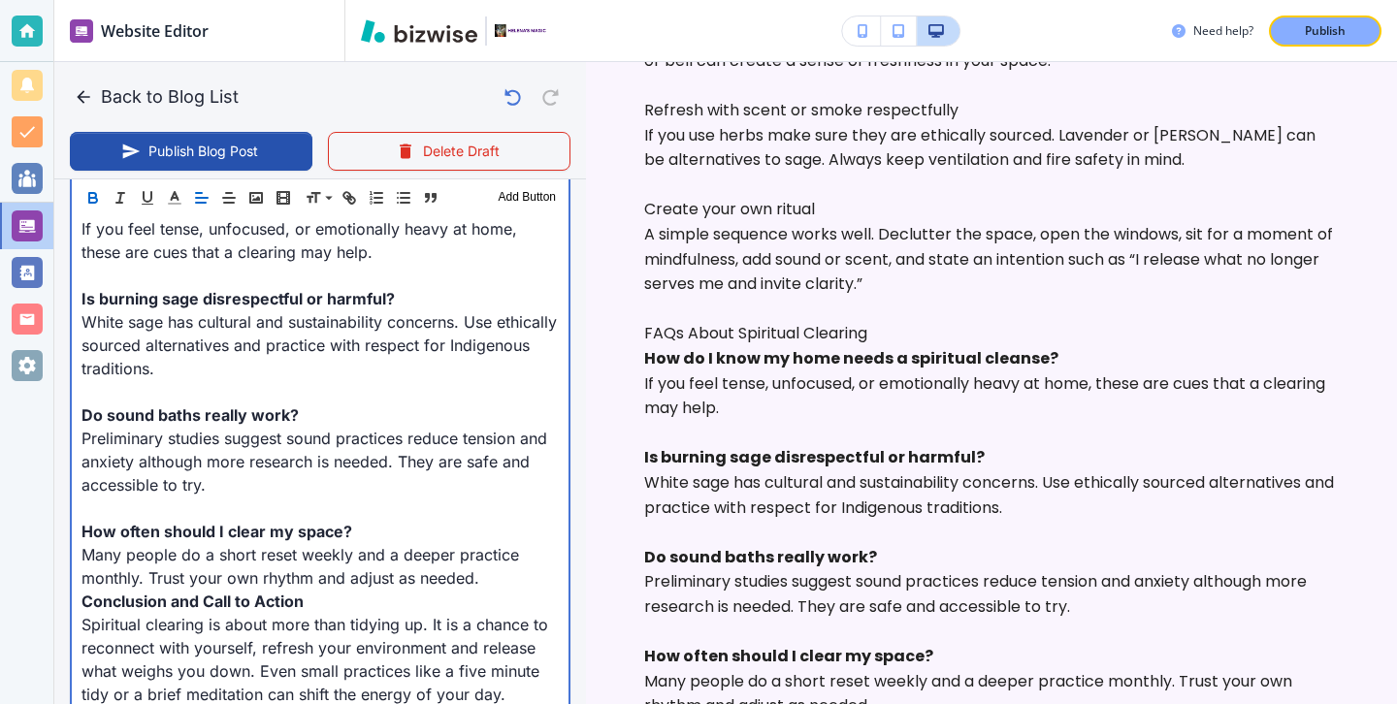
click at [474, 564] on p "Many people do a short reset weekly and a deeper practice monthly. Trust your o…" at bounding box center [320, 566] width 477 height 47
click at [504, 565] on p "Many people do a short reset weekly and a deeper practice monthly. Trust your o…" at bounding box center [320, 566] width 477 height 47
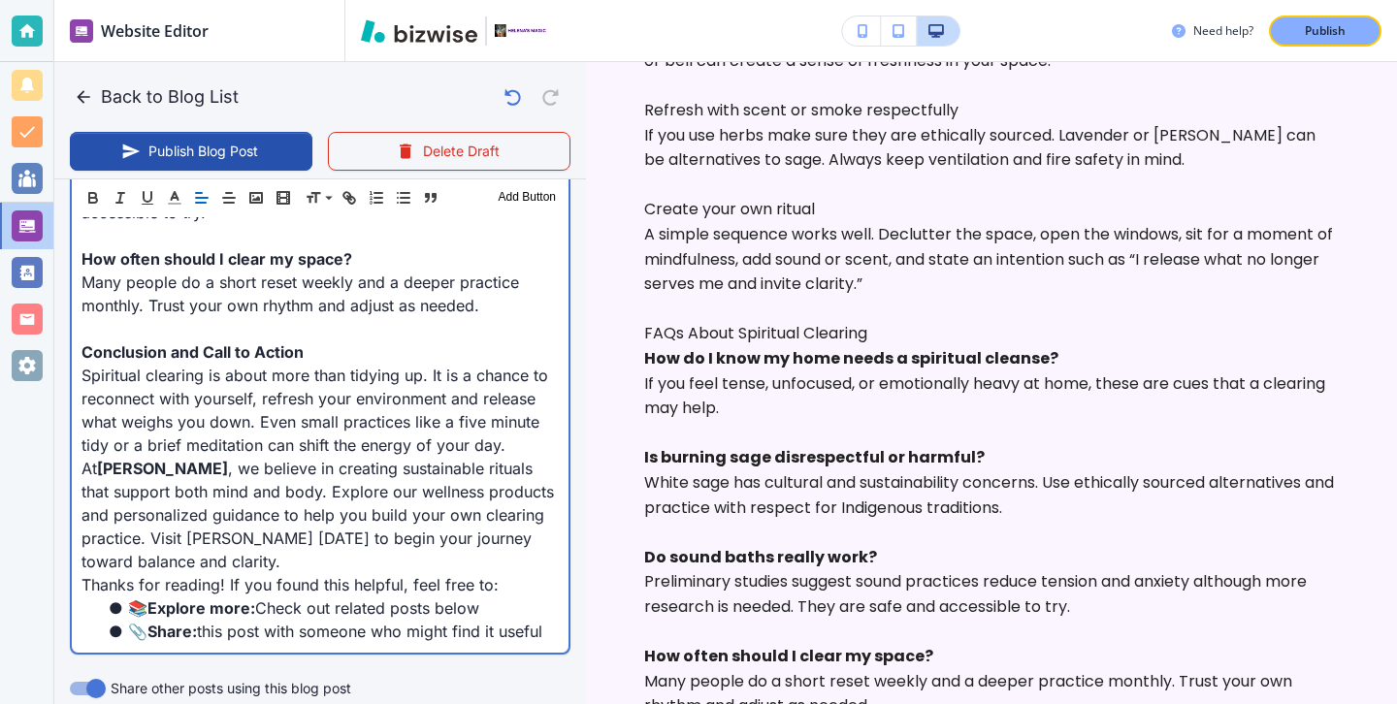
scroll to position [2670, 0]
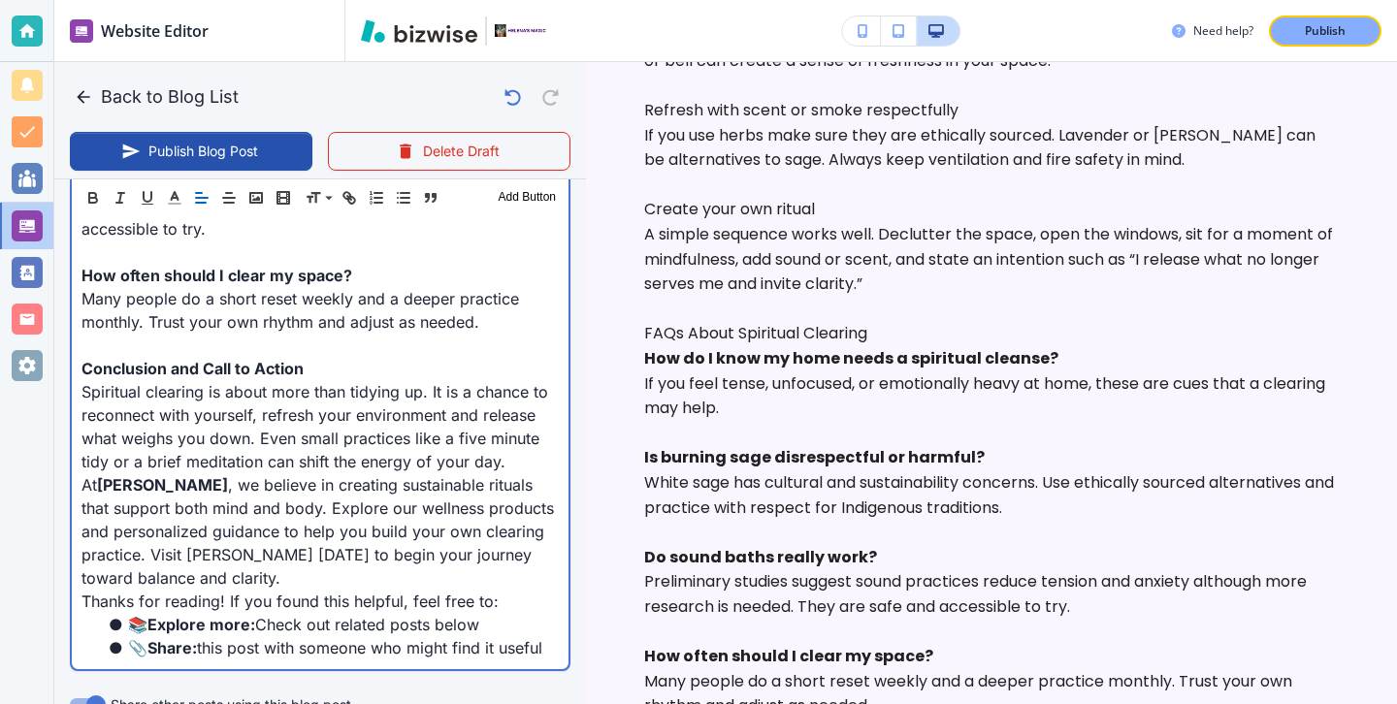
click at [518, 449] on p "Spiritual clearing is about more than tidying up. It is a chance to reconnect w…" at bounding box center [320, 426] width 477 height 93
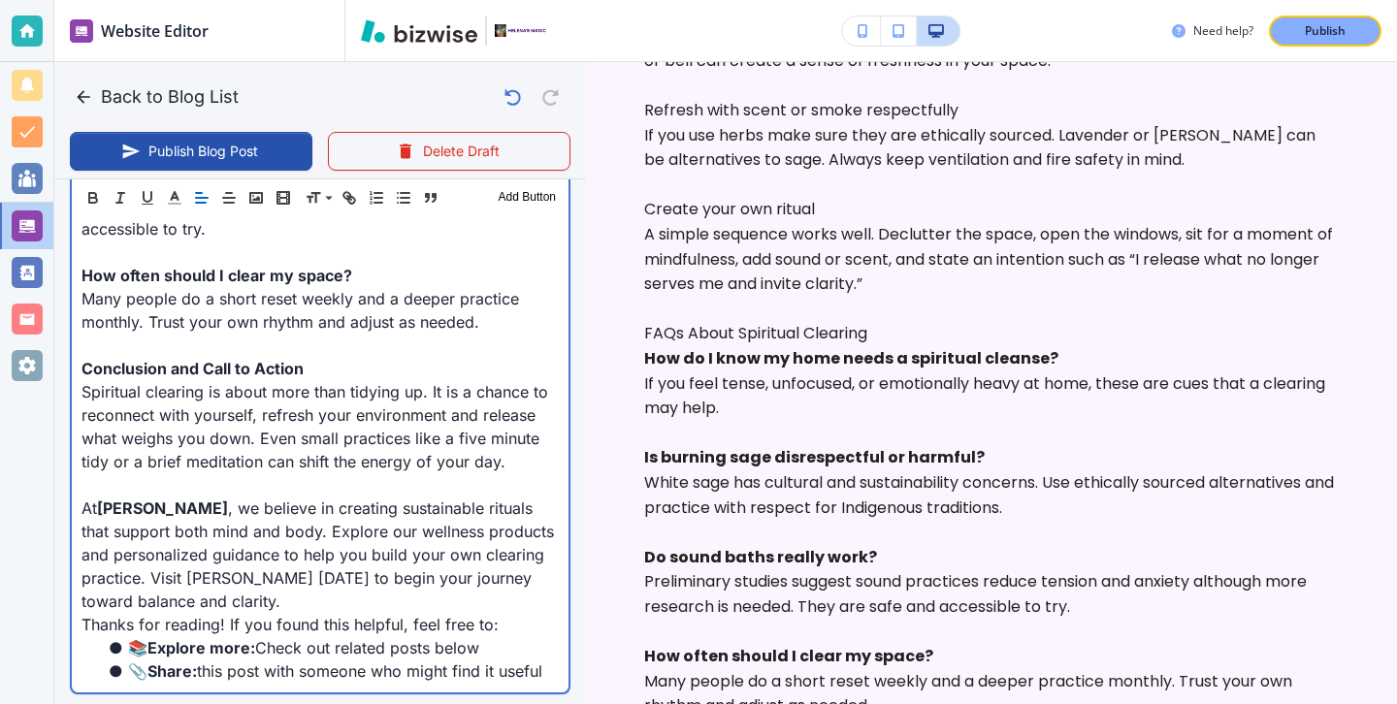
scroll to position [1908, 0]
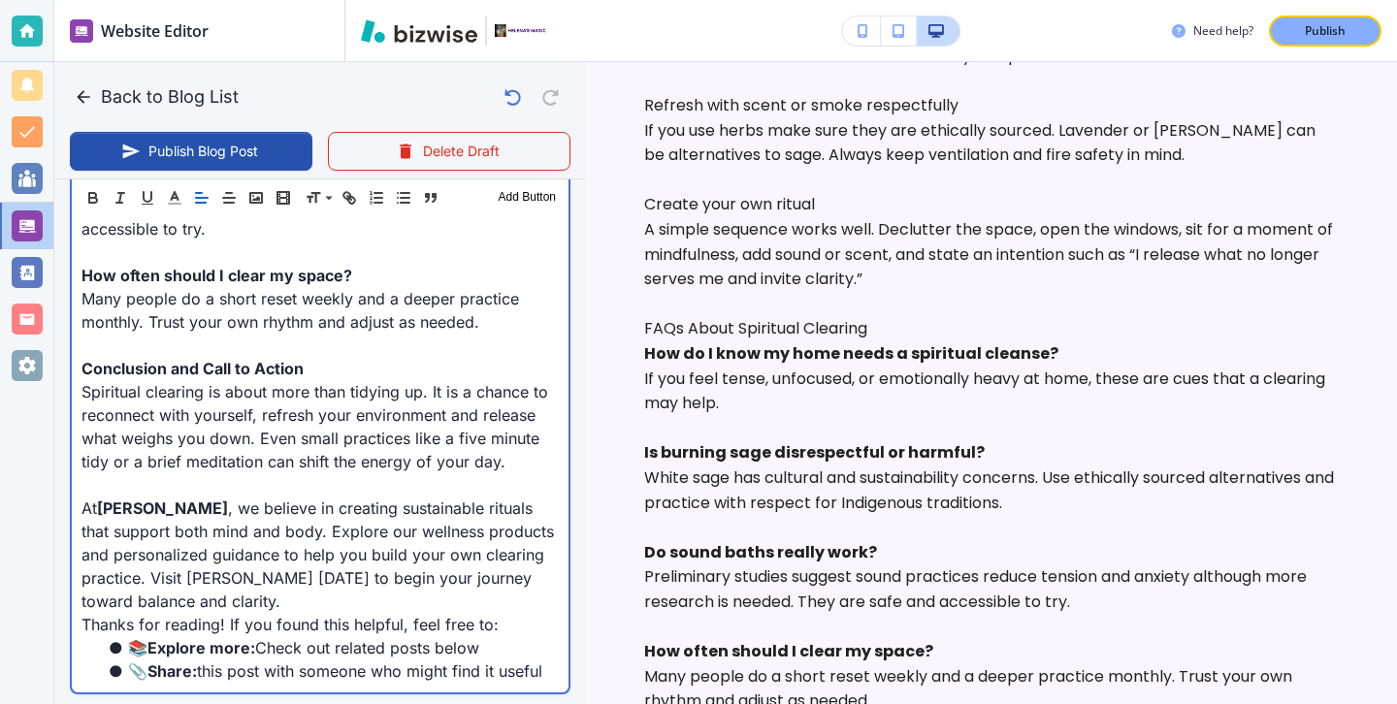
click at [156, 497] on p "At [GEOGRAPHIC_DATA] , we believe in creating sustainable rituals that support …" at bounding box center [320, 555] width 477 height 116
click at [154, 497] on p "At [GEOGRAPHIC_DATA] , we believe in creating sustainable rituals that support …" at bounding box center [320, 555] width 477 height 116
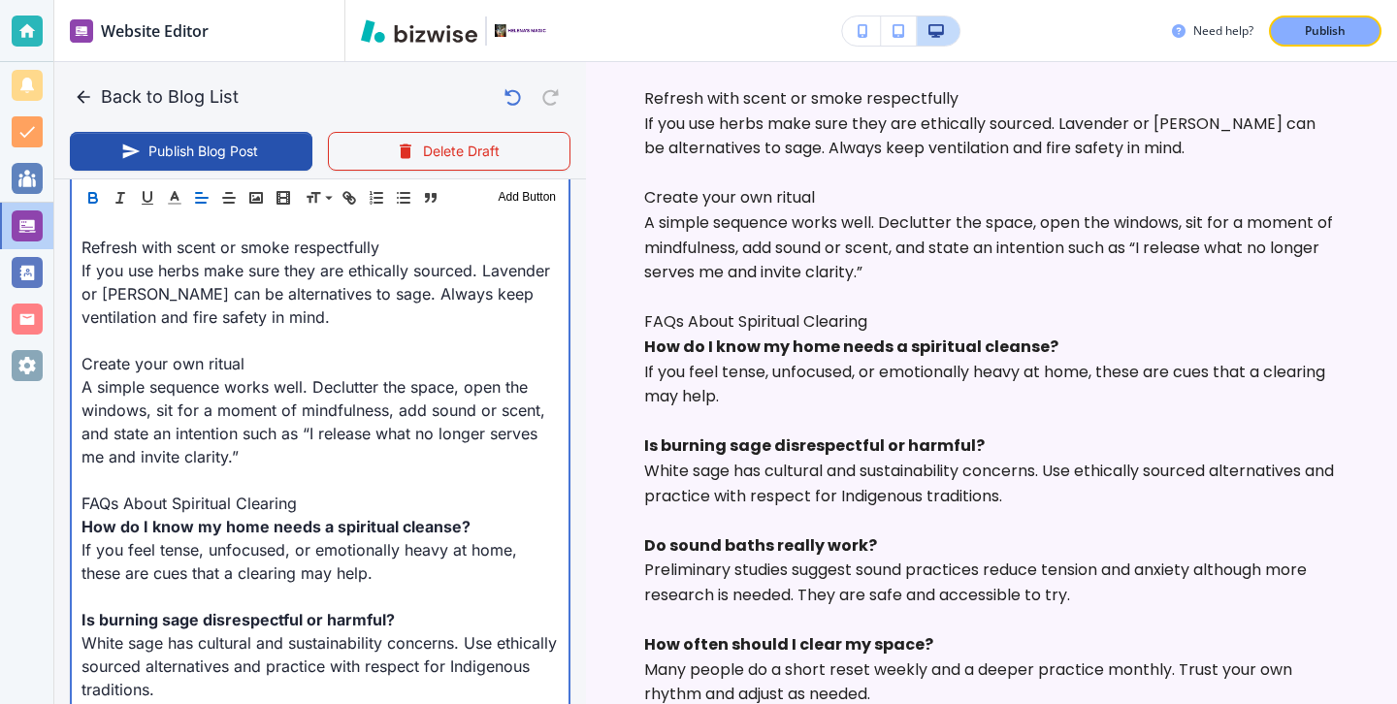
scroll to position [2070, 0]
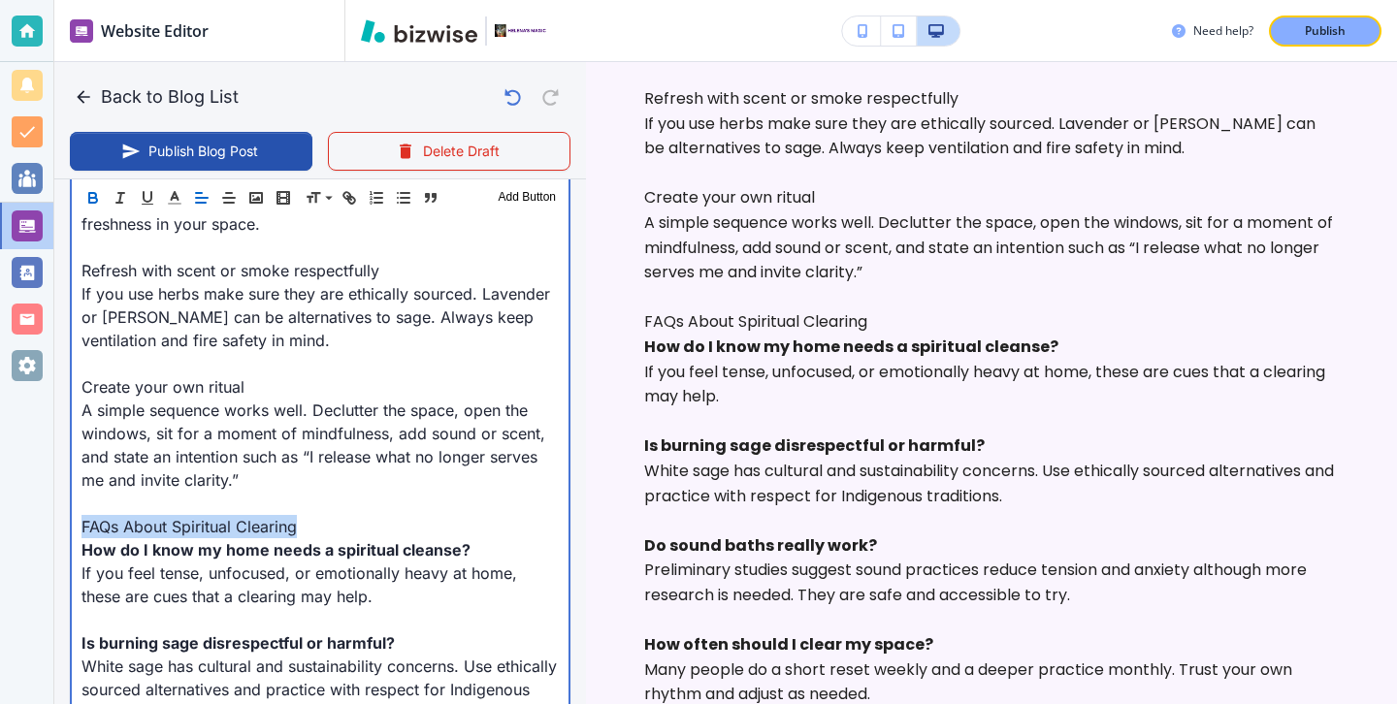
drag, startPoint x: 316, startPoint y: 510, endPoint x: 73, endPoint y: 500, distance: 243.8
click at [73, 500] on div "Introduction Have you ever walked into your home and instantly felt drained or …" at bounding box center [320, 50] width 497 height 2488
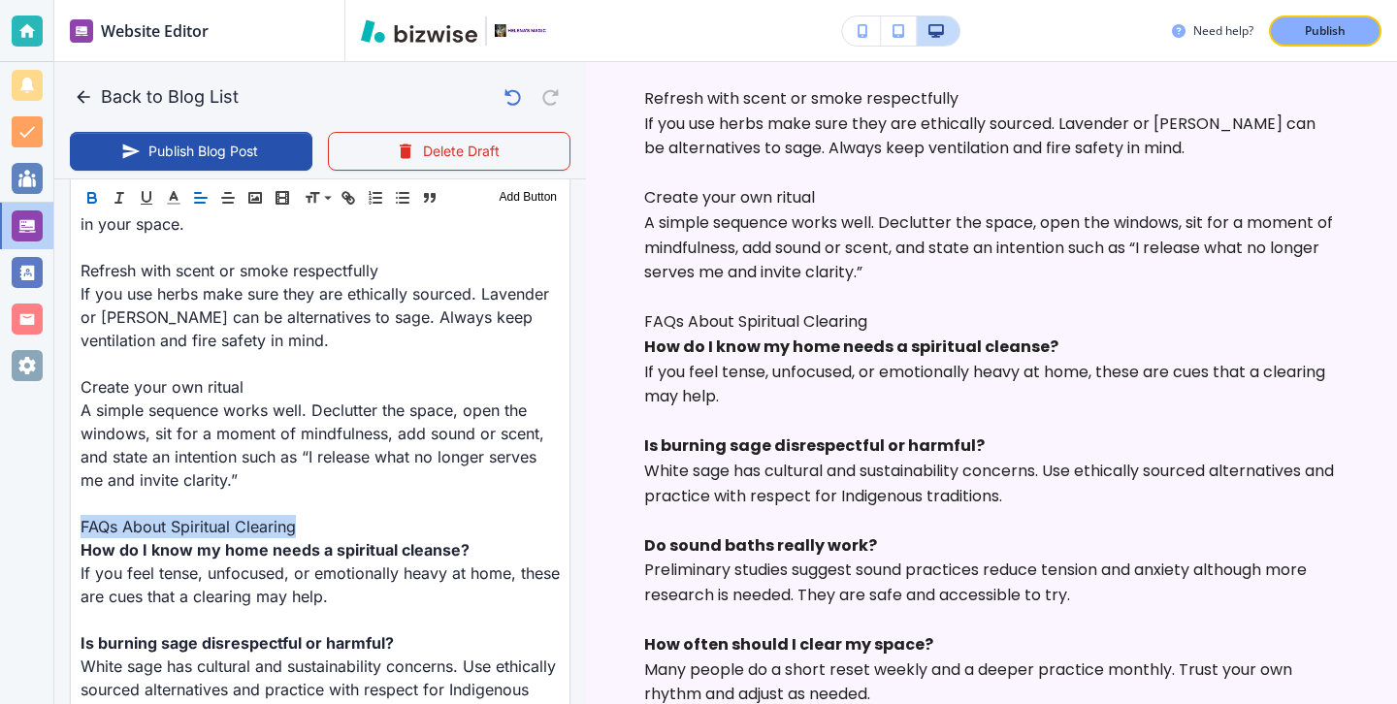
click at [103, 196] on button "button" at bounding box center [92, 197] width 27 height 23
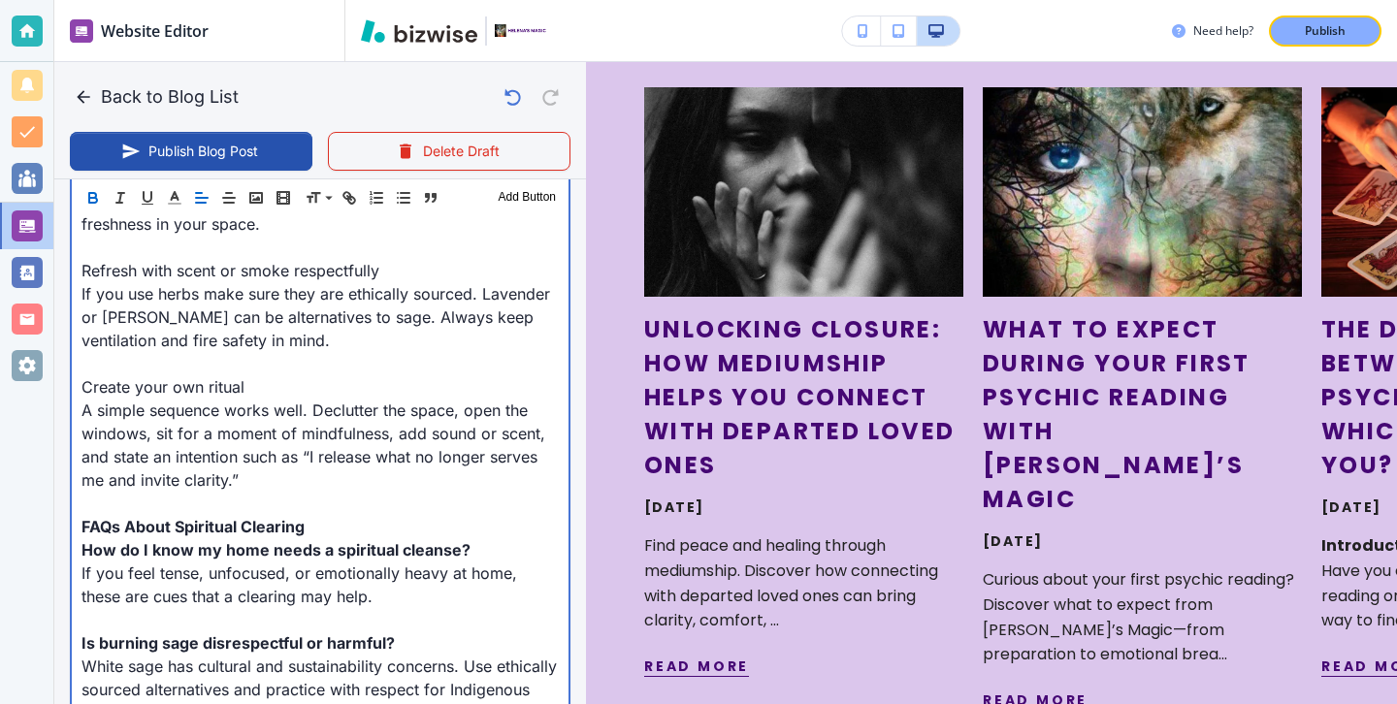
scroll to position [3248, 0]
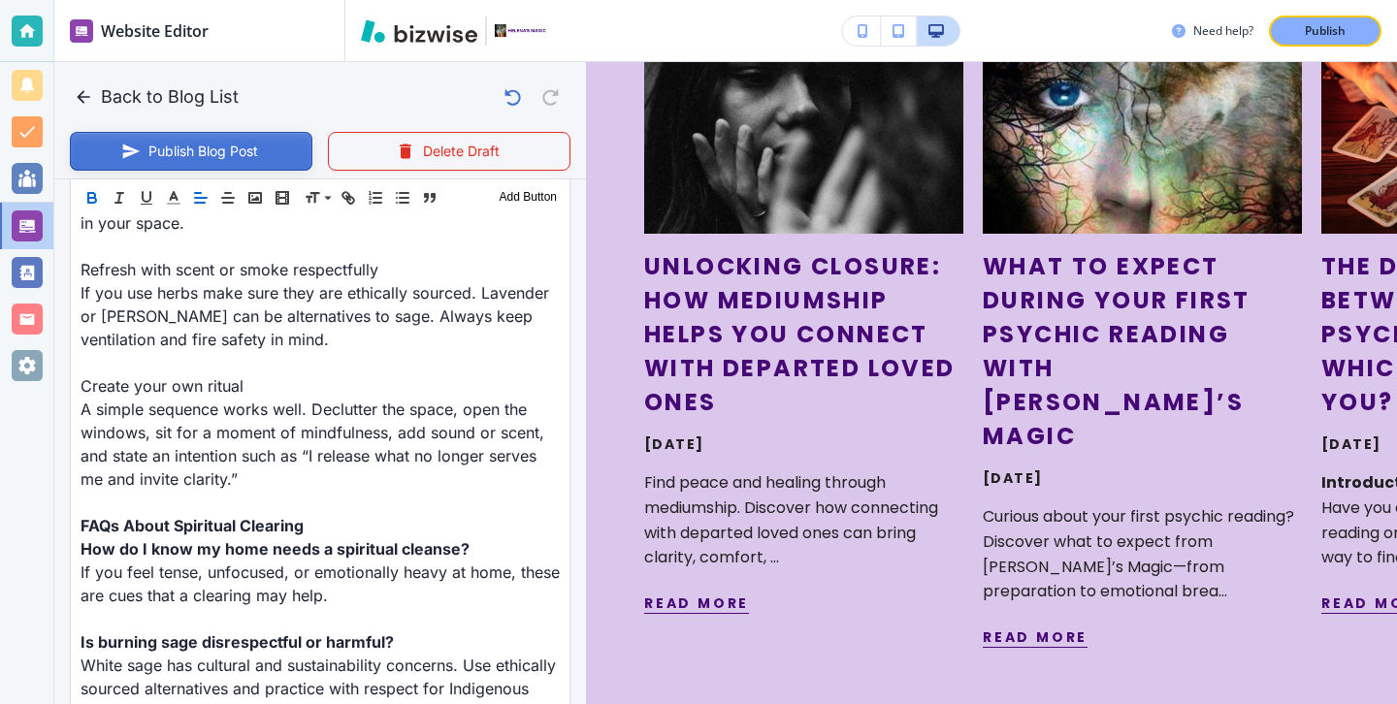
click at [304, 155] on button "Publish Blog Post" at bounding box center [191, 151] width 243 height 39
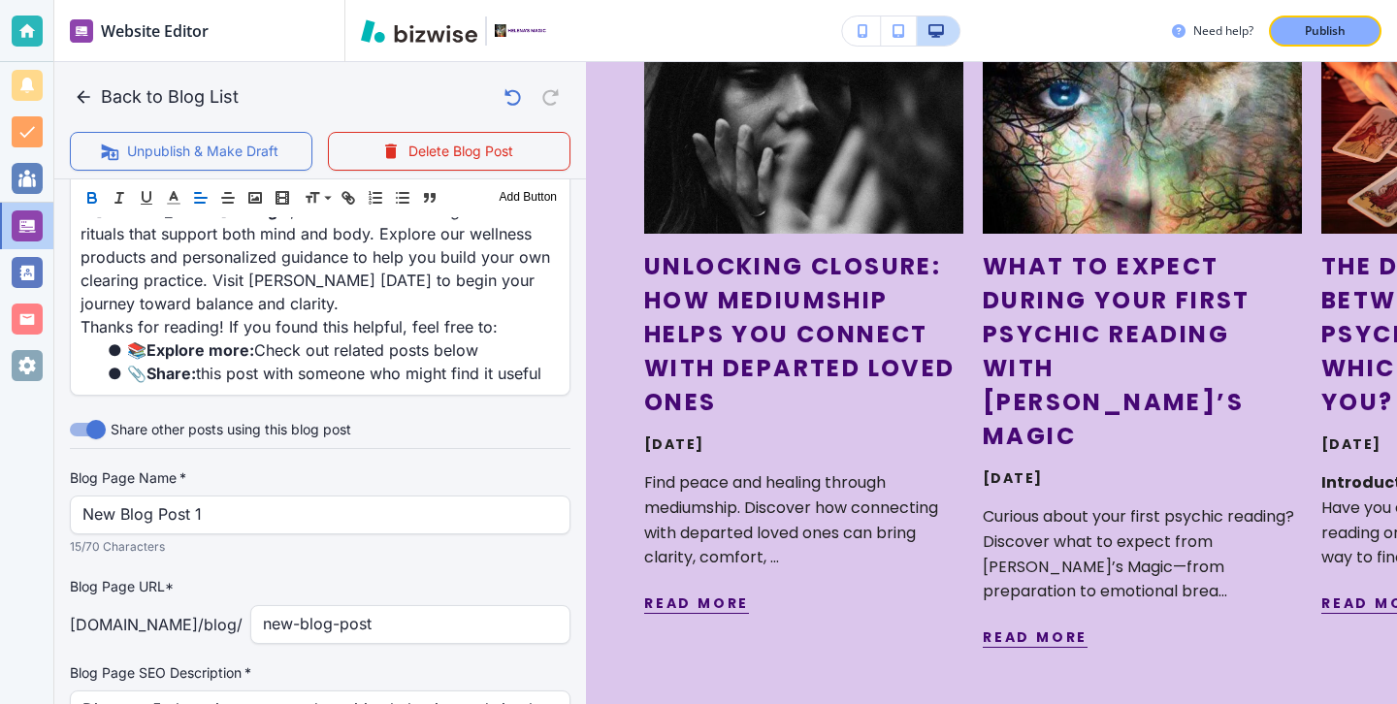
scroll to position [3076, 0]
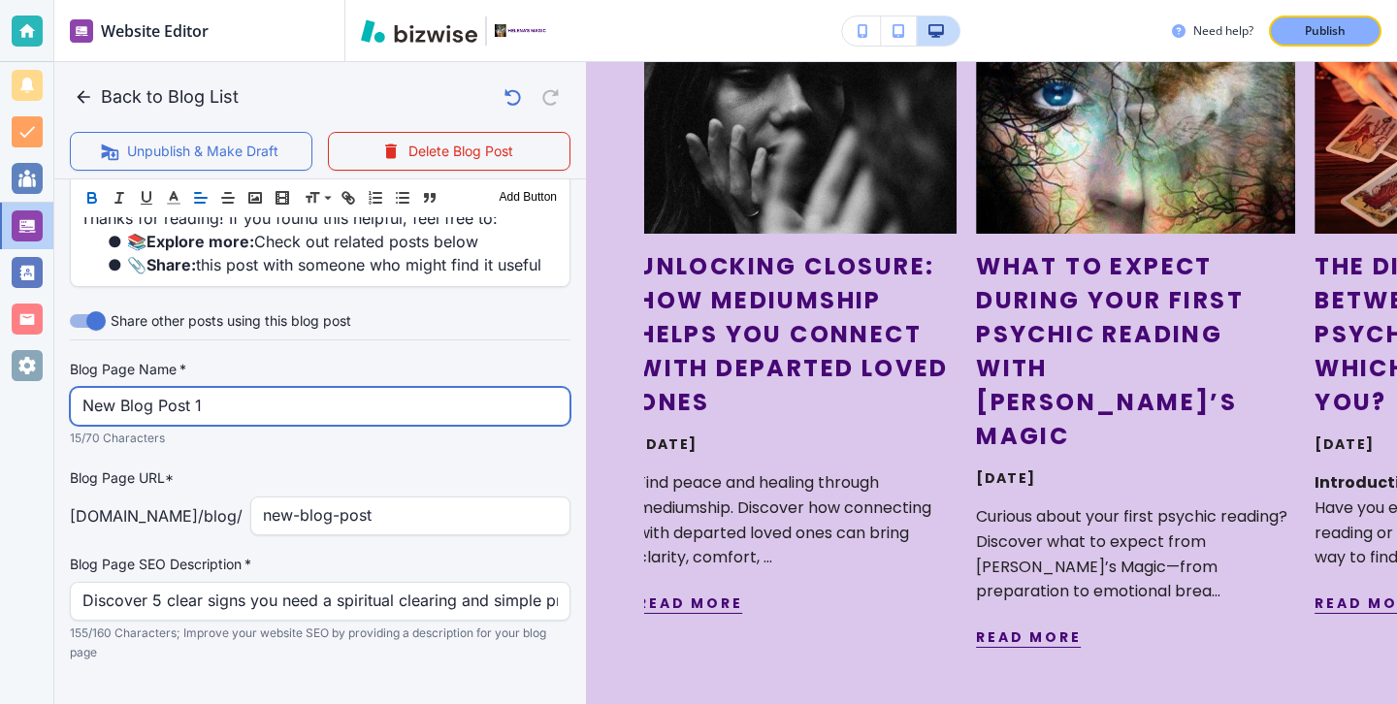
click at [245, 397] on input "New Blog Post 1" at bounding box center [319, 406] width 475 height 37
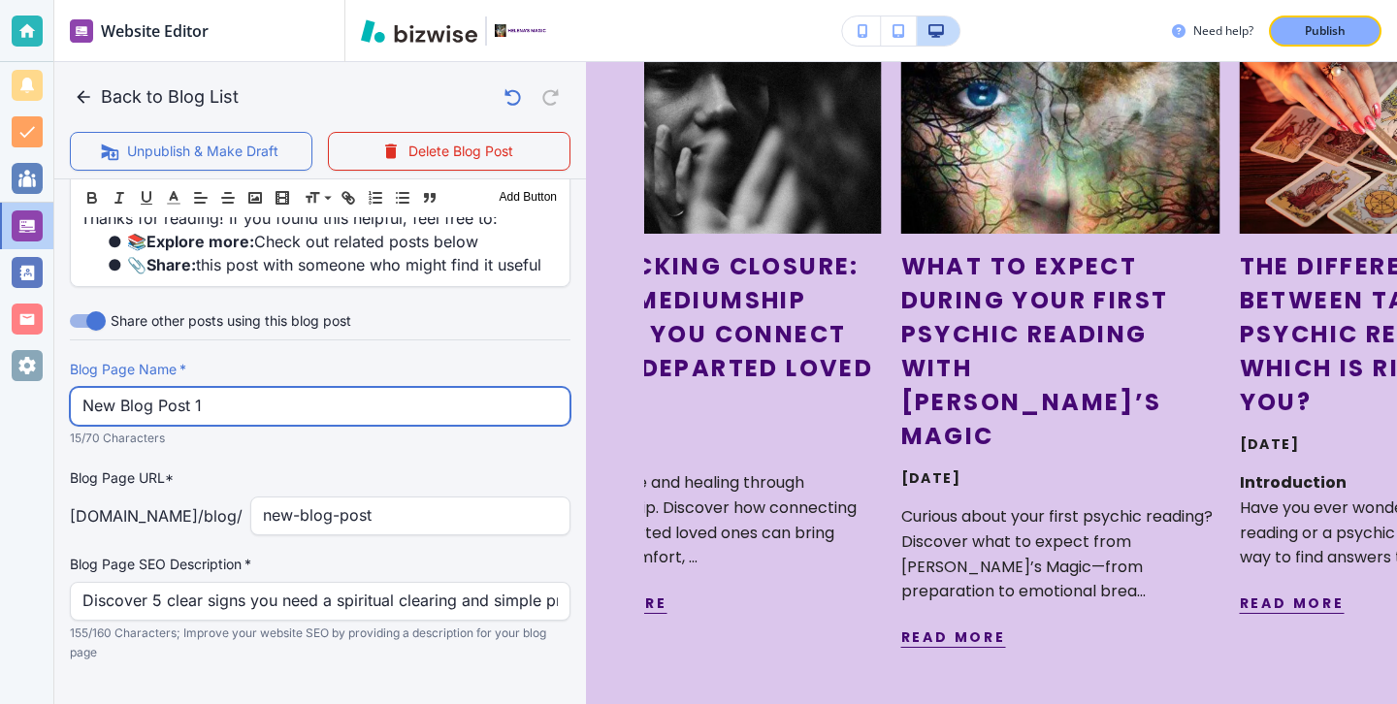
click at [245, 397] on input "New Blog Post 1" at bounding box center [319, 406] width 475 height 37
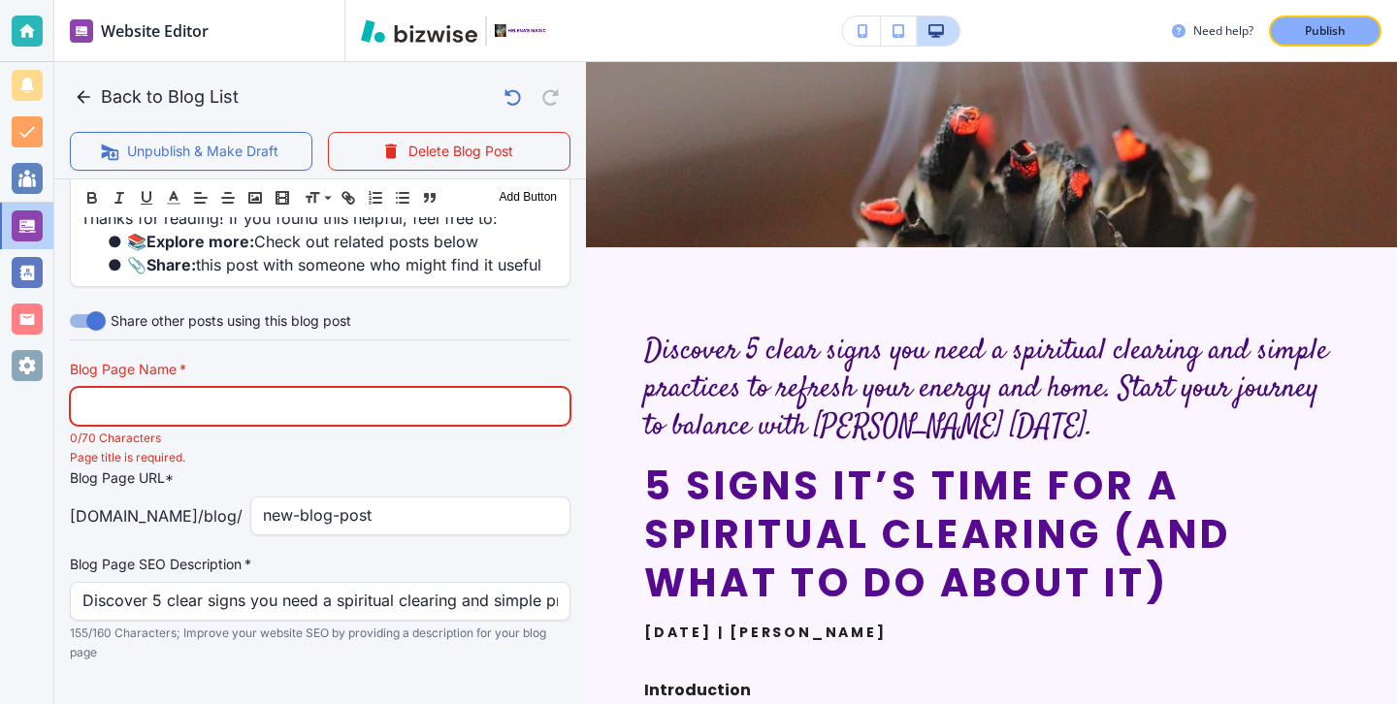
scroll to position [36, 0]
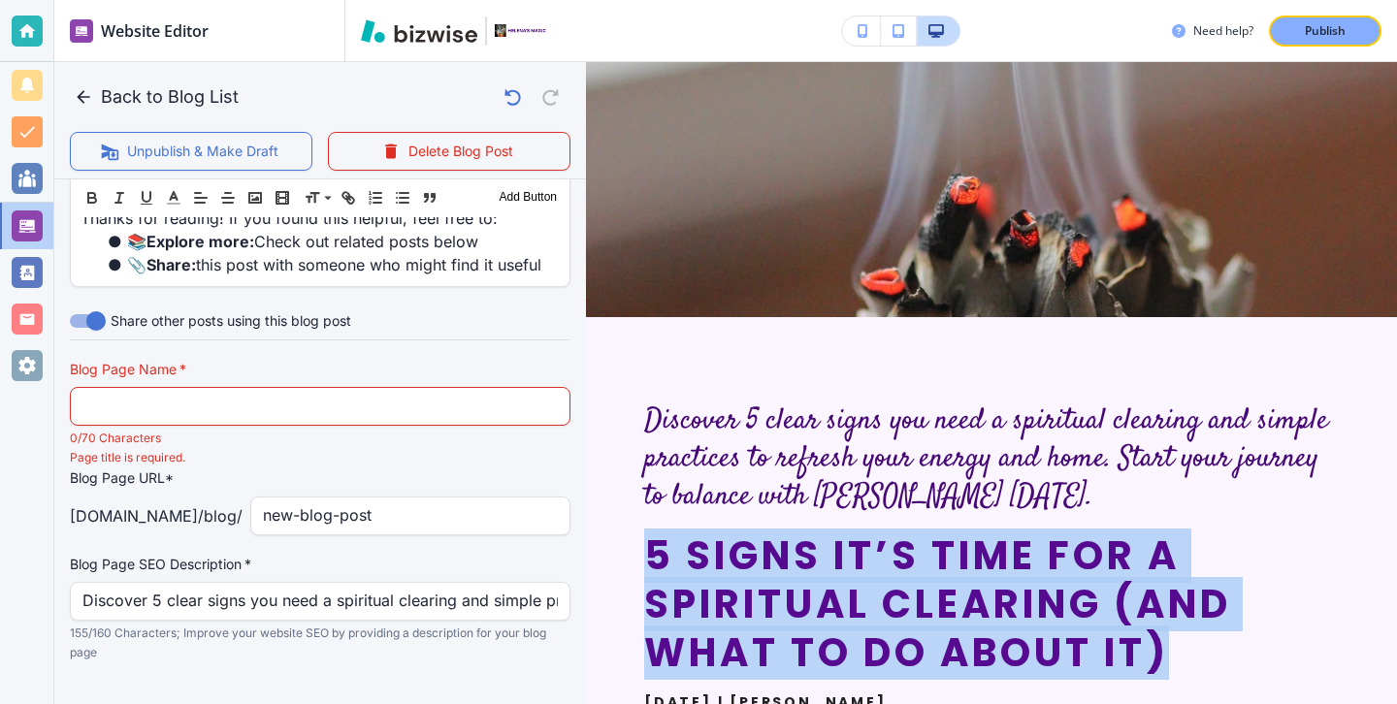
drag, startPoint x: 1198, startPoint y: 670, endPoint x: 631, endPoint y: 530, distance: 584.6
copy h2 "5 Signs It’s Time for a Spiritual Clearing (and What to Do About It)"
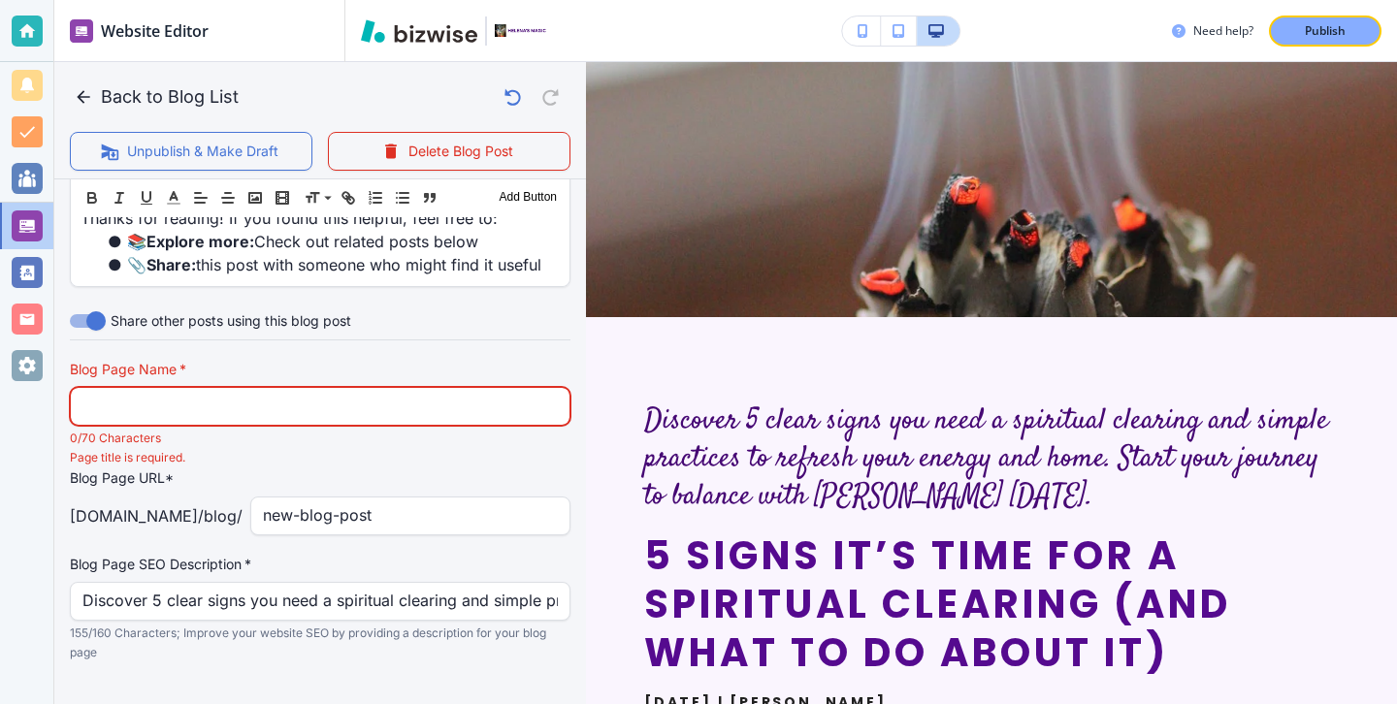
click at [257, 388] on input "text" at bounding box center [319, 406] width 475 height 37
paste input "5 Signs It’s Time for a Spiritual Clearing (and What to Do About It)"
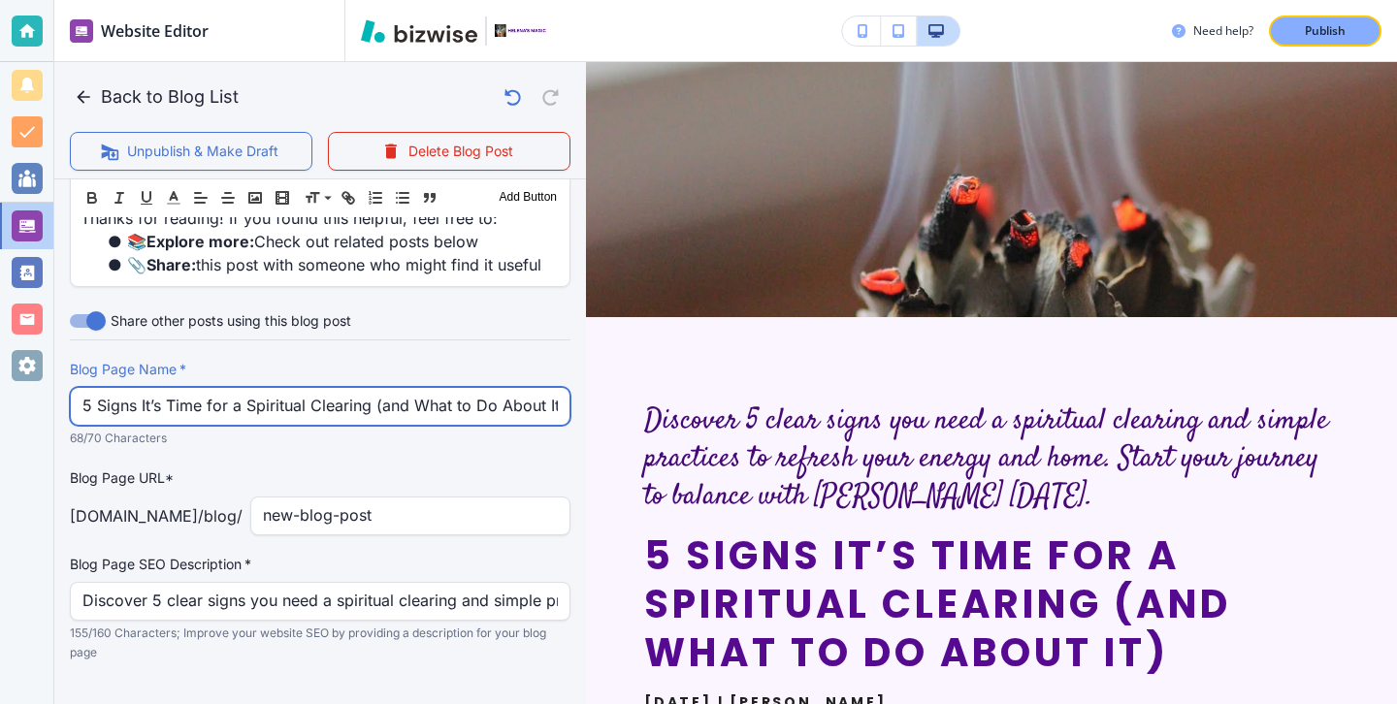
scroll to position [0, 3]
type input "5 Signs It’s Time for a Spiritual Clearing (and What to Do About It)"
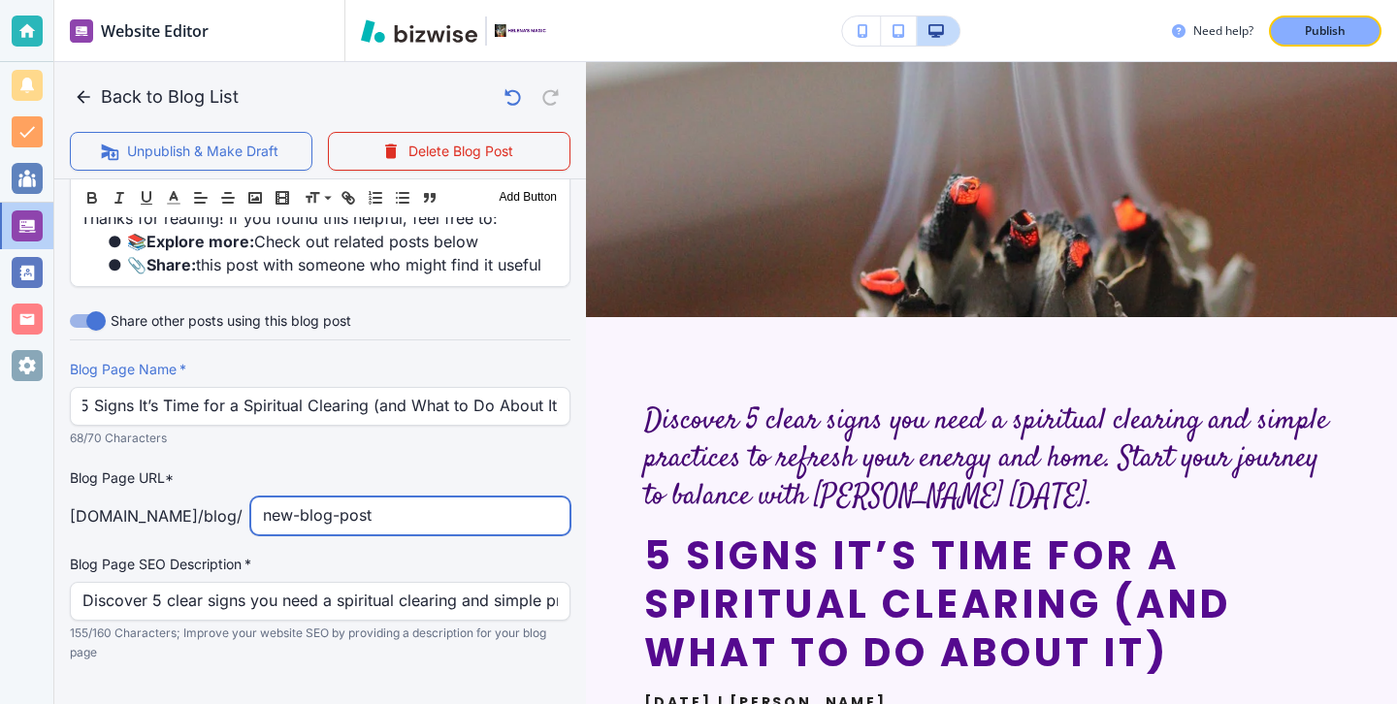
click at [406, 498] on input "new-blog-post" at bounding box center [410, 516] width 295 height 37
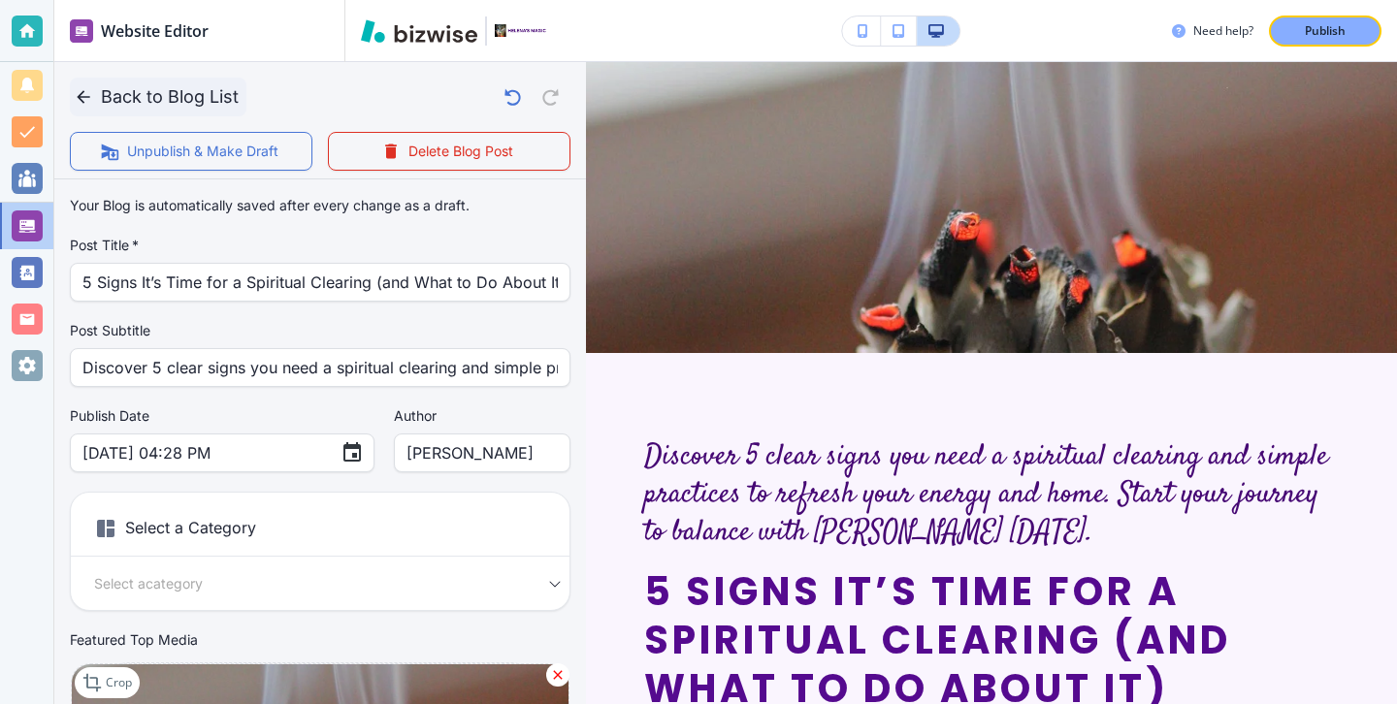
type input "5-signs-its-time-for-a-spiritual-clearinf"
click at [110, 101] on button "Back to Blog List" at bounding box center [158, 97] width 177 height 39
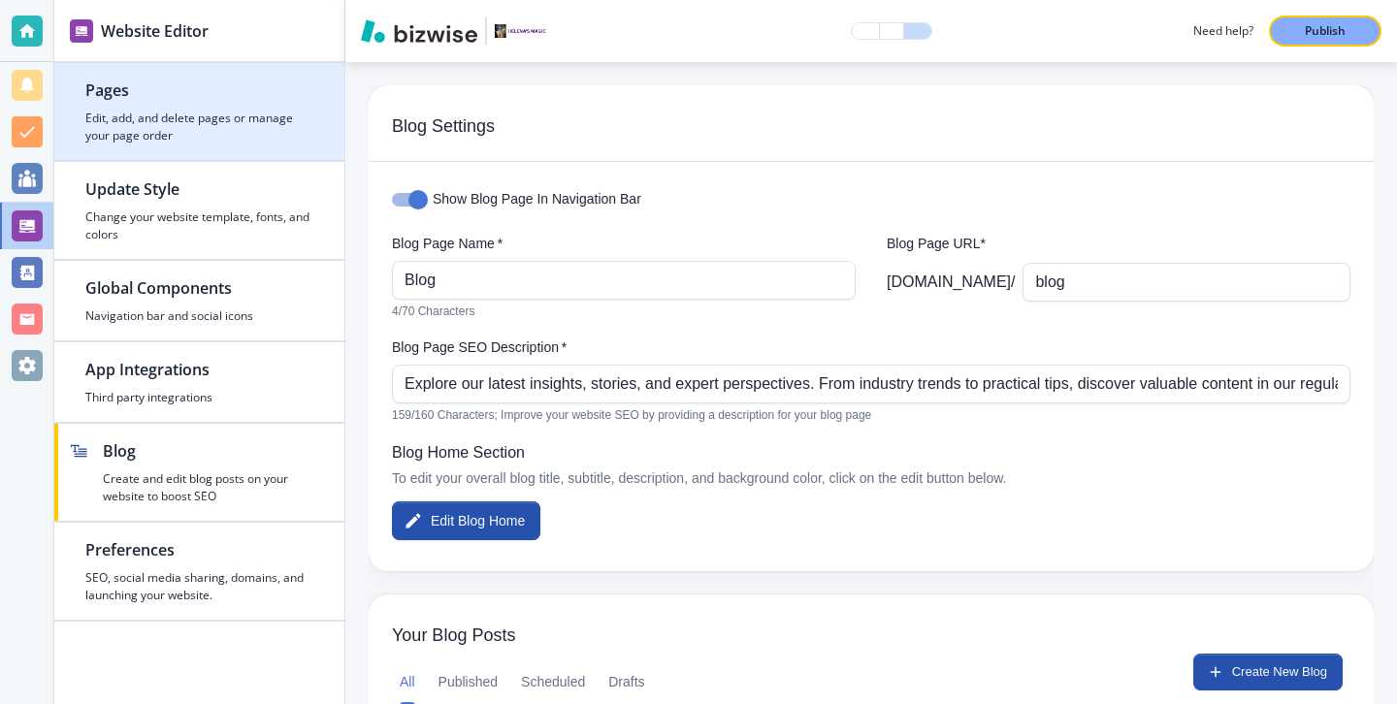
click at [150, 114] on h4 "Edit, add, and delete pages or manage your page order" at bounding box center [199, 127] width 228 height 35
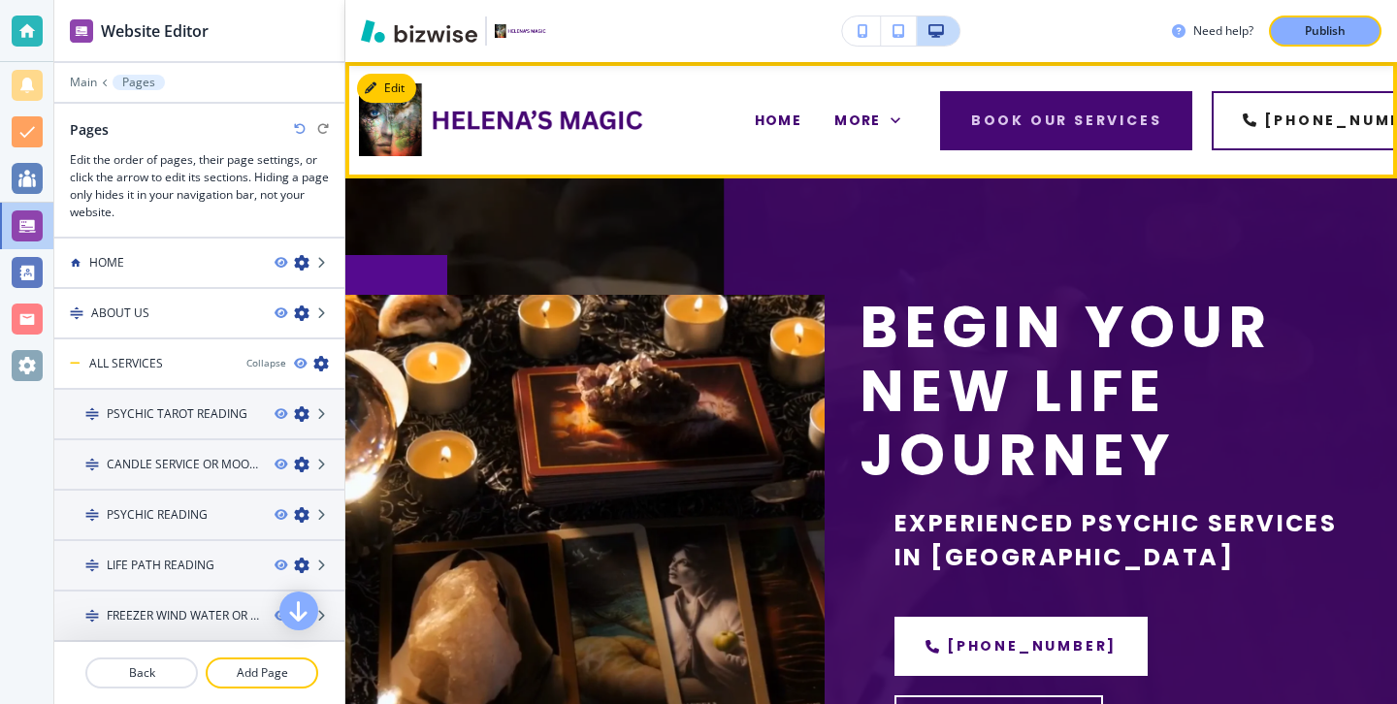
click at [867, 141] on div "More" at bounding box center [867, 121] width 99 height 78
click at [868, 134] on div "More" at bounding box center [867, 121] width 99 height 78
click at [868, 132] on div "More" at bounding box center [867, 121] width 99 height 78
click at [868, 126] on span "More" at bounding box center [857, 121] width 47 height 20
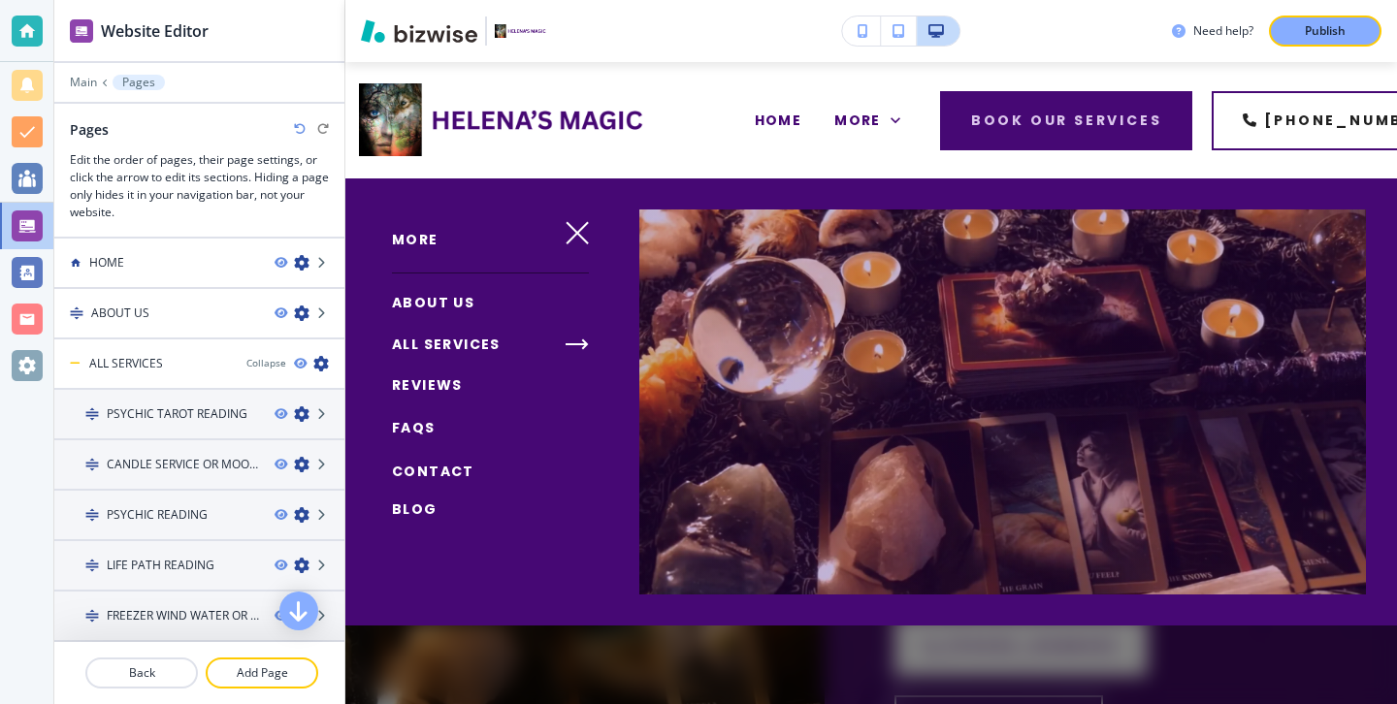
click at [433, 498] on link "Blog" at bounding box center [415, 510] width 46 height 32
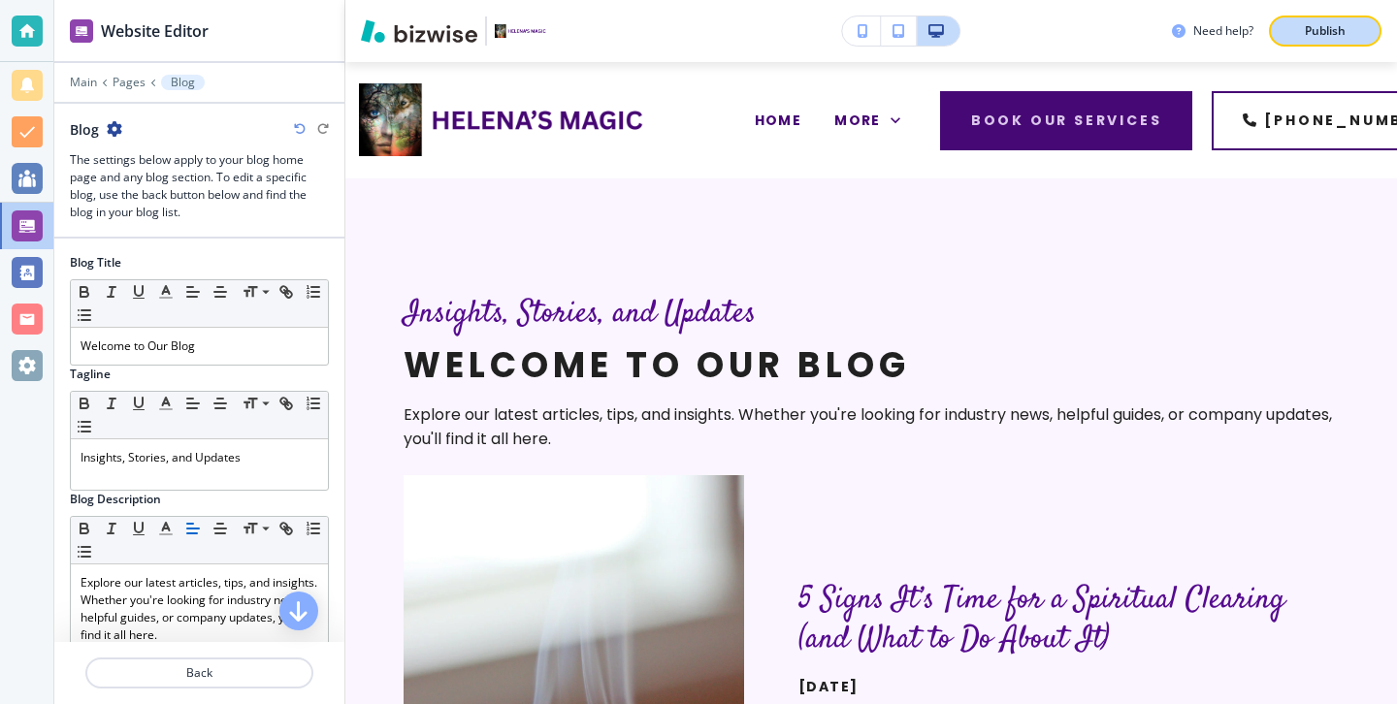
click at [1337, 42] on button "Publish" at bounding box center [1325, 31] width 113 height 31
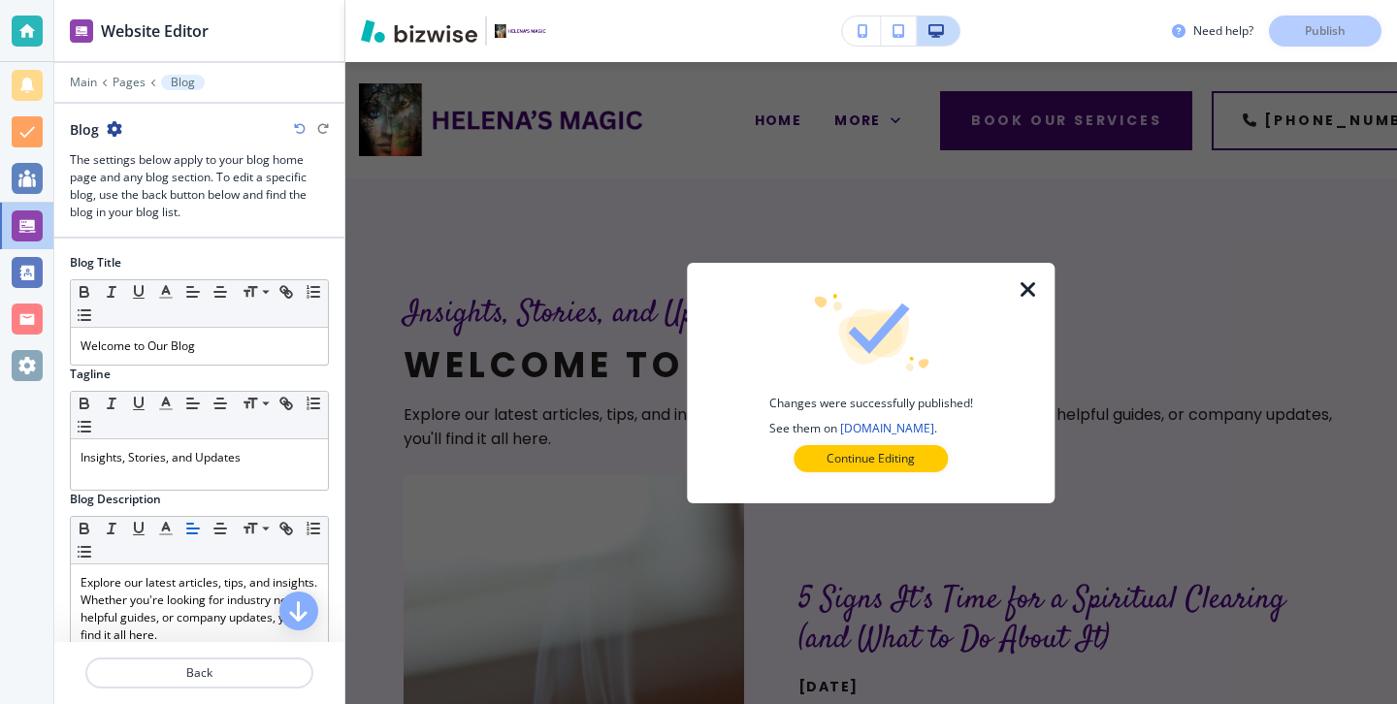
click at [824, 474] on div at bounding box center [871, 488] width 306 height 31
click at [825, 472] on button "Continue Editing" at bounding box center [871, 458] width 154 height 27
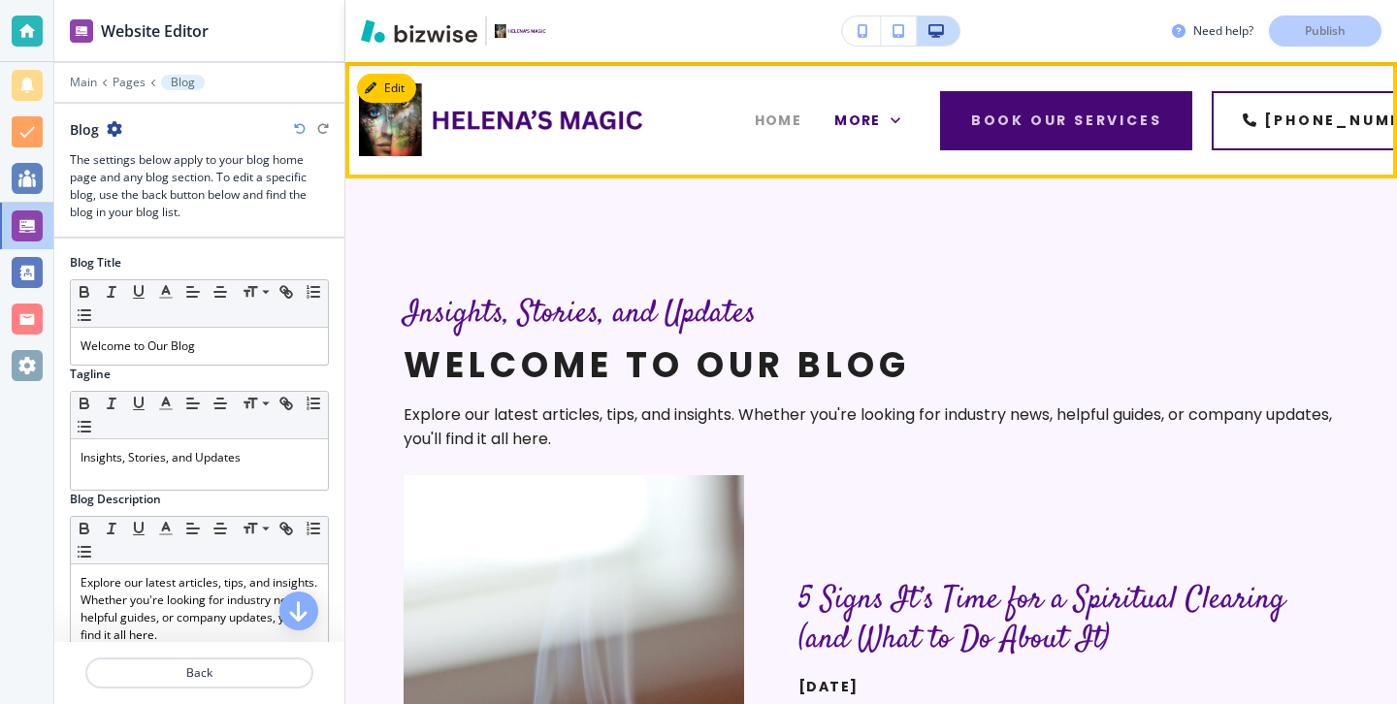
click at [773, 117] on span "HOME" at bounding box center [779, 121] width 48 height 20
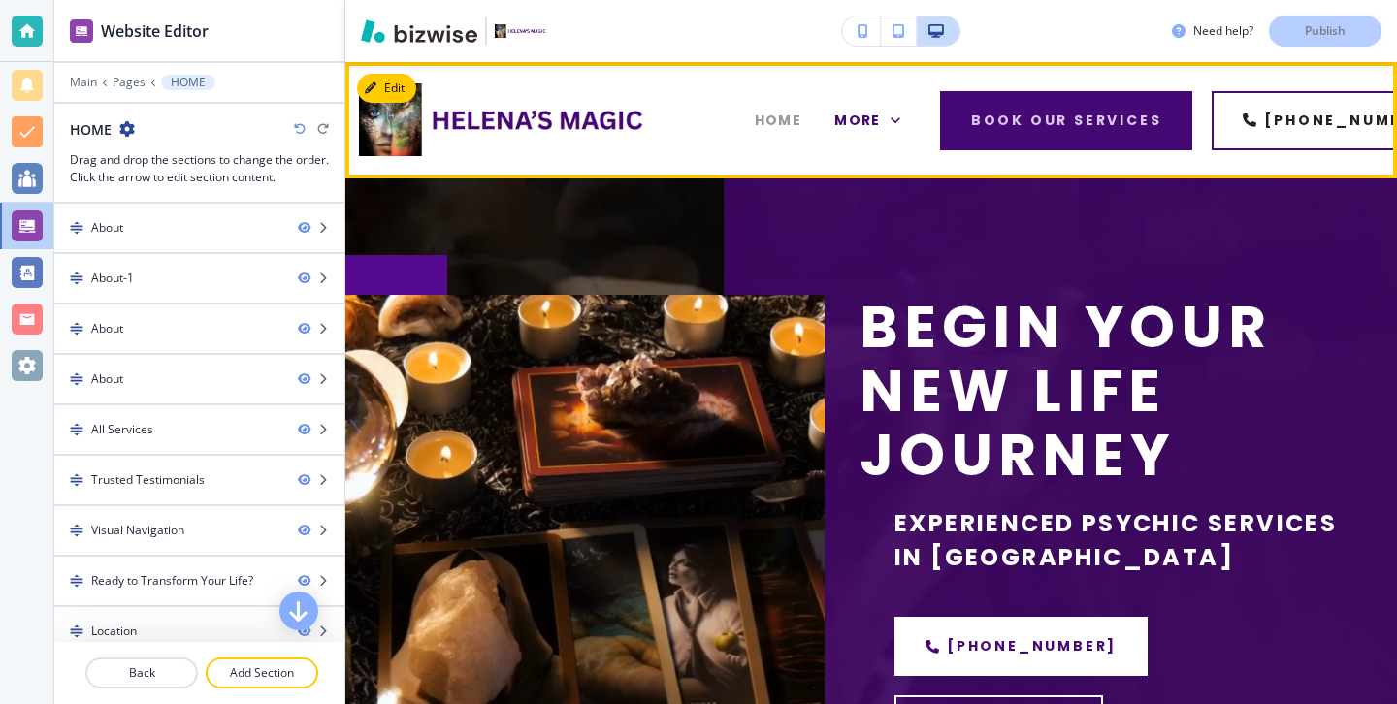
click at [796, 119] on span "HOME" at bounding box center [779, 121] width 48 height 20
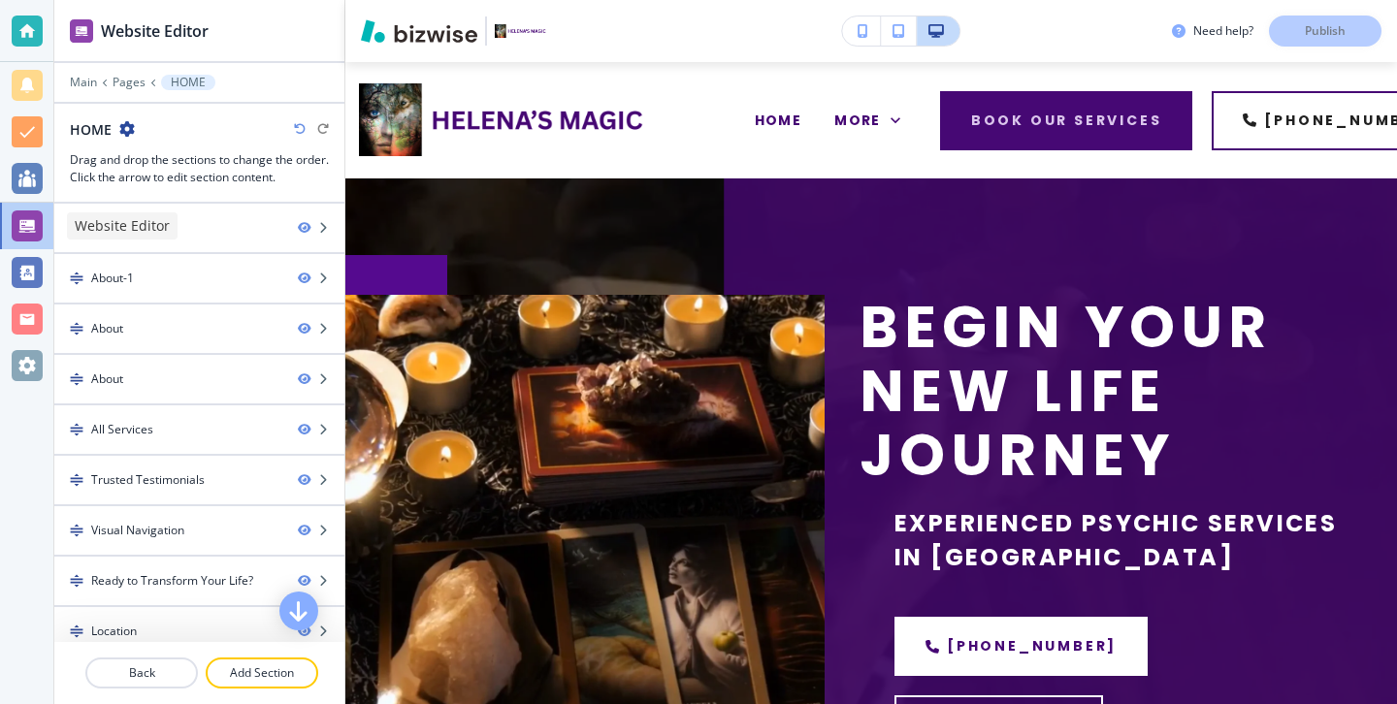
click at [37, 222] on div at bounding box center [27, 226] width 31 height 31
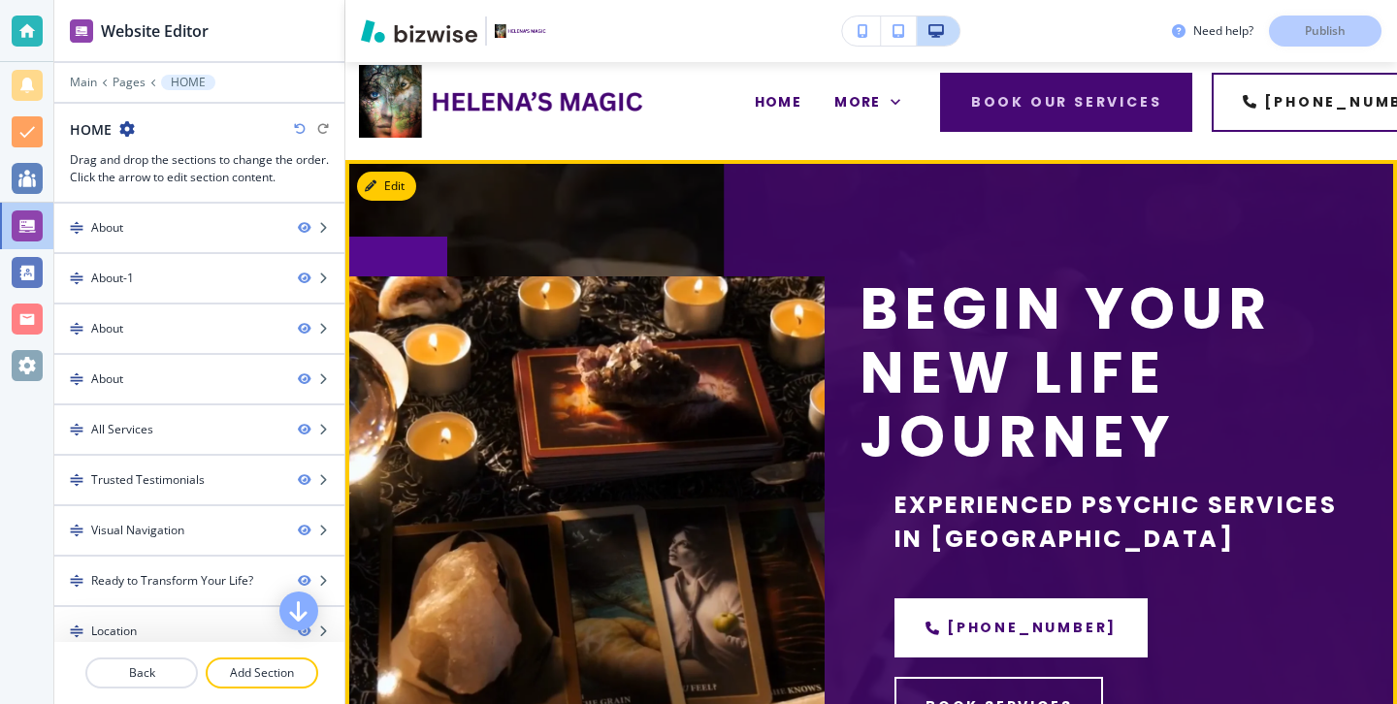
scroll to position [19, 0]
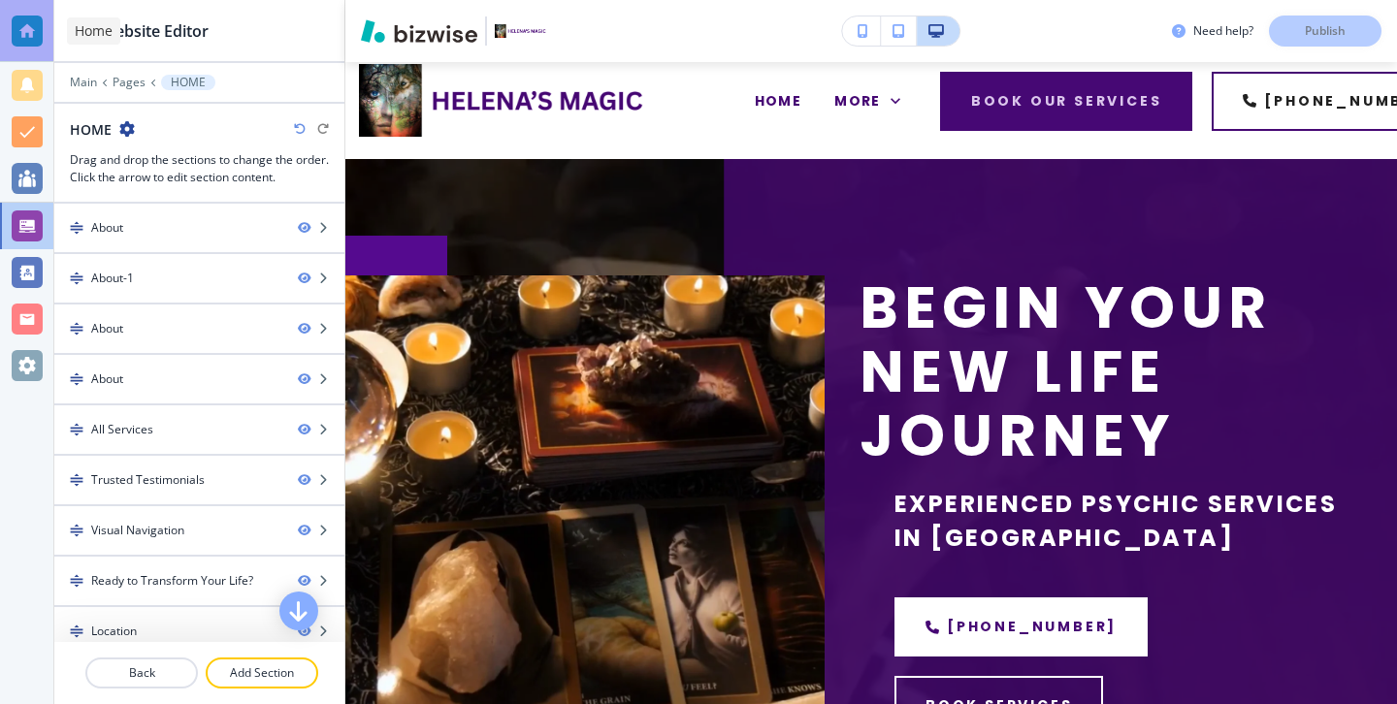
click at [35, 27] on div at bounding box center [27, 31] width 31 height 31
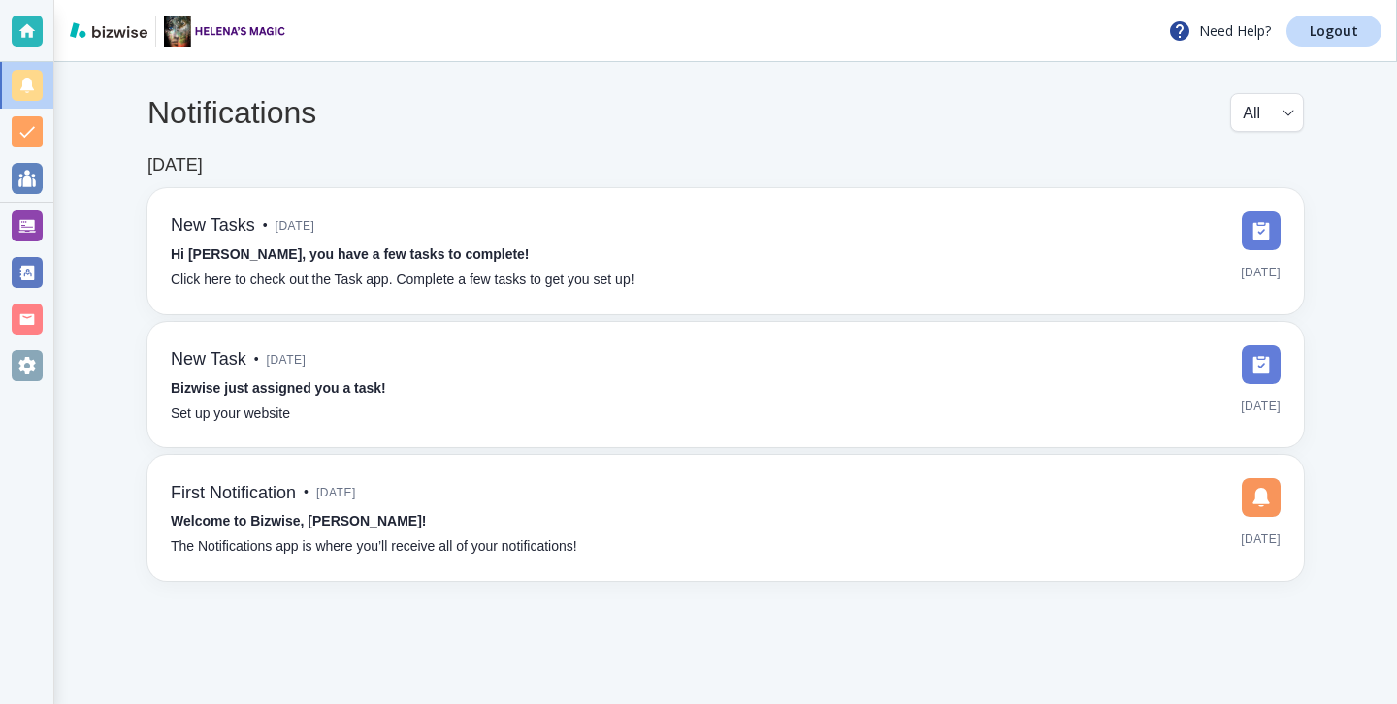
click at [1390, 26] on div "Need Help? Logout" at bounding box center [725, 31] width 1343 height 62
click at [1365, 30] on link "Logout" at bounding box center [1334, 31] width 95 height 31
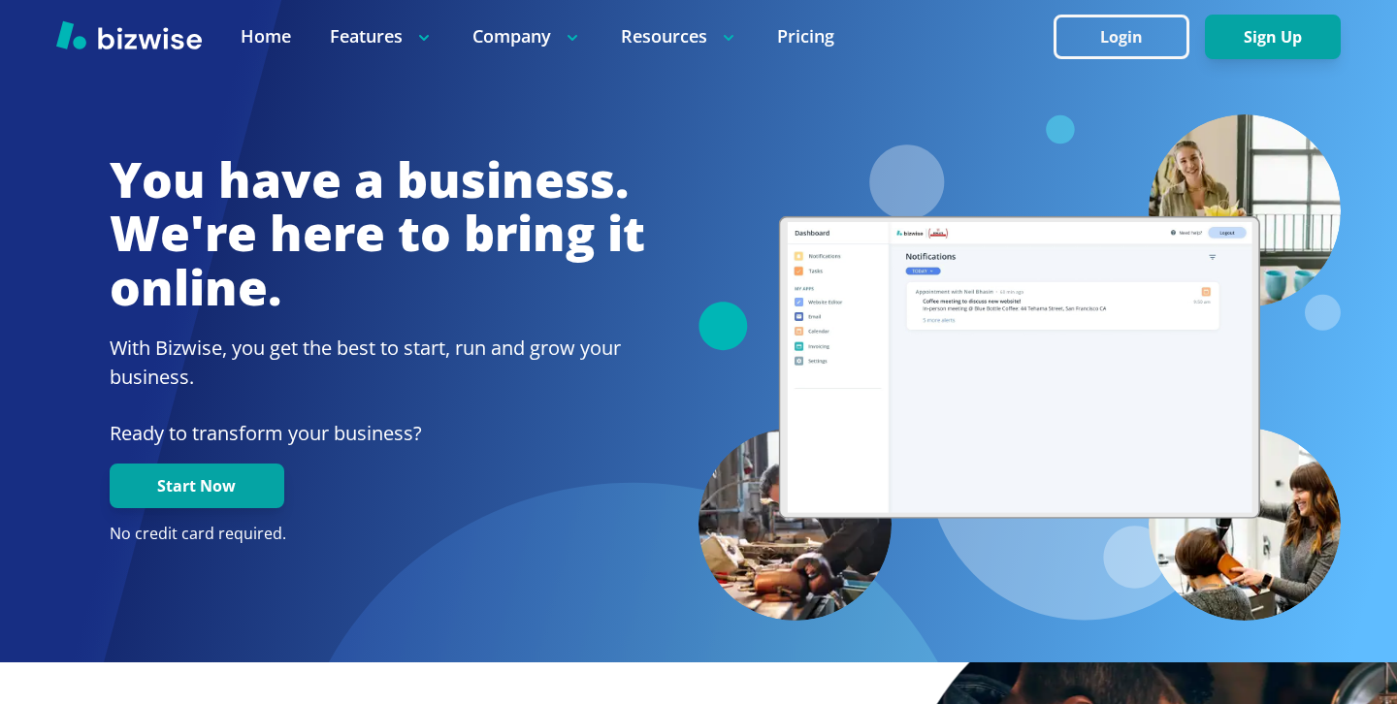
scroll to position [605, 0]
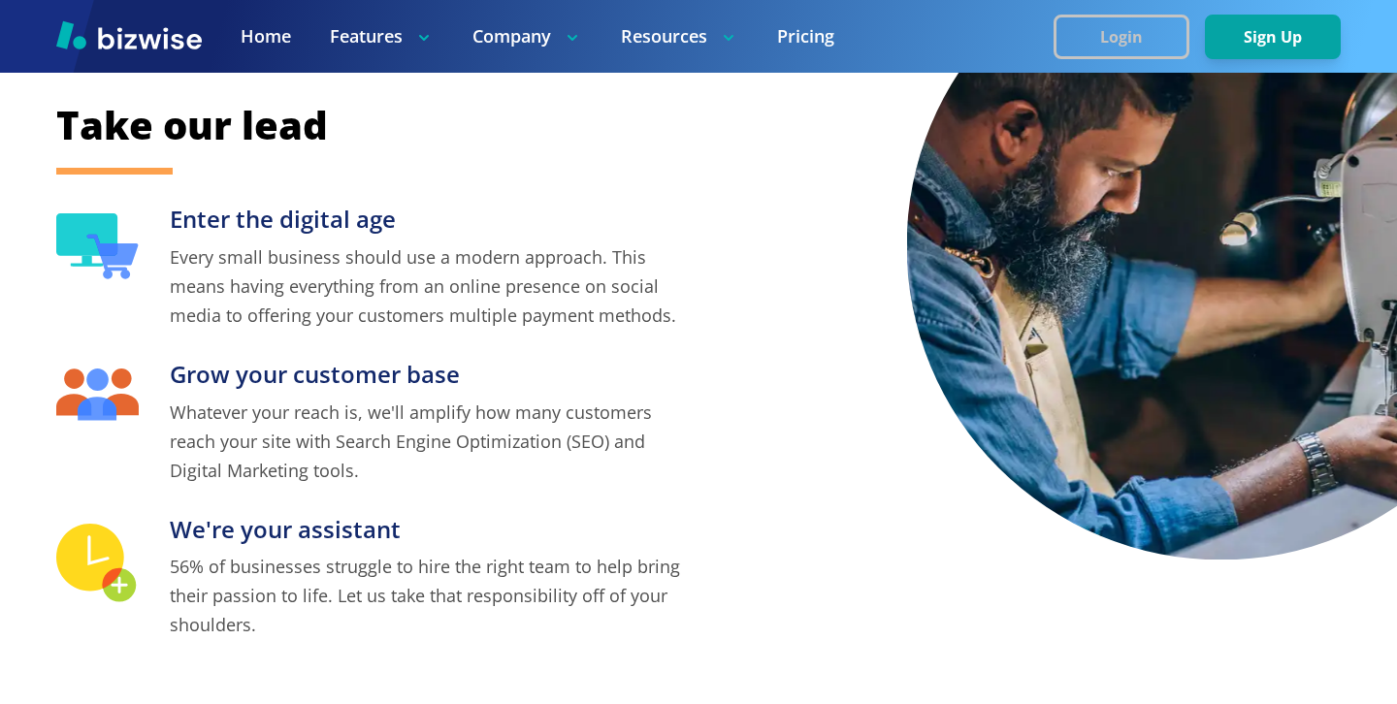
click at [1084, 39] on button "Login" at bounding box center [1122, 37] width 136 height 45
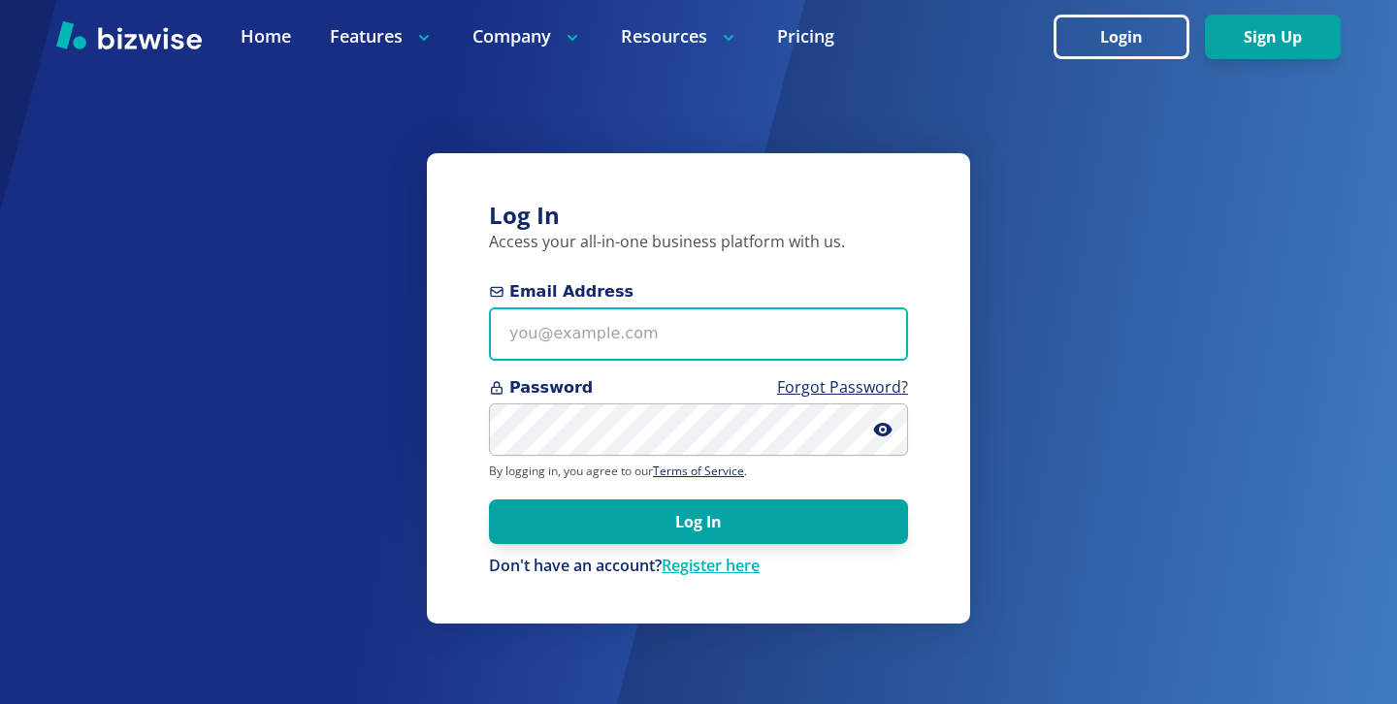
click at [691, 313] on input "Email Address" at bounding box center [698, 334] width 419 height 53
paste input "marinefinishesllc@gmail.com"
type input "marinefinishesllc@gmail.com"
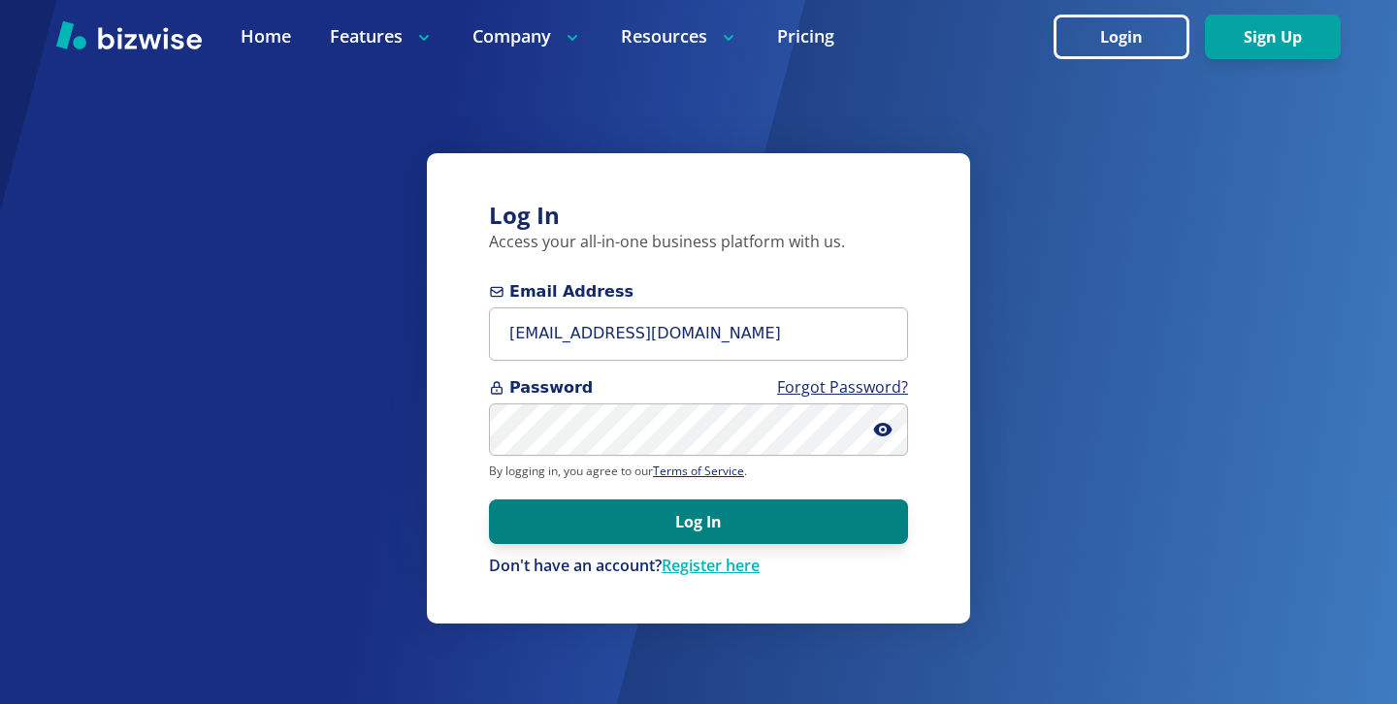
click at [662, 540] on button "Log In" at bounding box center [698, 522] width 419 height 45
